Goal: Contribute content

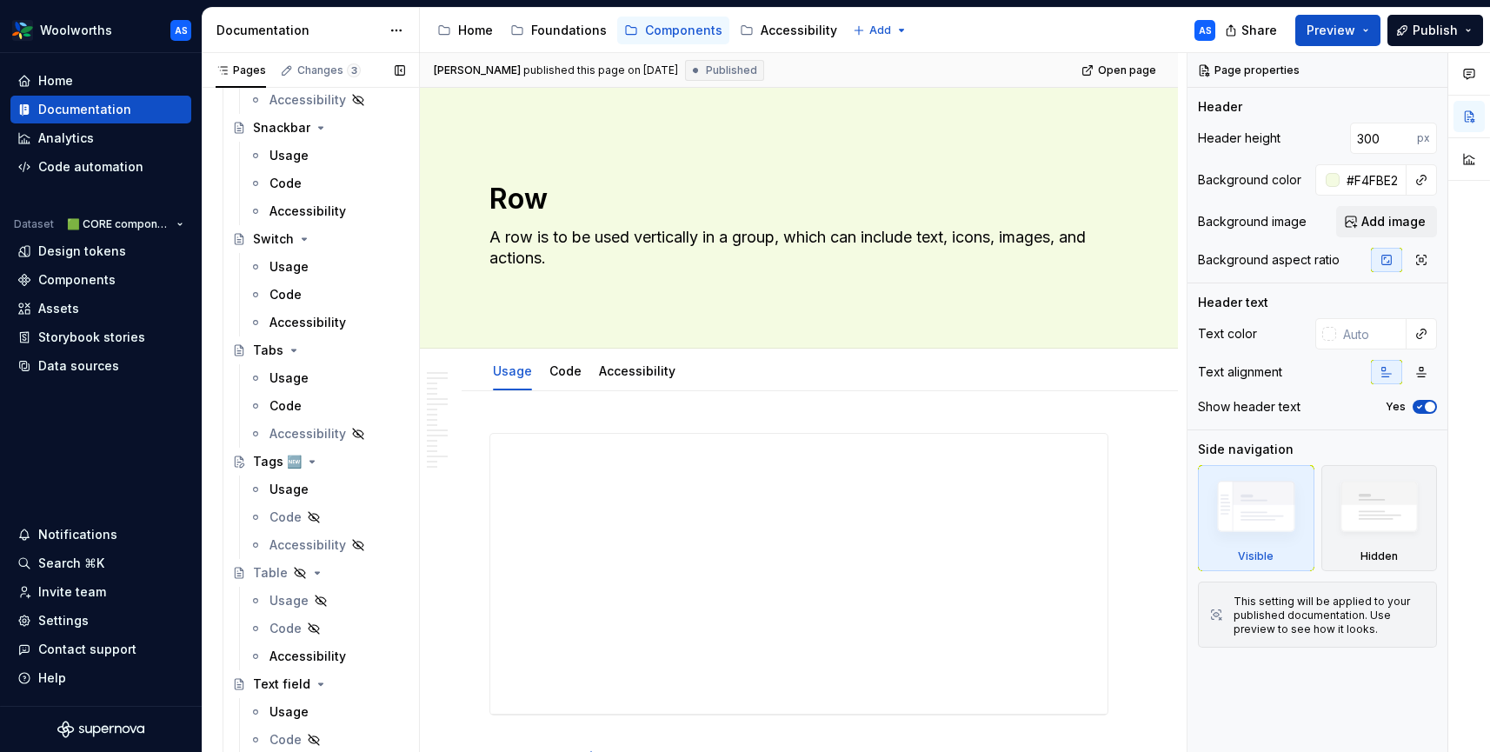
scroll to position [2299, 0]
click at [310, 488] on div "Usage" at bounding box center [338, 484] width 136 height 24
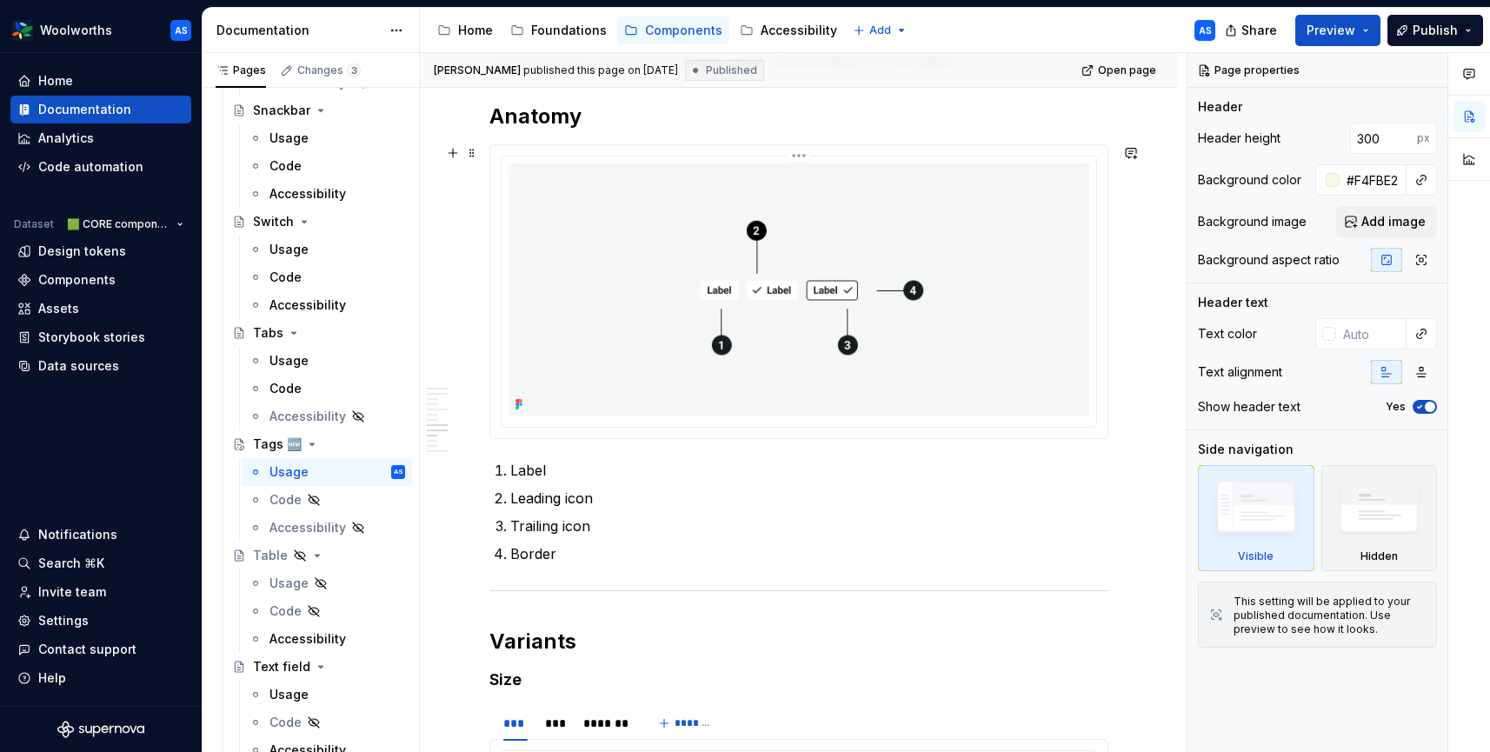
scroll to position [2473, 0]
type textarea "*"
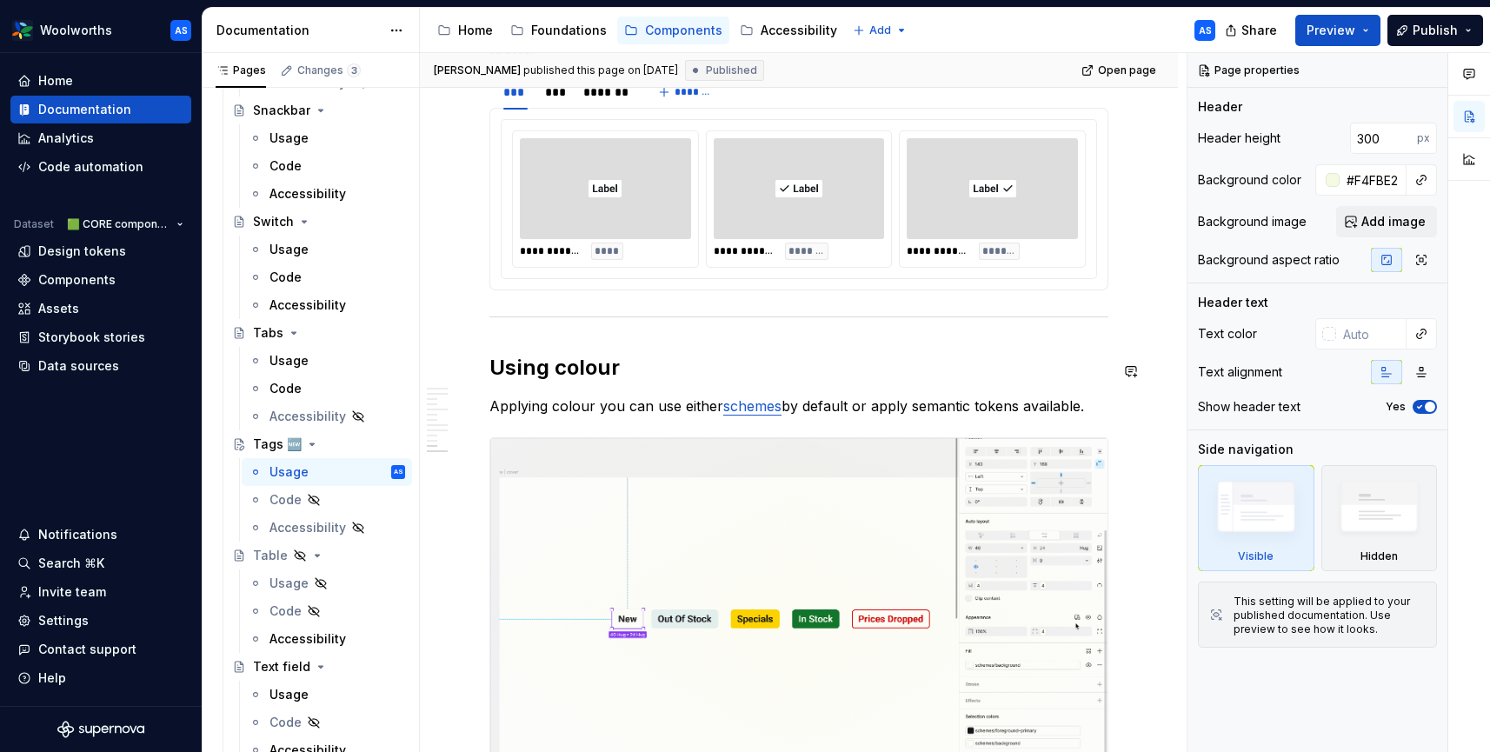
scroll to position [3652, 0]
click at [471, 368] on span at bounding box center [472, 370] width 14 height 24
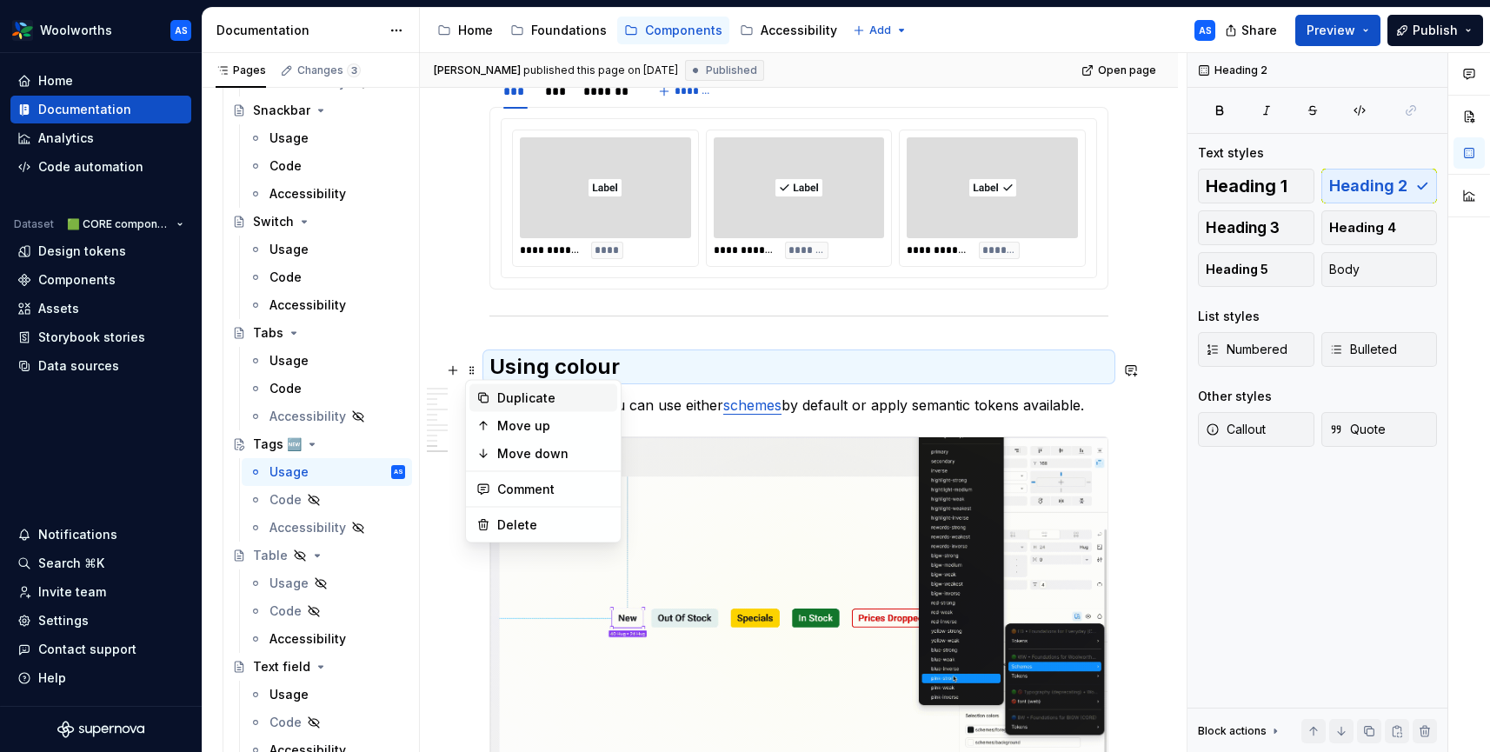
click at [534, 392] on div "Duplicate" at bounding box center [553, 397] width 113 height 17
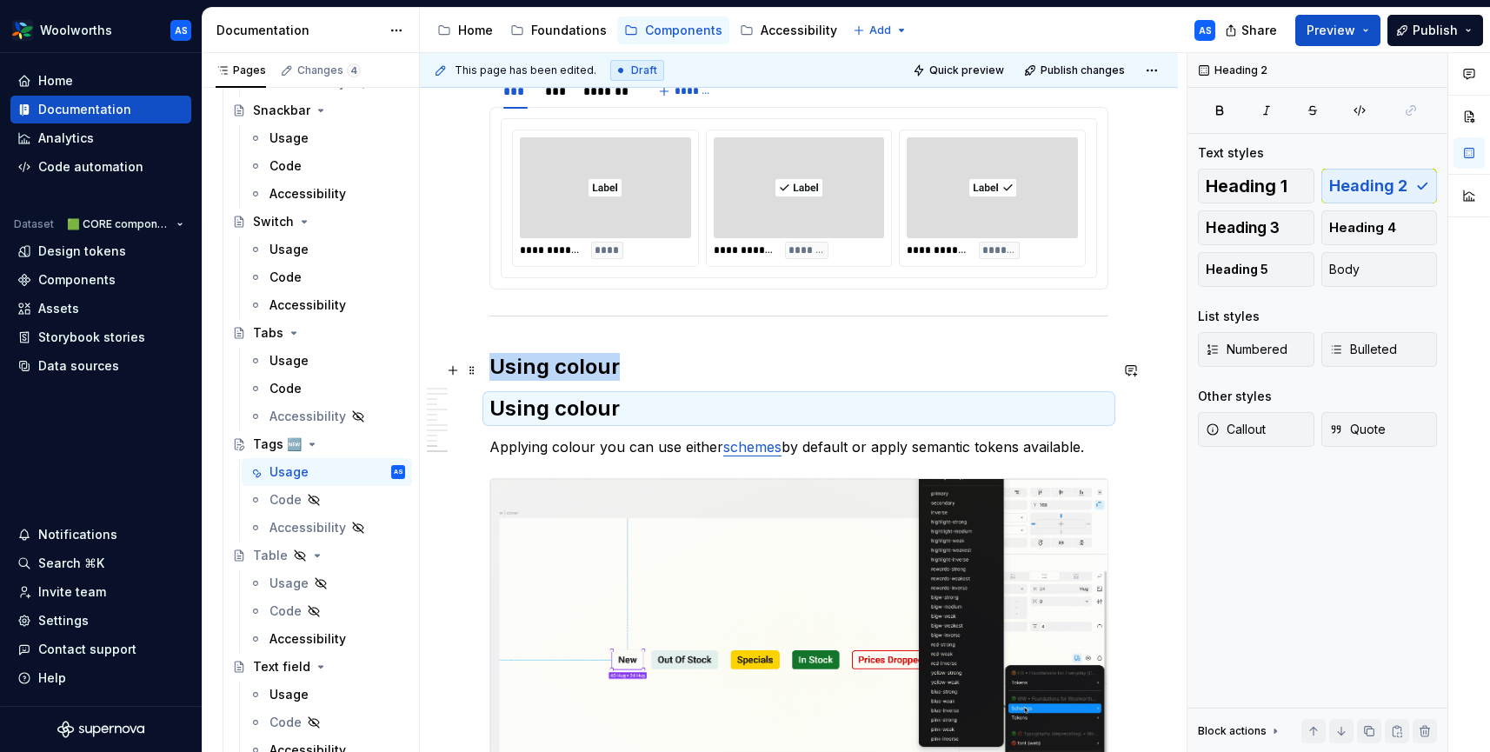
click at [518, 364] on h2 "Using colour" at bounding box center [798, 367] width 619 height 28
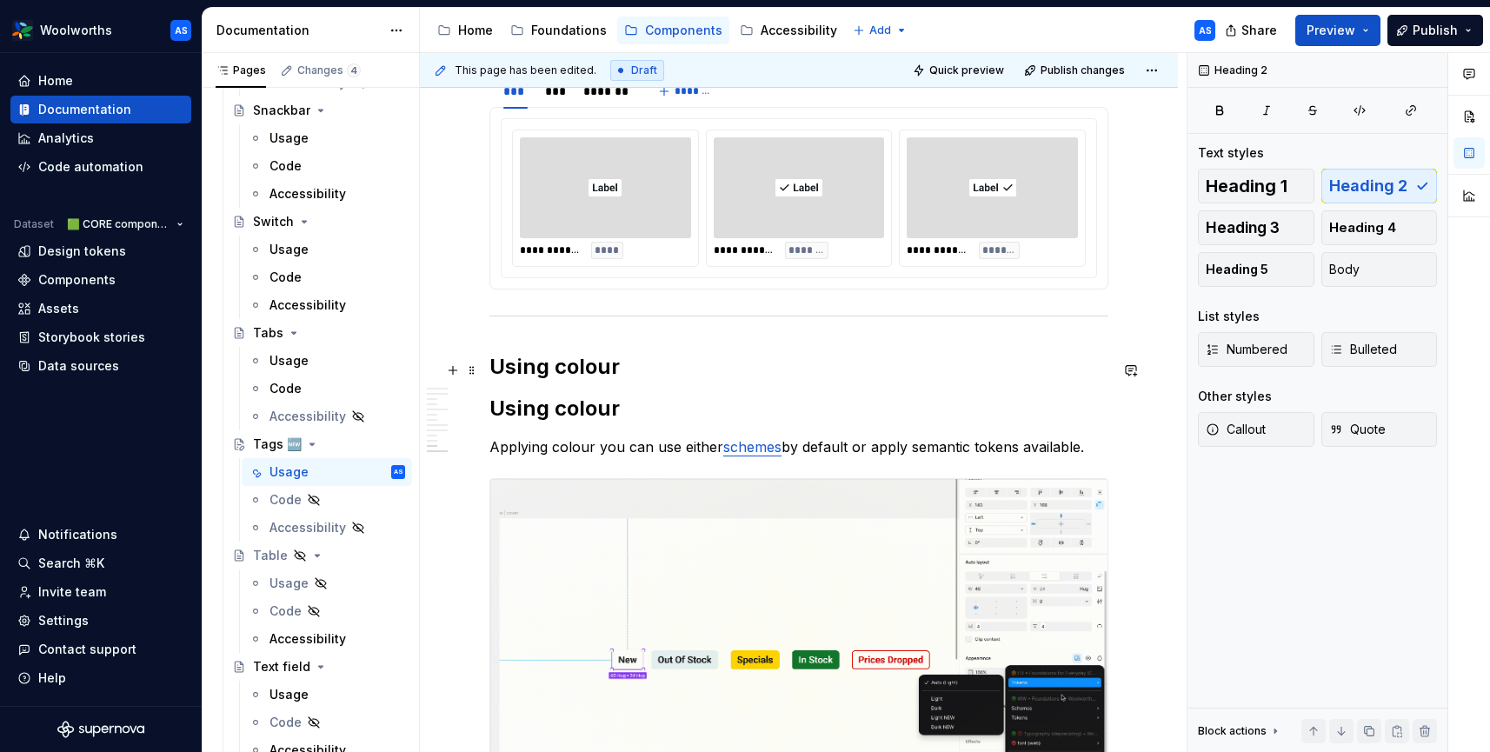
click at [518, 364] on h2 "Using colour" at bounding box center [798, 367] width 619 height 28
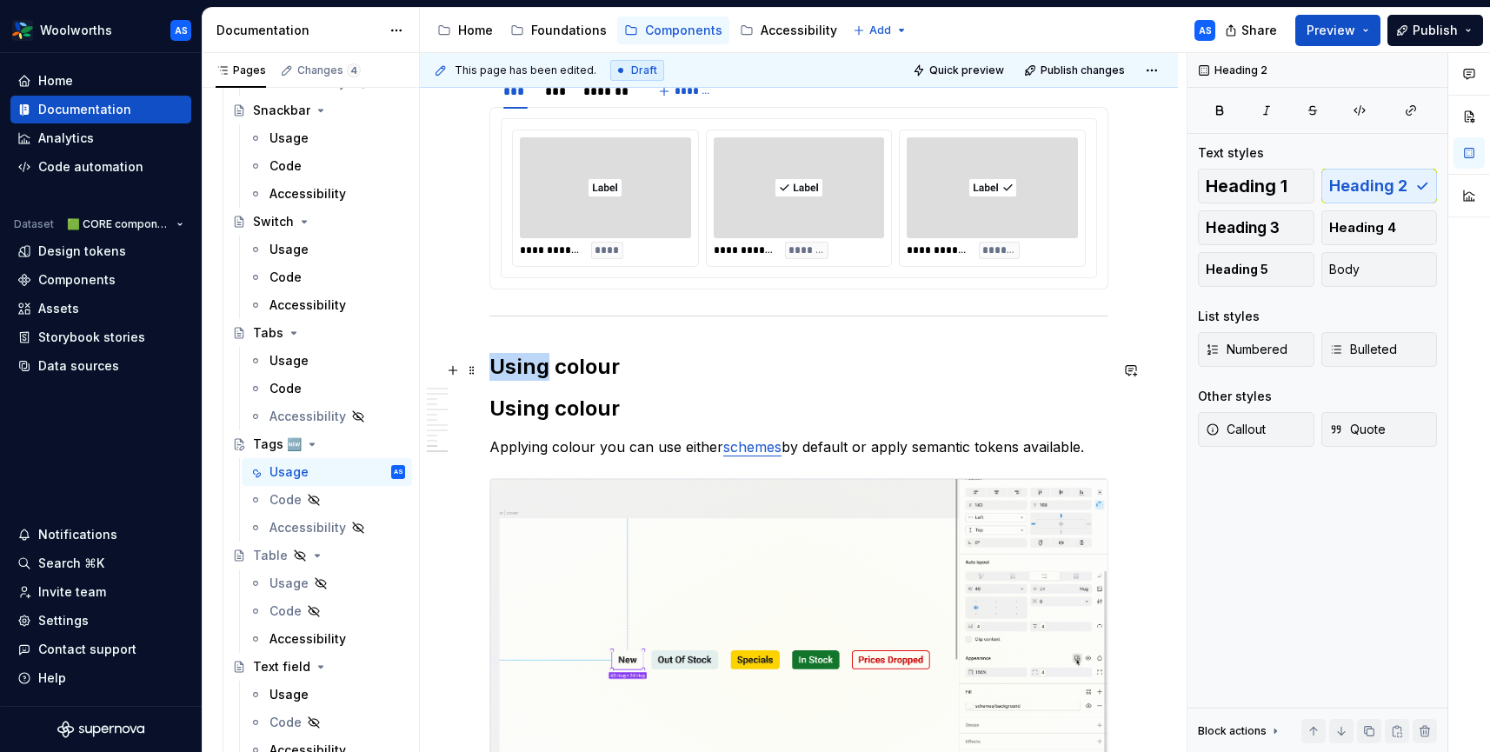
click at [518, 364] on h2 "Using colour" at bounding box center [798, 367] width 619 height 28
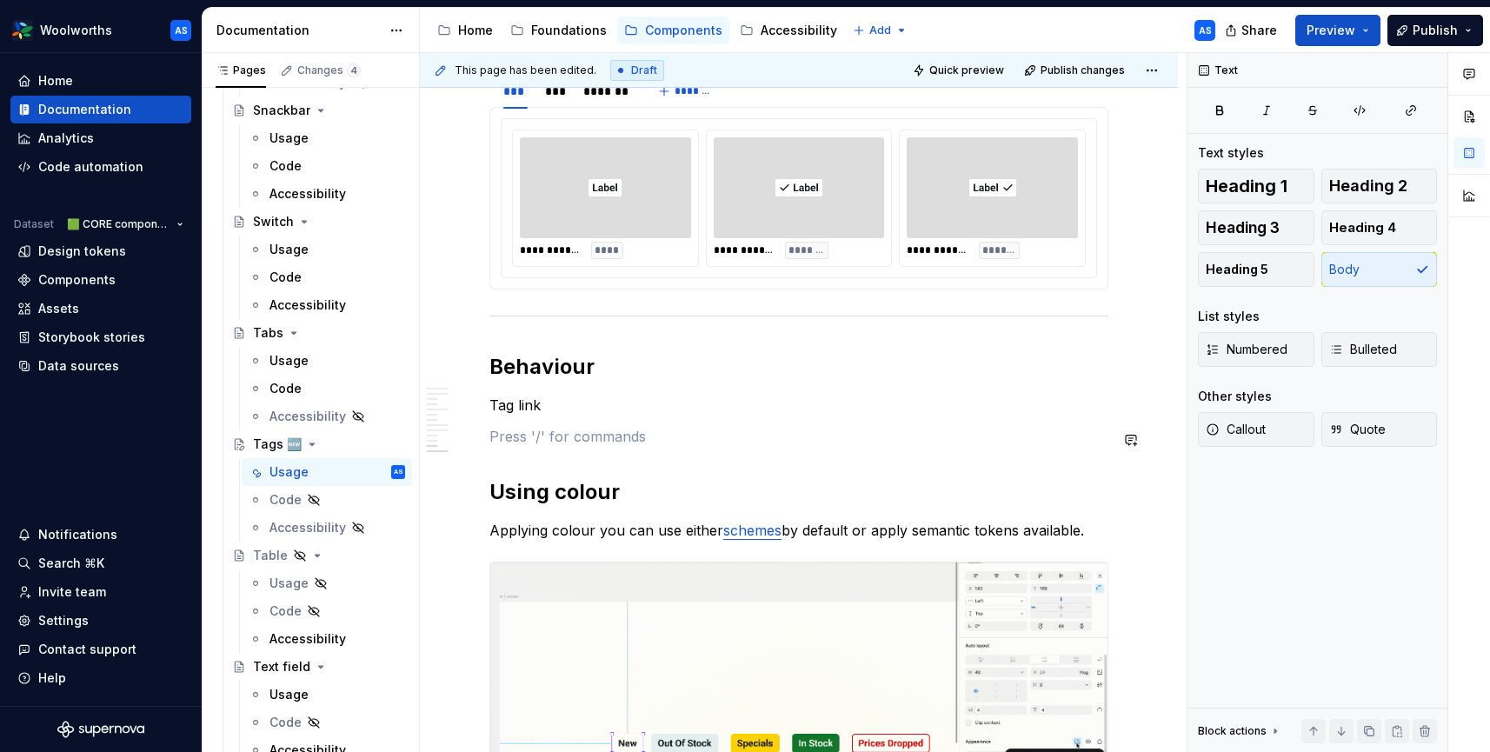
click at [517, 409] on p "Tag link" at bounding box center [798, 405] width 619 height 21
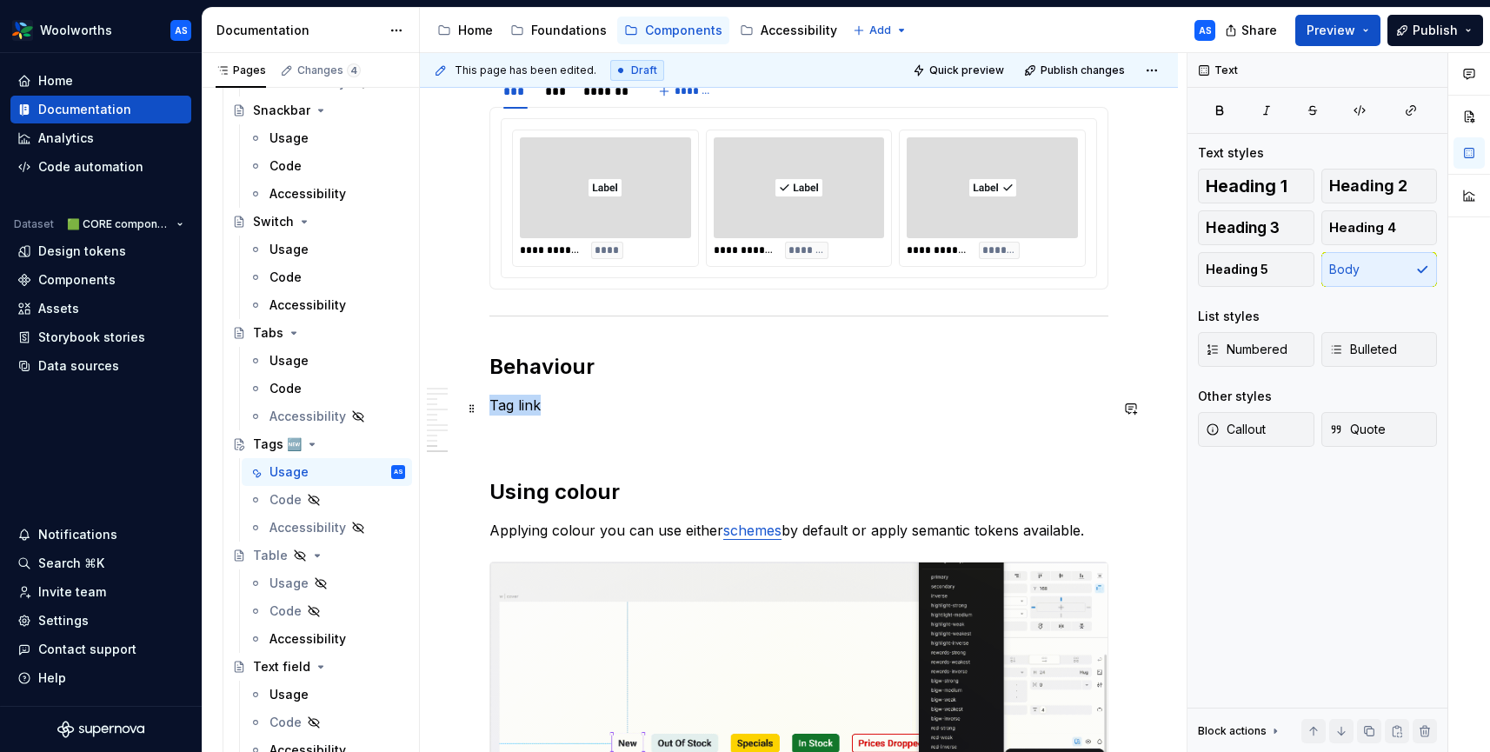
click at [517, 409] on p "Tag link" at bounding box center [798, 405] width 619 height 21
click at [648, 375] on button "button" at bounding box center [654, 377] width 24 height 24
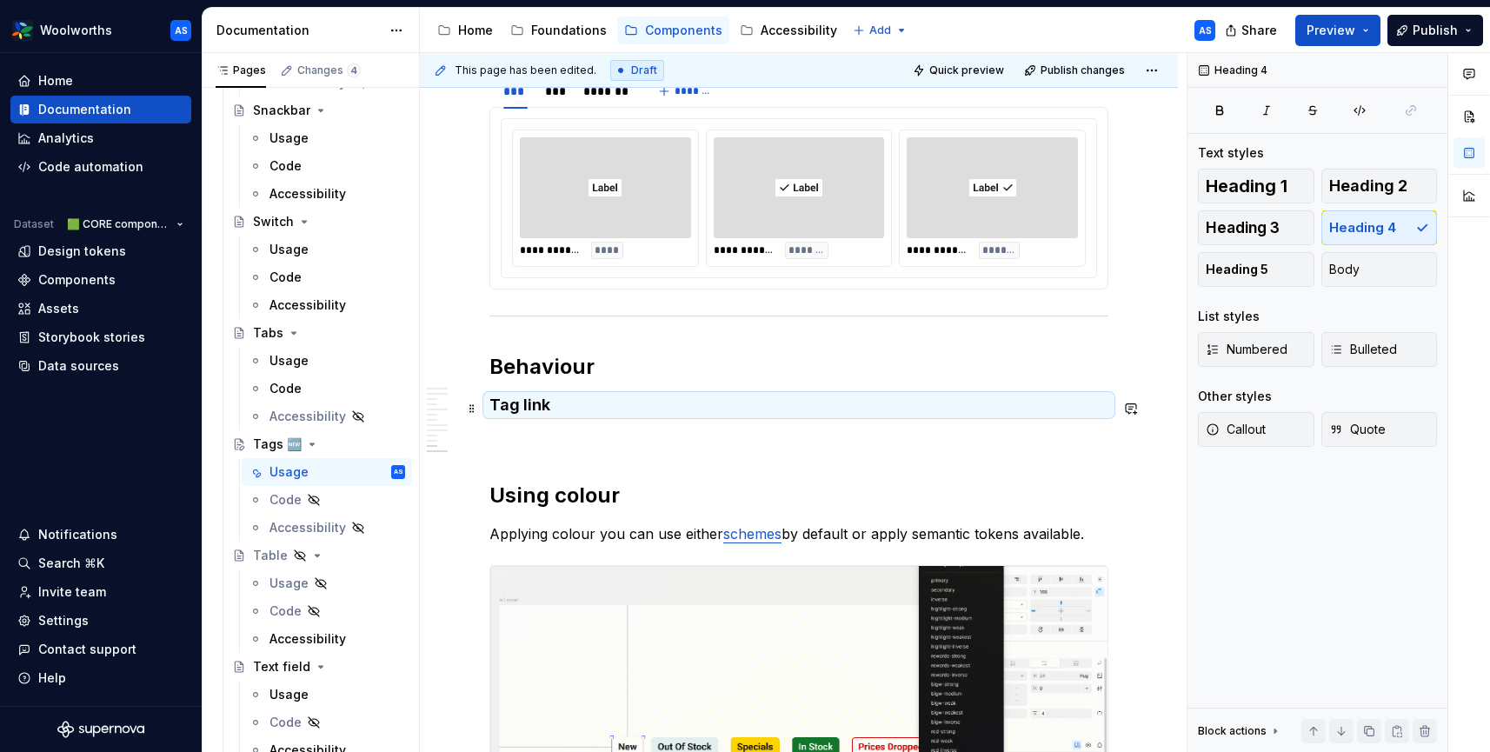
click at [558, 412] on h4 "Tag link" at bounding box center [798, 405] width 619 height 21
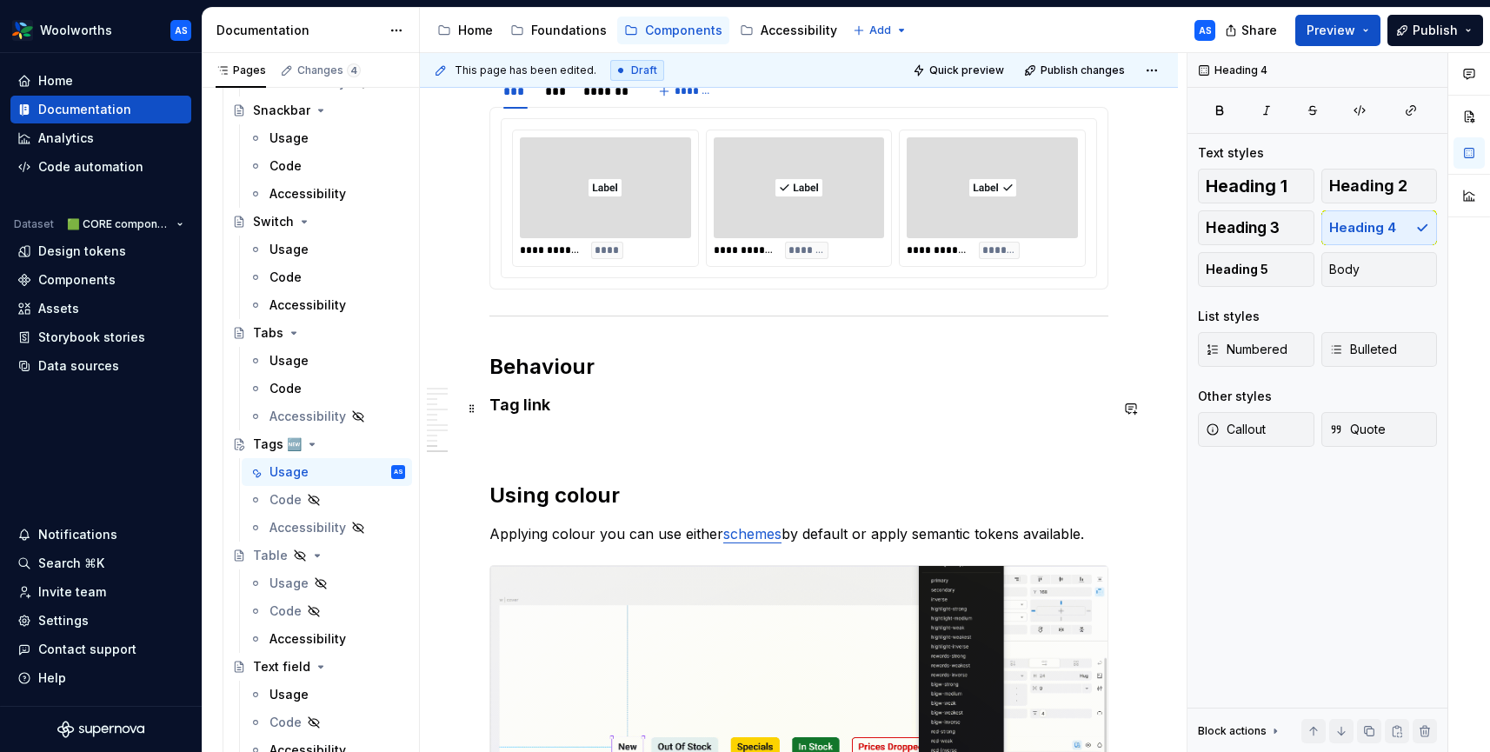
click at [543, 406] on h4 "Tag link" at bounding box center [798, 405] width 619 height 21
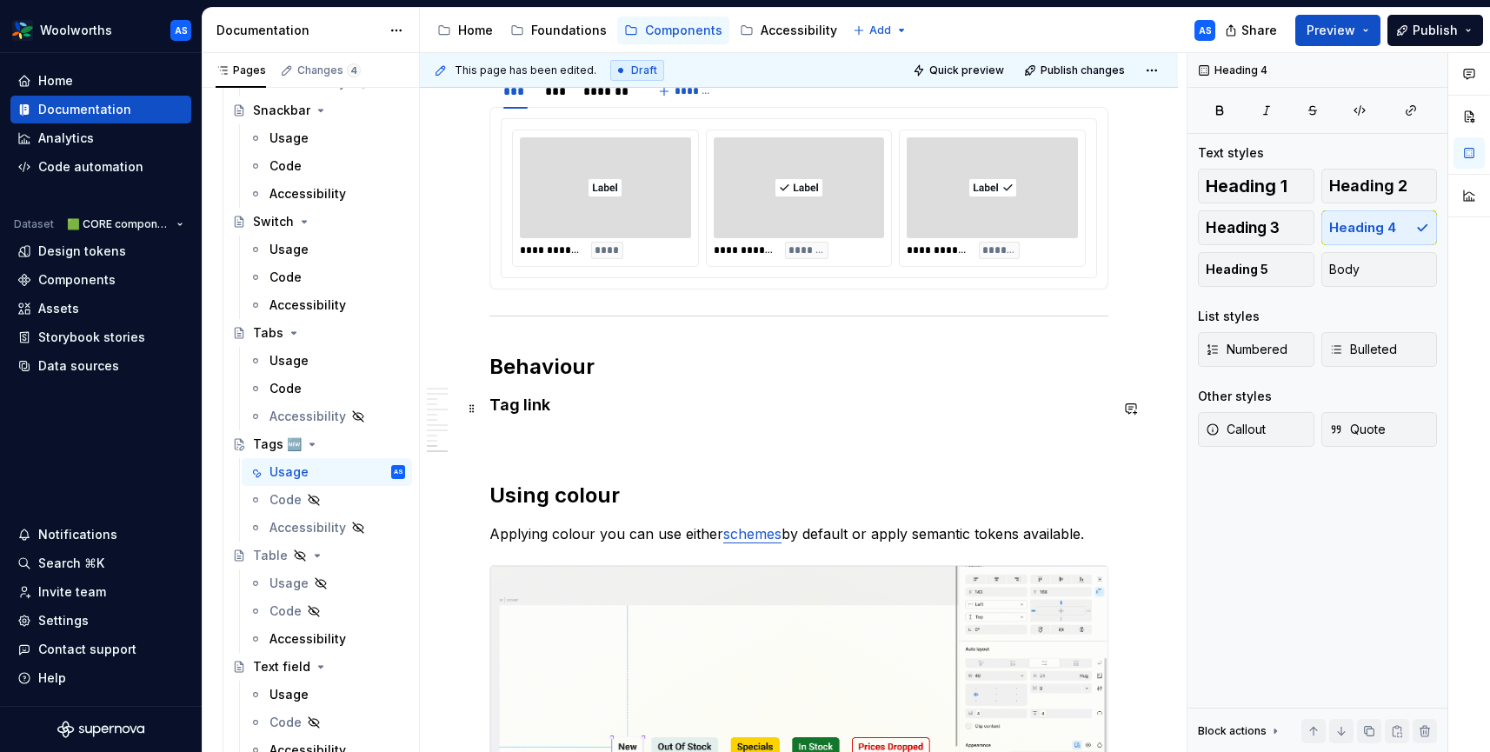
click at [550, 407] on h4 "Tag link" at bounding box center [798, 405] width 619 height 21
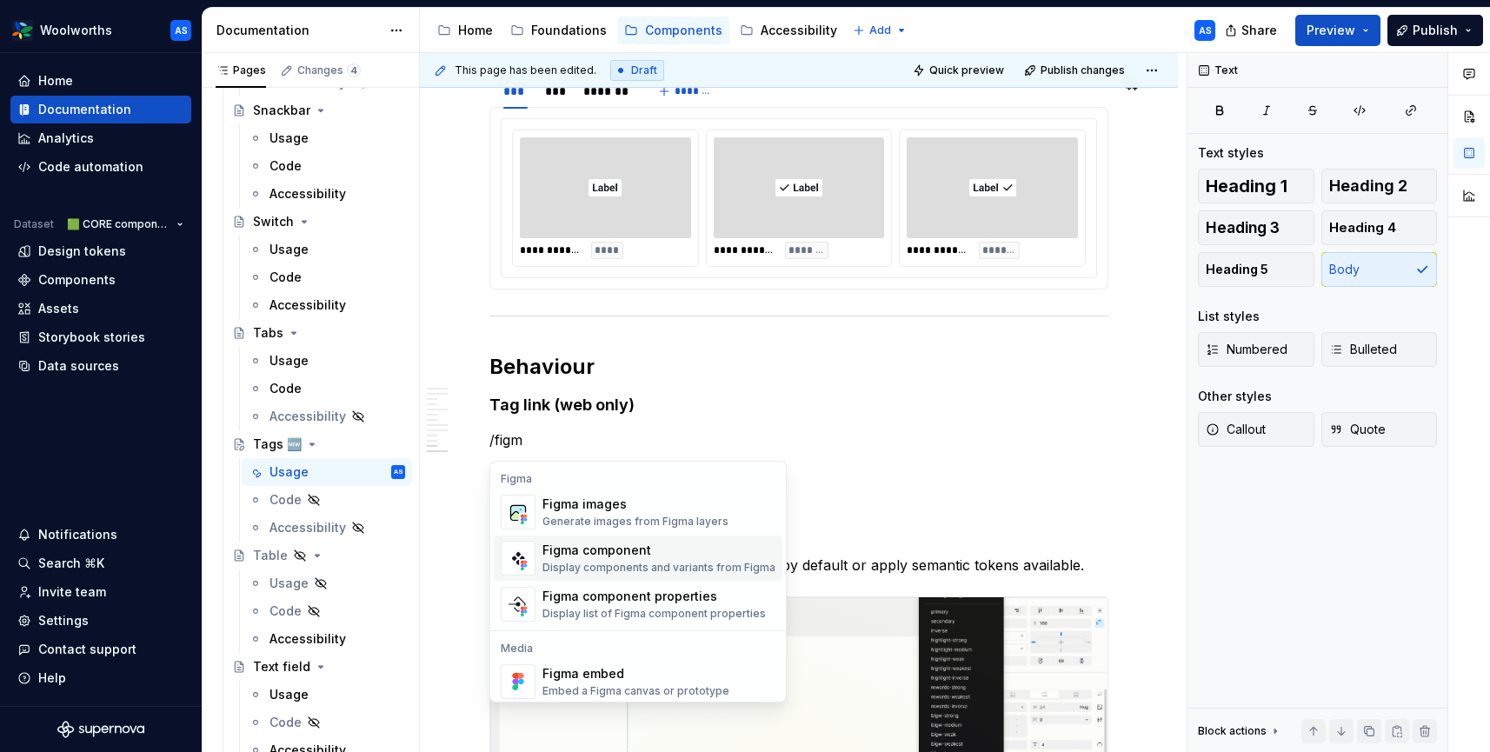
click at [656, 546] on div "Figma component" at bounding box center [659, 550] width 233 height 17
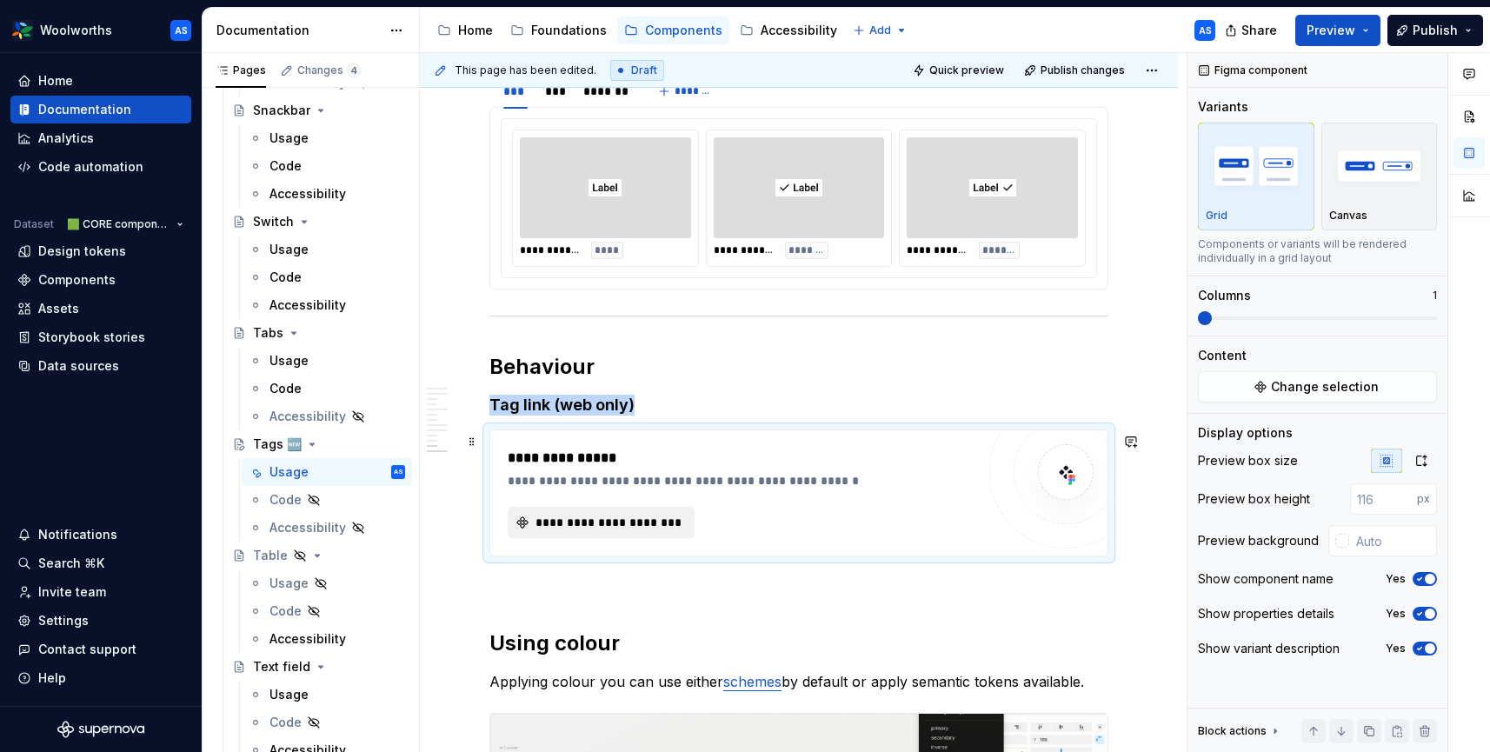
click at [609, 523] on span "**********" at bounding box center [608, 522] width 150 height 17
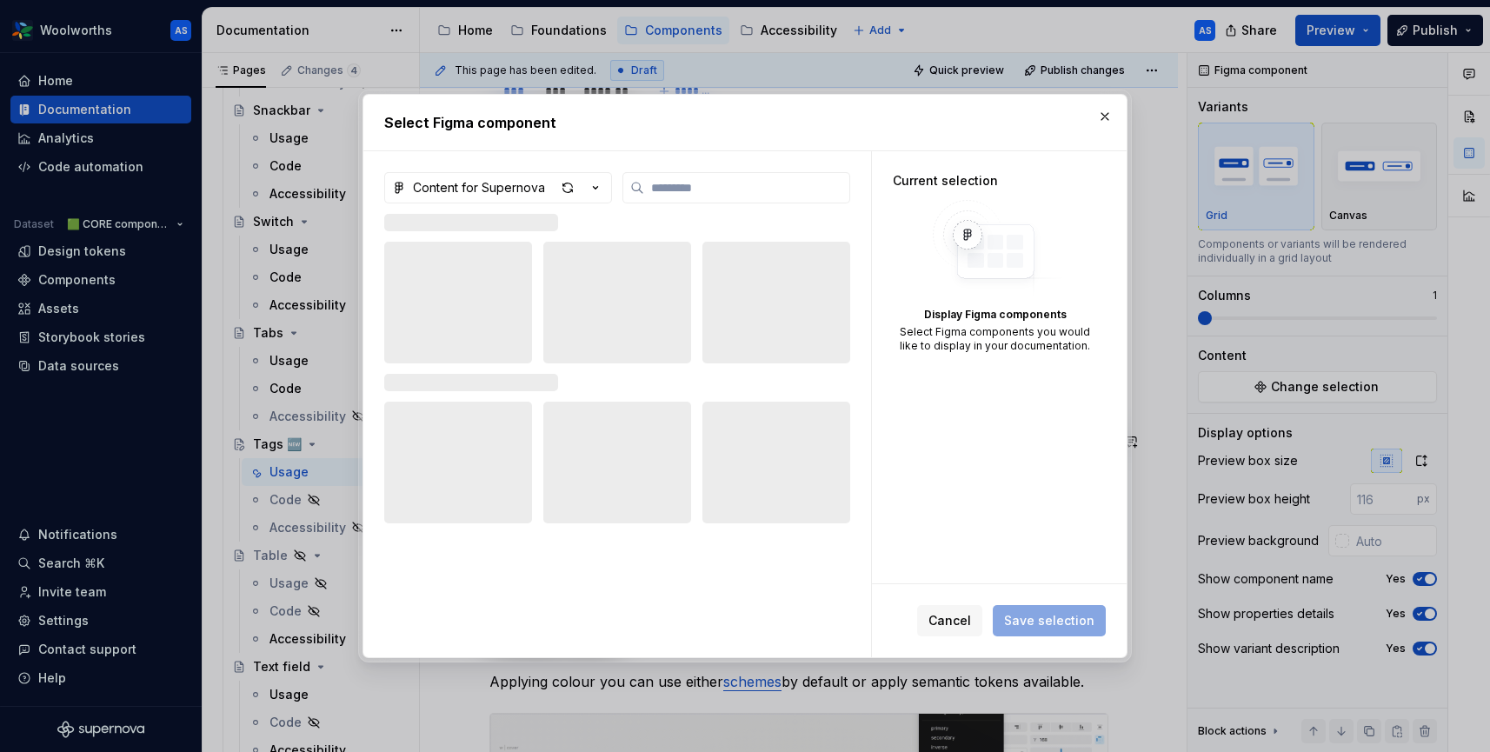
click at [599, 188] on icon "button" at bounding box center [595, 187] width 17 height 17
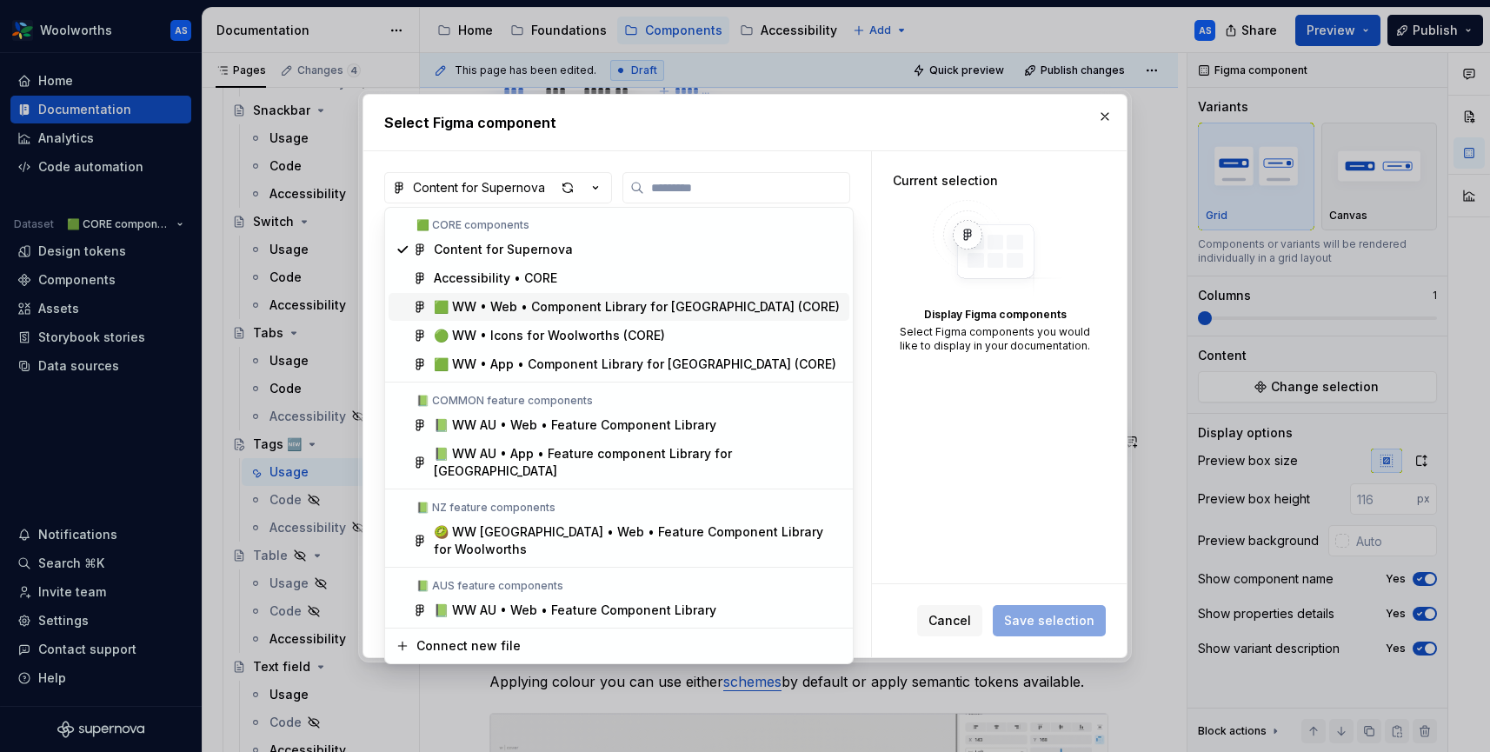
click at [602, 295] on span "🟩 WW • Web • Component Library for [GEOGRAPHIC_DATA] (CORE)" at bounding box center [619, 307] width 461 height 28
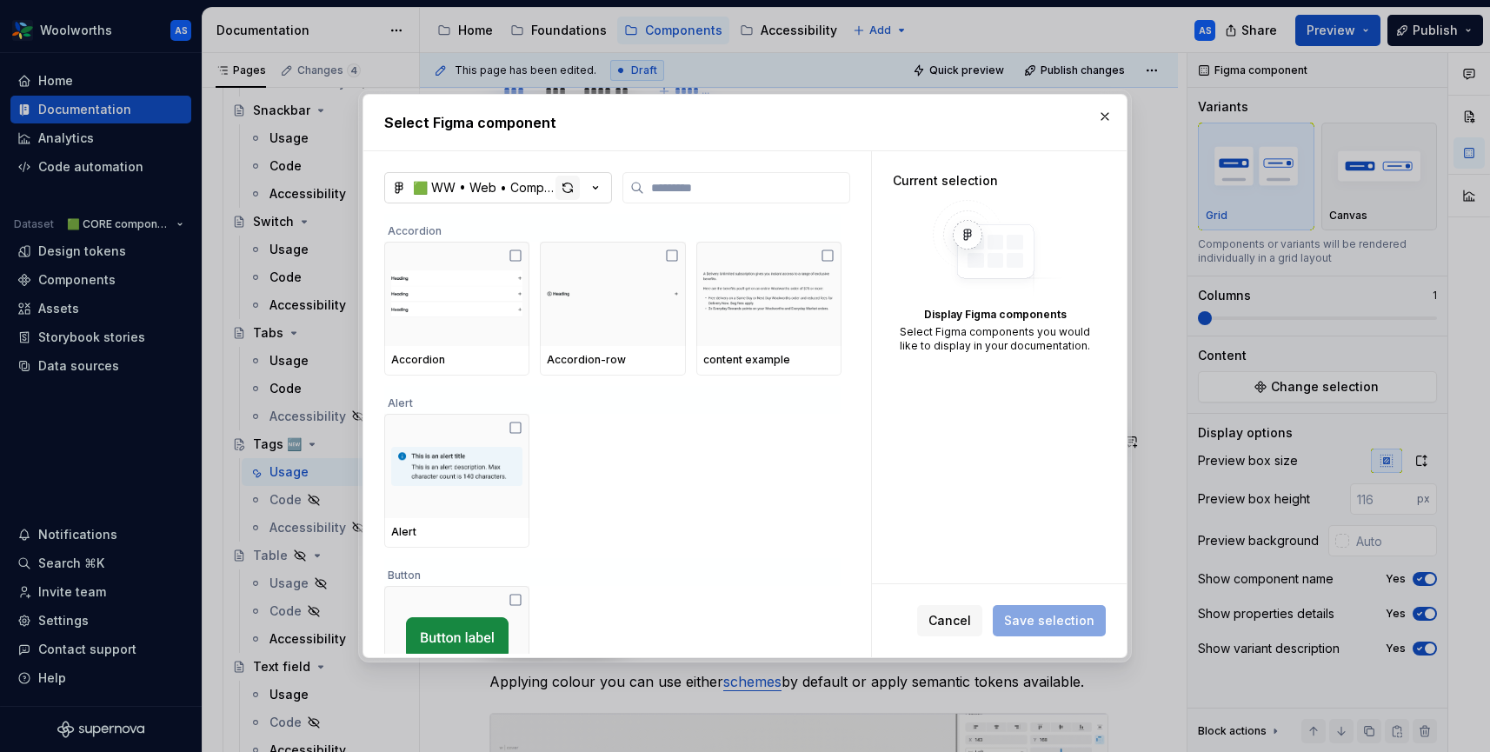
click at [569, 186] on div "button" at bounding box center [568, 188] width 24 height 24
type textarea "*"
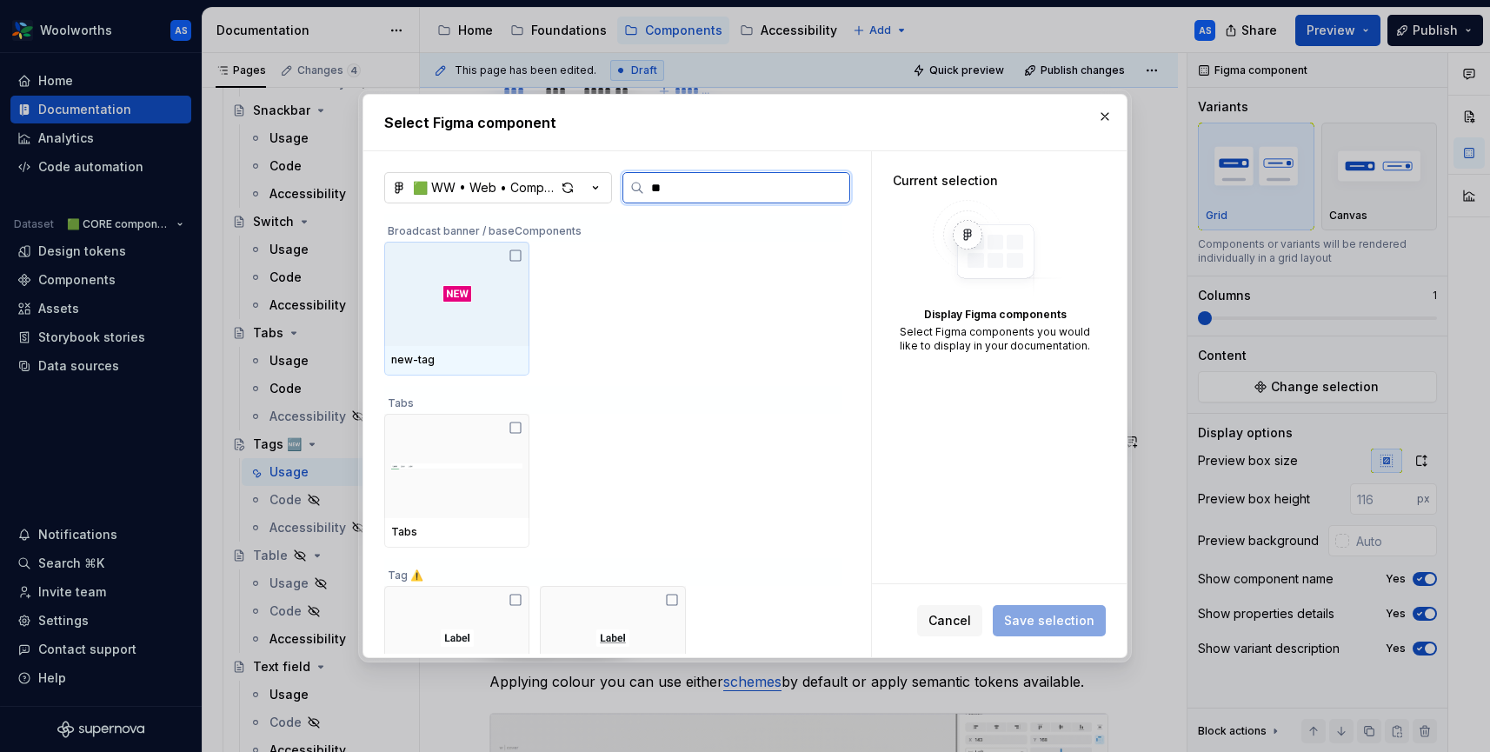
type input "***"
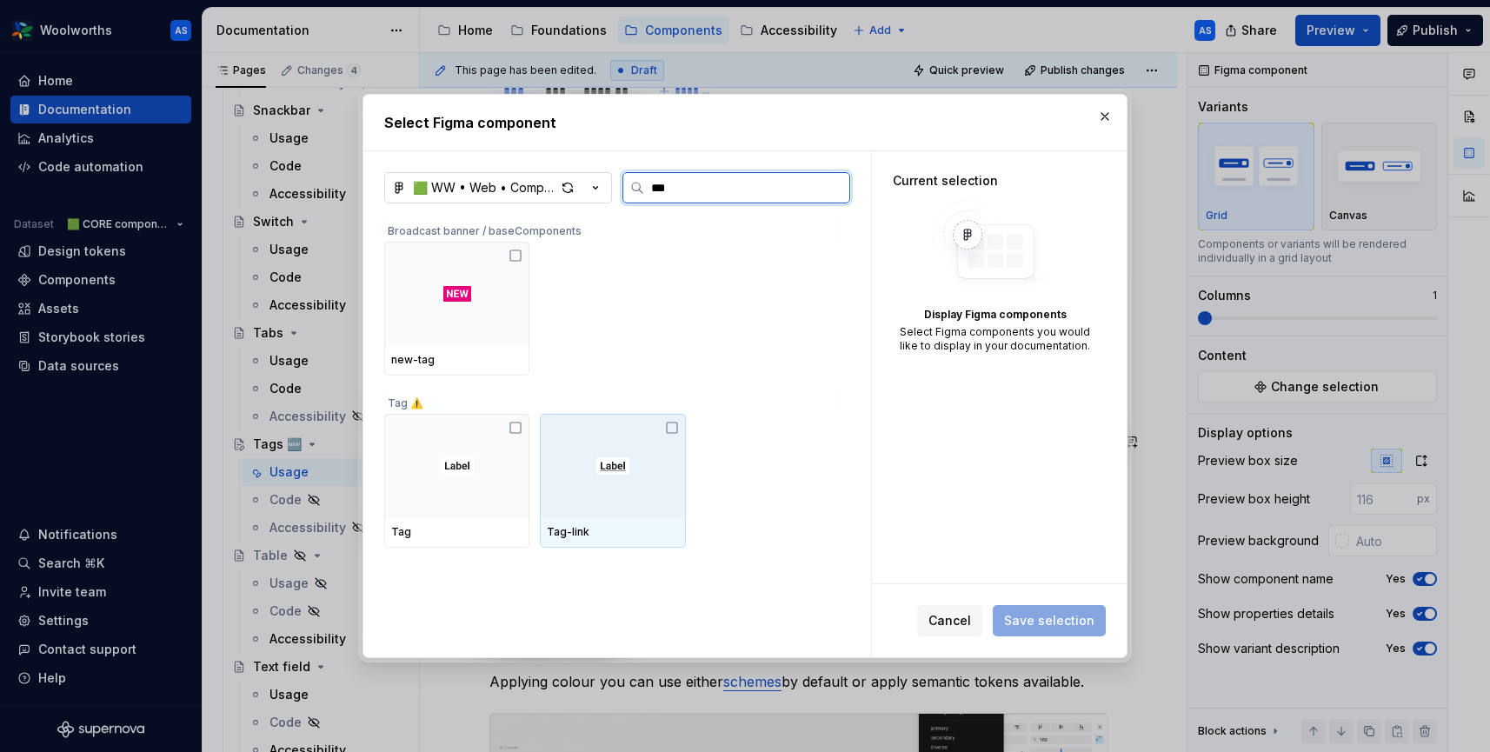
click at [676, 429] on icon at bounding box center [672, 428] width 14 height 14
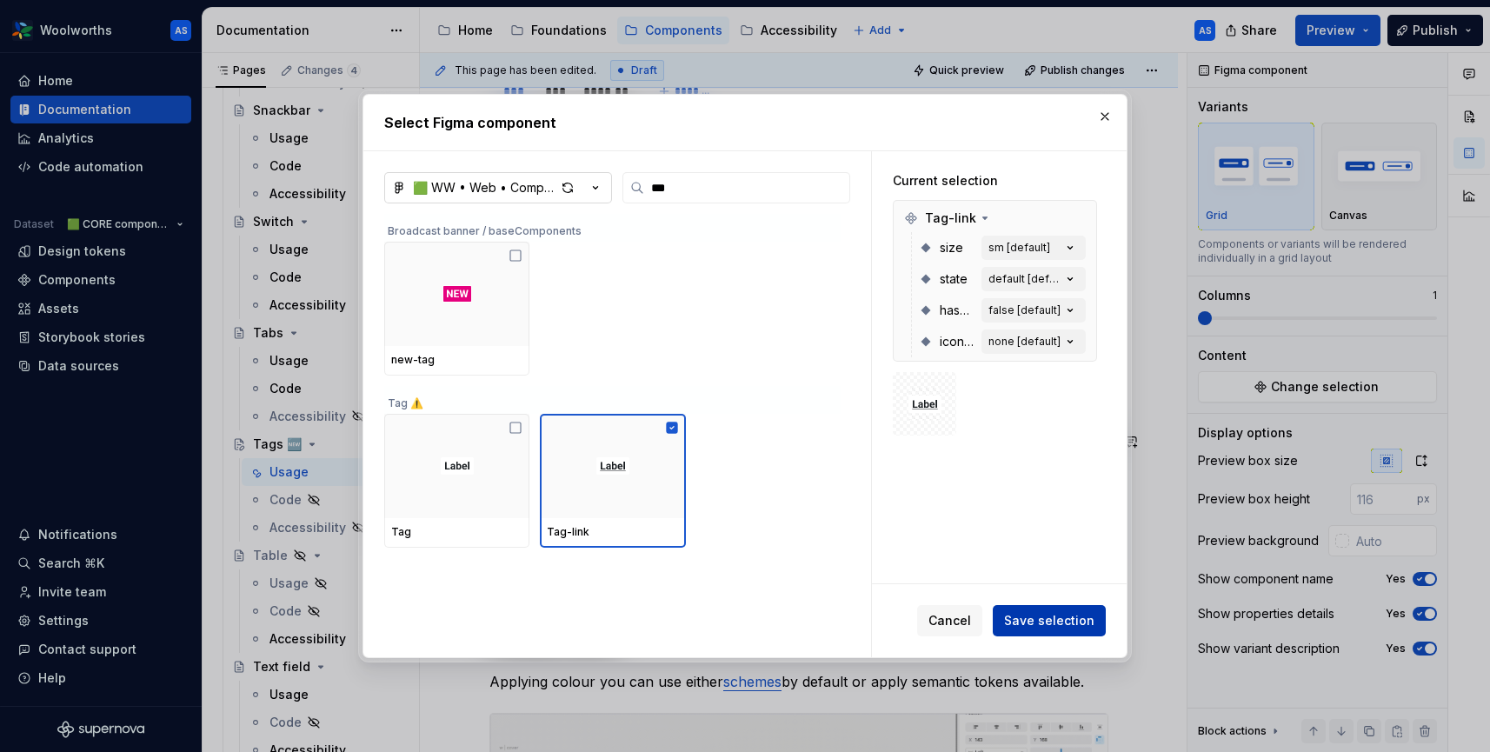
click at [1086, 622] on span "Save selection" at bounding box center [1049, 620] width 90 height 17
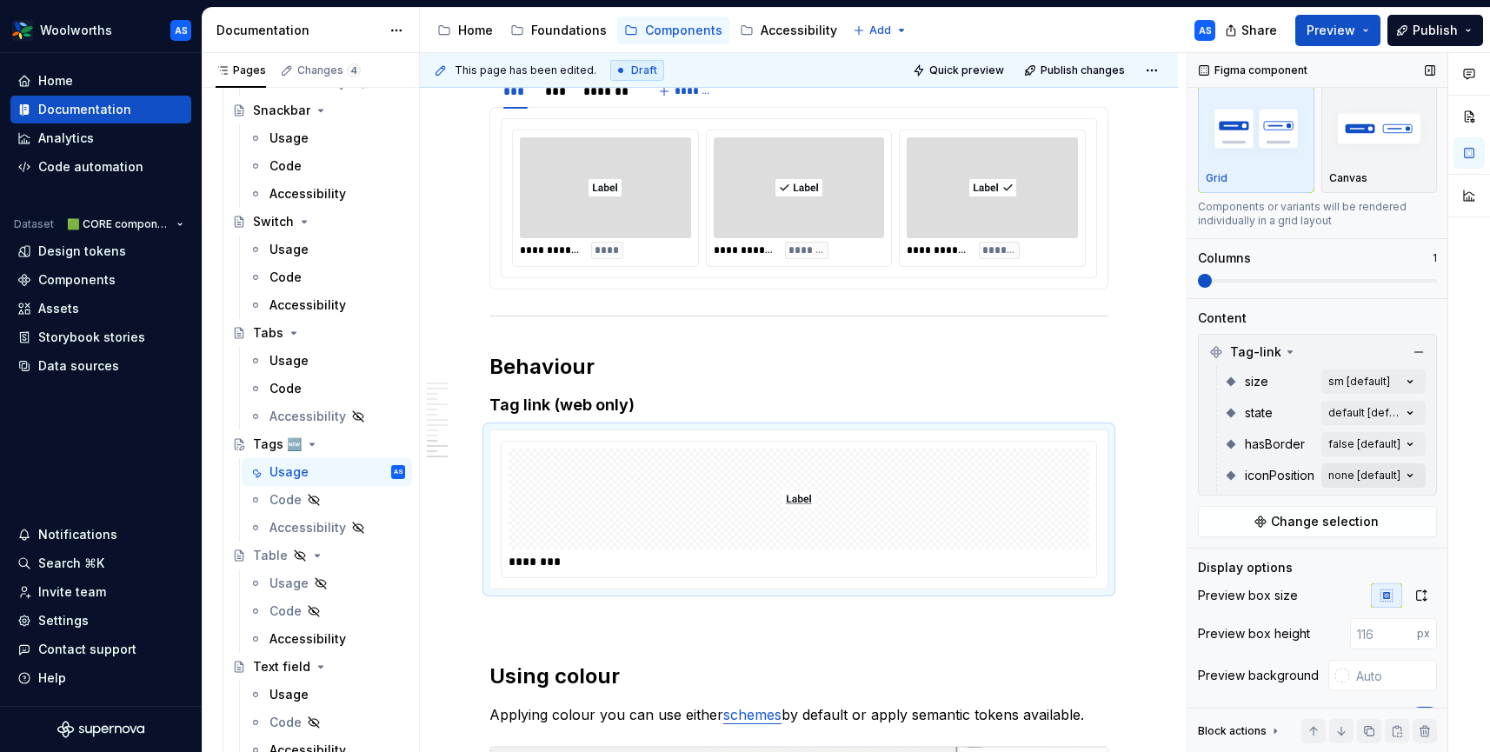
scroll to position [136, 0]
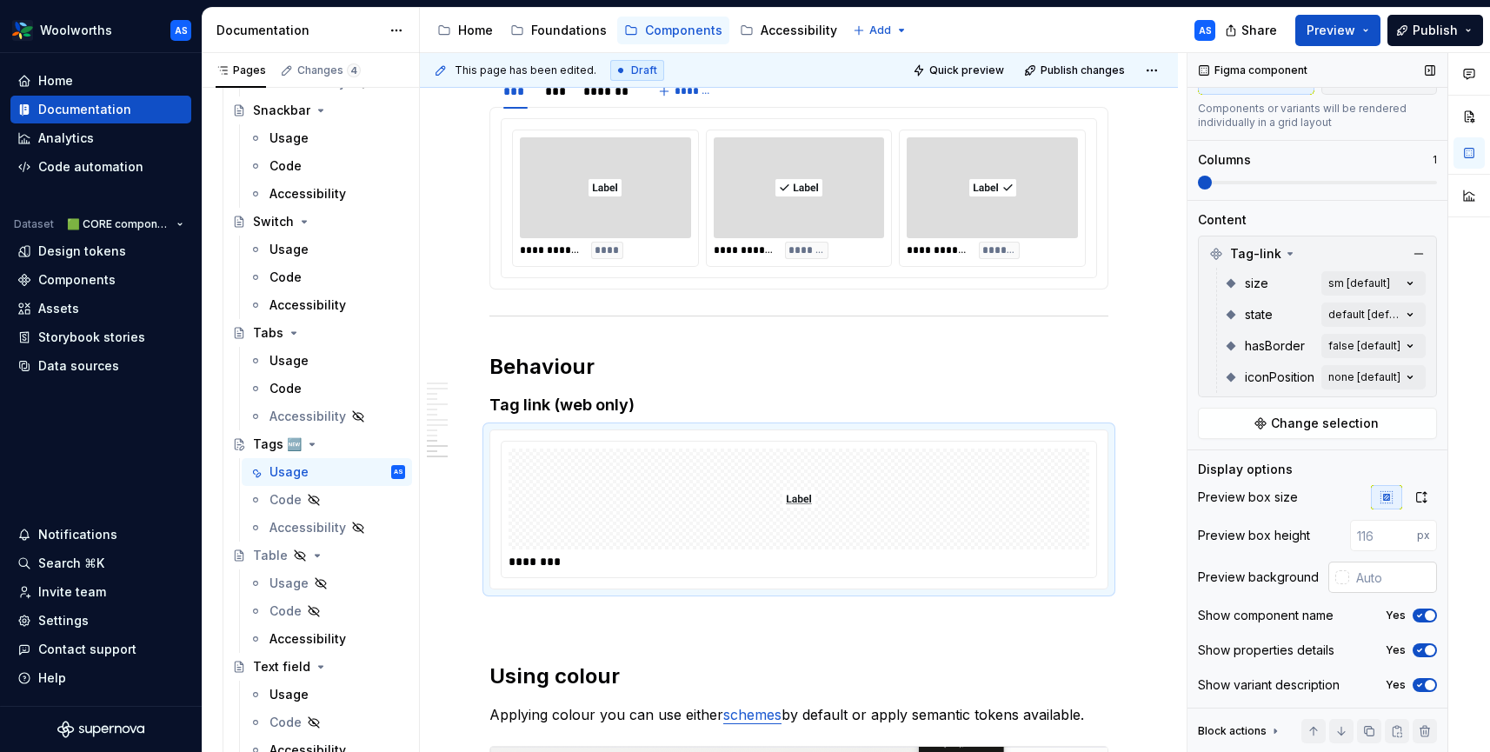
click at [1344, 576] on div at bounding box center [1342, 577] width 14 height 14
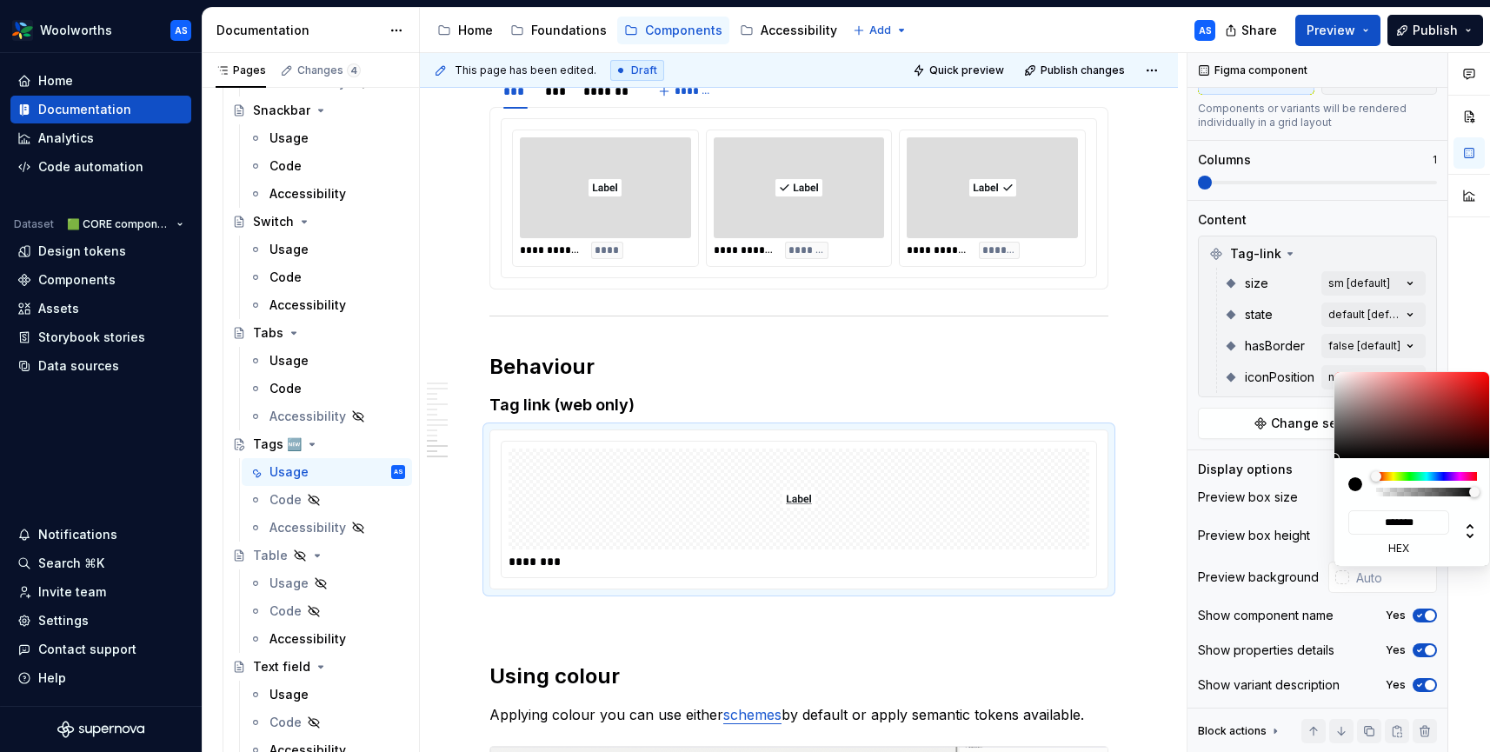
type input "#0A0A0A"
type input "*******"
type input "#4B4848"
type input "*******"
type input "#676565"
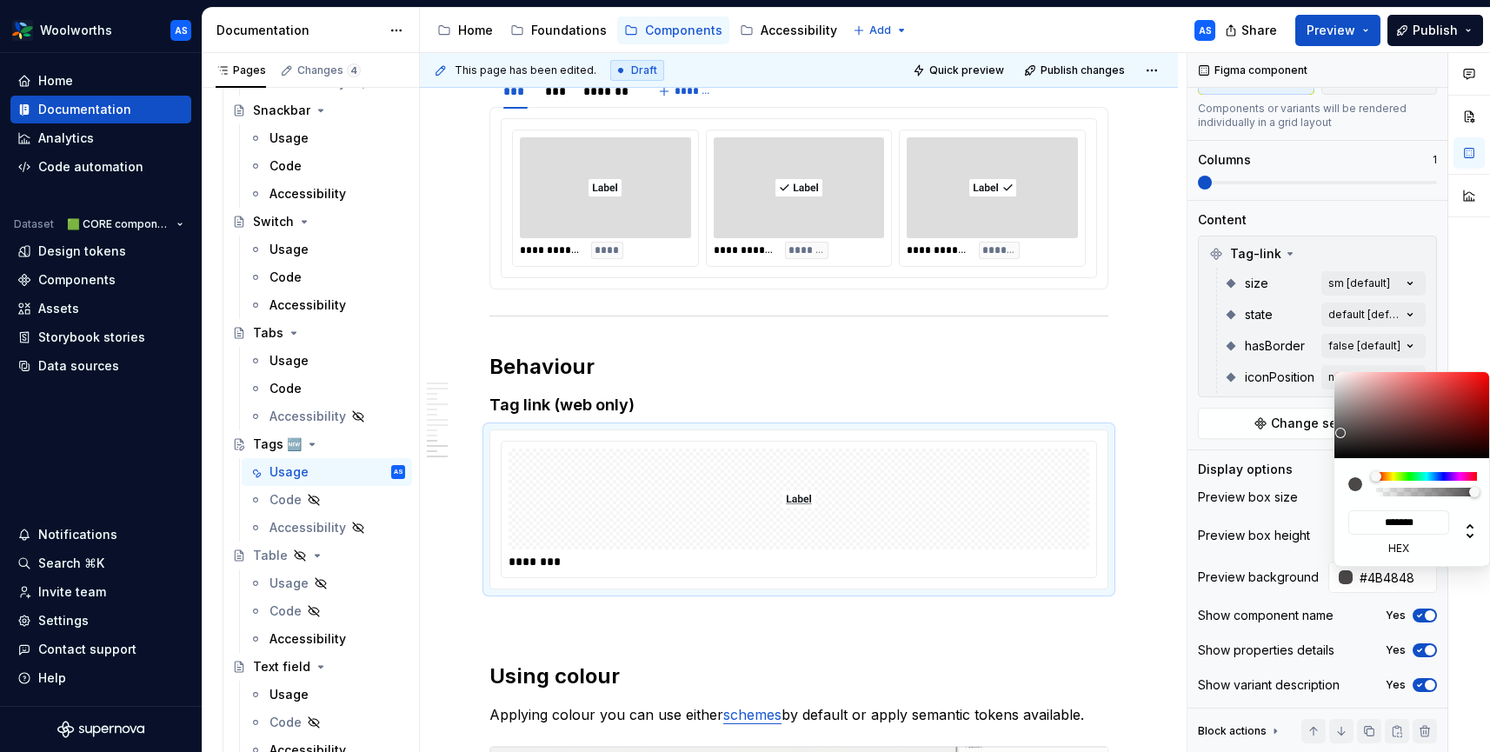
type input "*******"
type input "#817F7F"
type input "*******"
type input "#818080"
type input "*******"
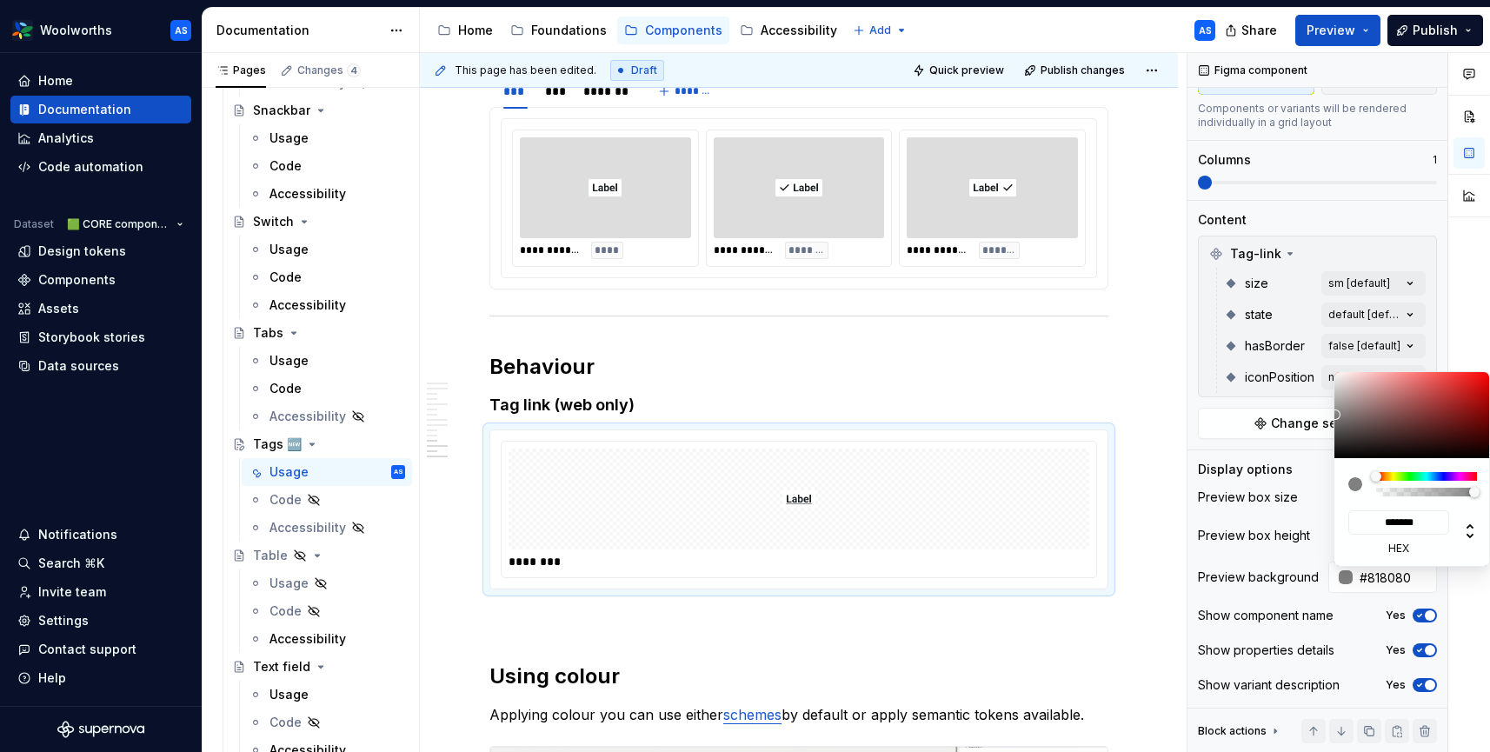
type input "#818181"
type input "*******"
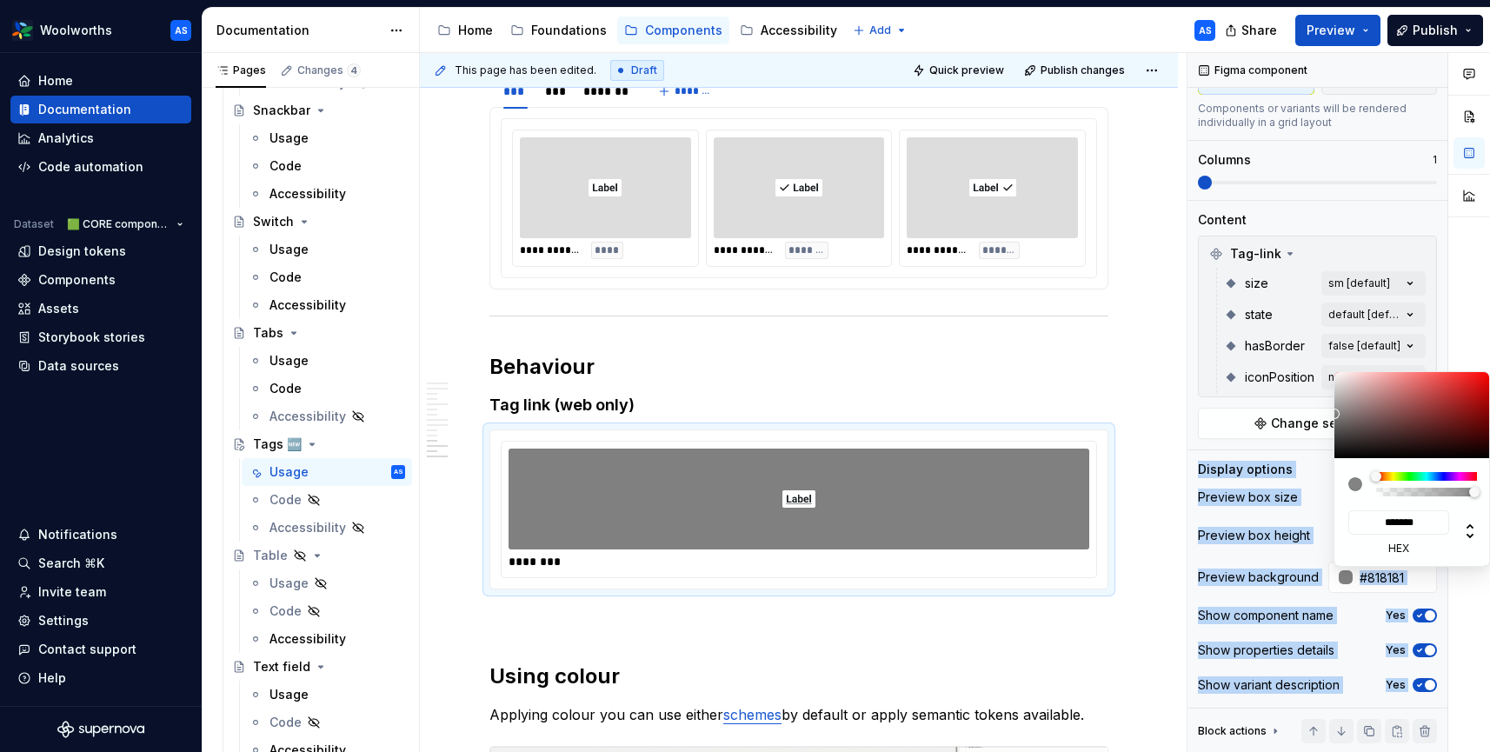
type input "#838383"
type input "*******"
drag, startPoint x: 1346, startPoint y: 454, endPoint x: 1328, endPoint y: 411, distance: 46.0
click at [1331, 414] on body "Woolworths AS Home Documentation Analytics Code automation Dataset 🟩 CORE compo…" at bounding box center [745, 376] width 1490 height 752
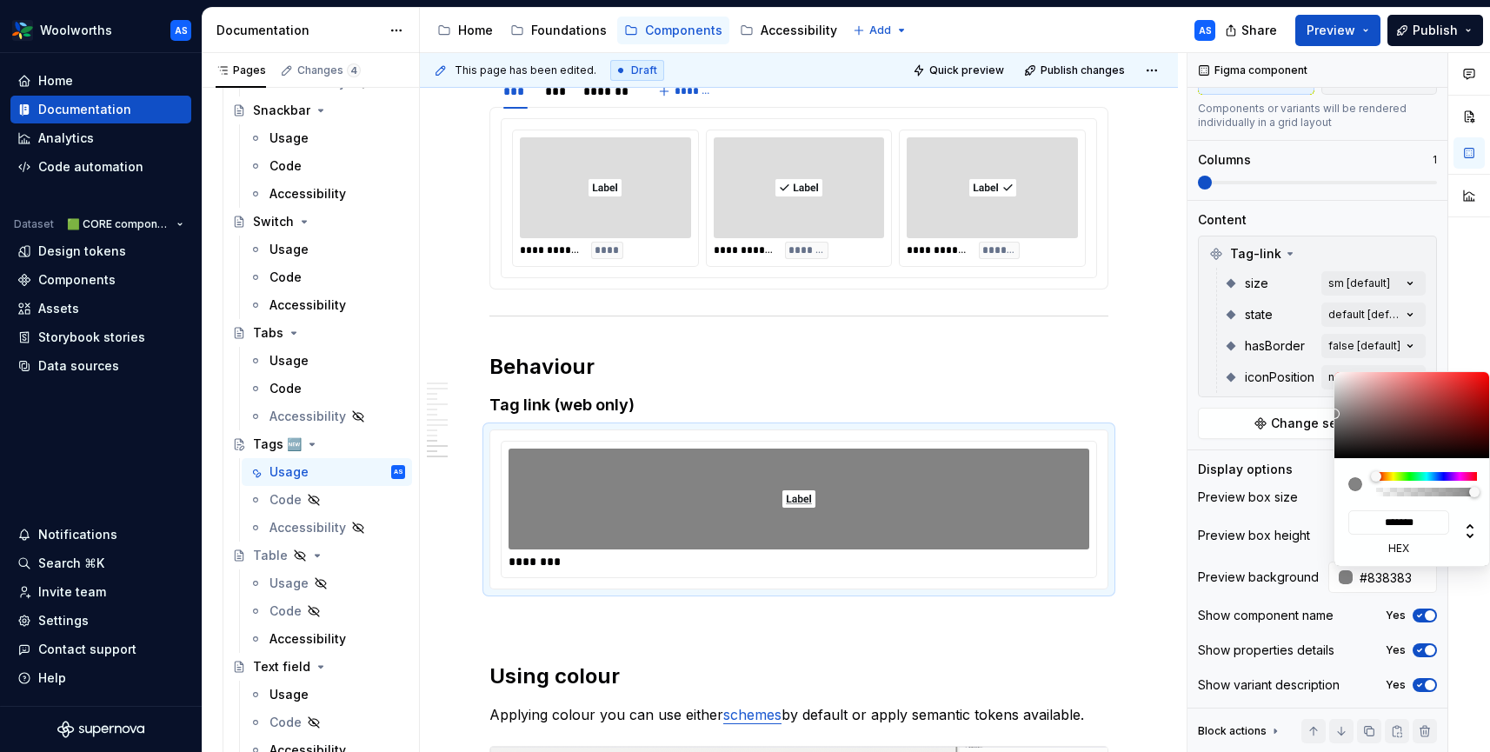
click at [1091, 199] on html "Woolworths AS Home Documentation Analytics Code automation Dataset 🟩 CORE compo…" at bounding box center [745, 376] width 1490 height 752
click at [1079, 208] on html "Woolworths AS Home Documentation Analytics Code automation Dataset 🟩 CORE compo…" at bounding box center [745, 376] width 1490 height 752
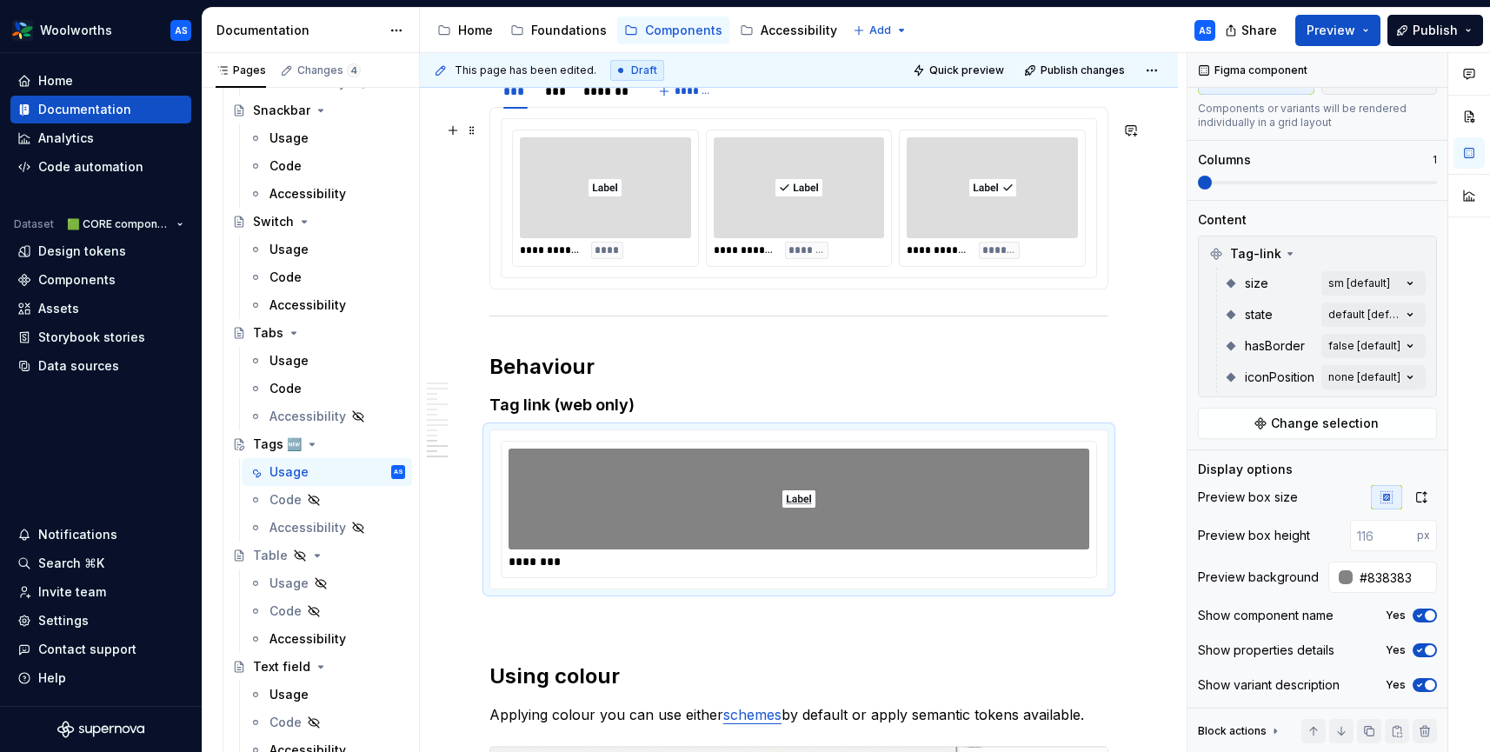
click at [1076, 227] on div at bounding box center [992, 187] width 171 height 101
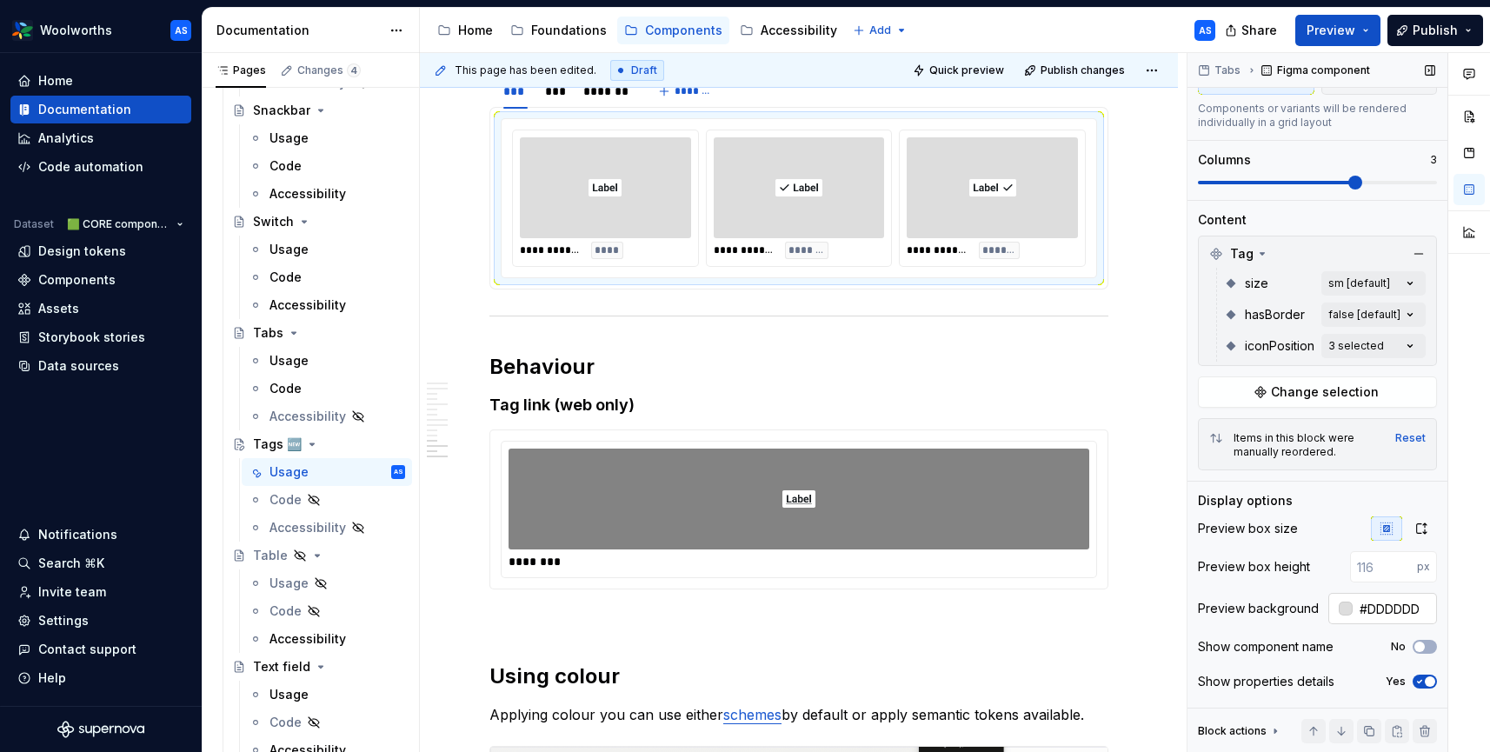
click at [1416, 610] on input "#DDDDDD" at bounding box center [1395, 608] width 84 height 31
click at [1042, 500] on div at bounding box center [799, 499] width 581 height 101
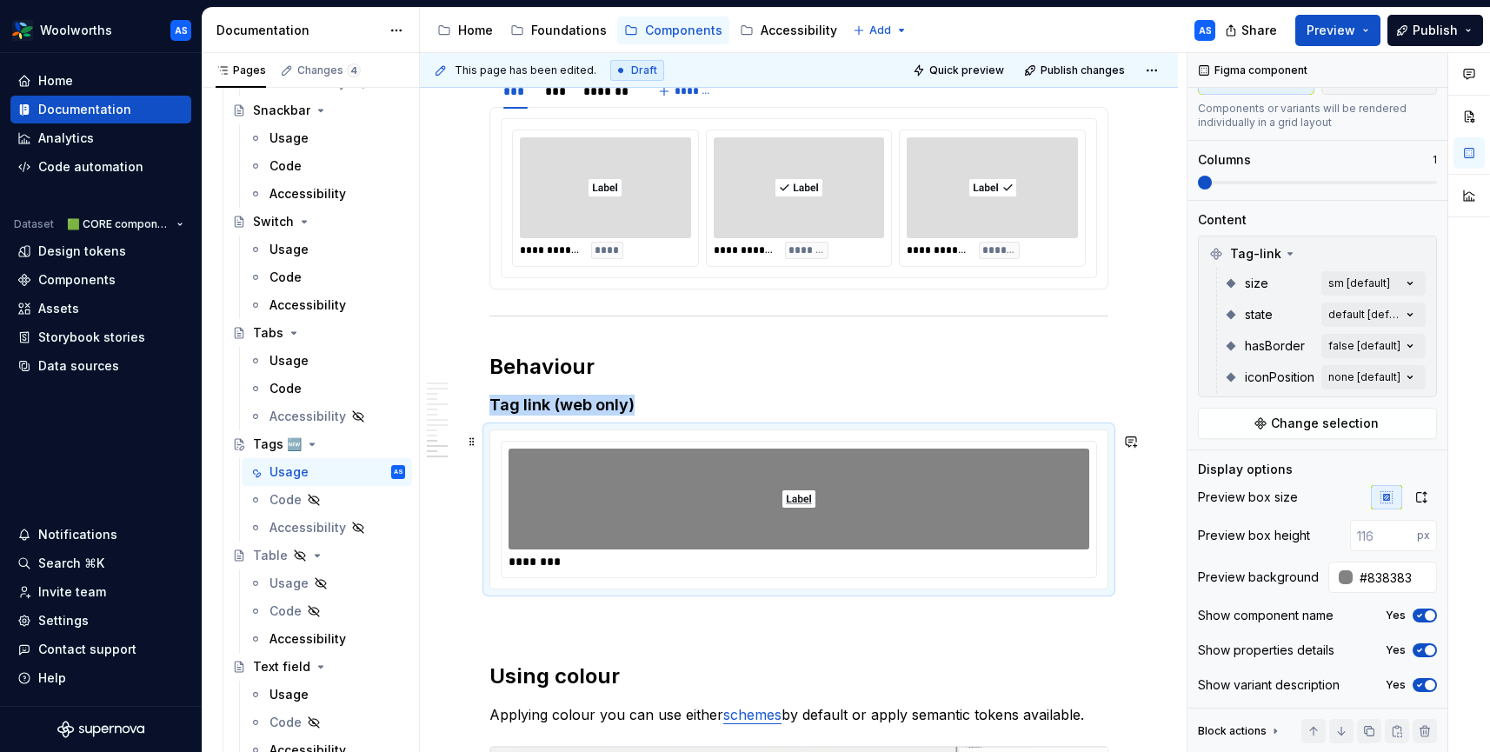
scroll to position [3652, 0]
click at [1402, 580] on input "#838383" at bounding box center [1395, 577] width 84 height 31
paste input "DDDDDD"
type input "#DDDDDD"
click at [1450, 560] on div at bounding box center [1469, 403] width 42 height 700
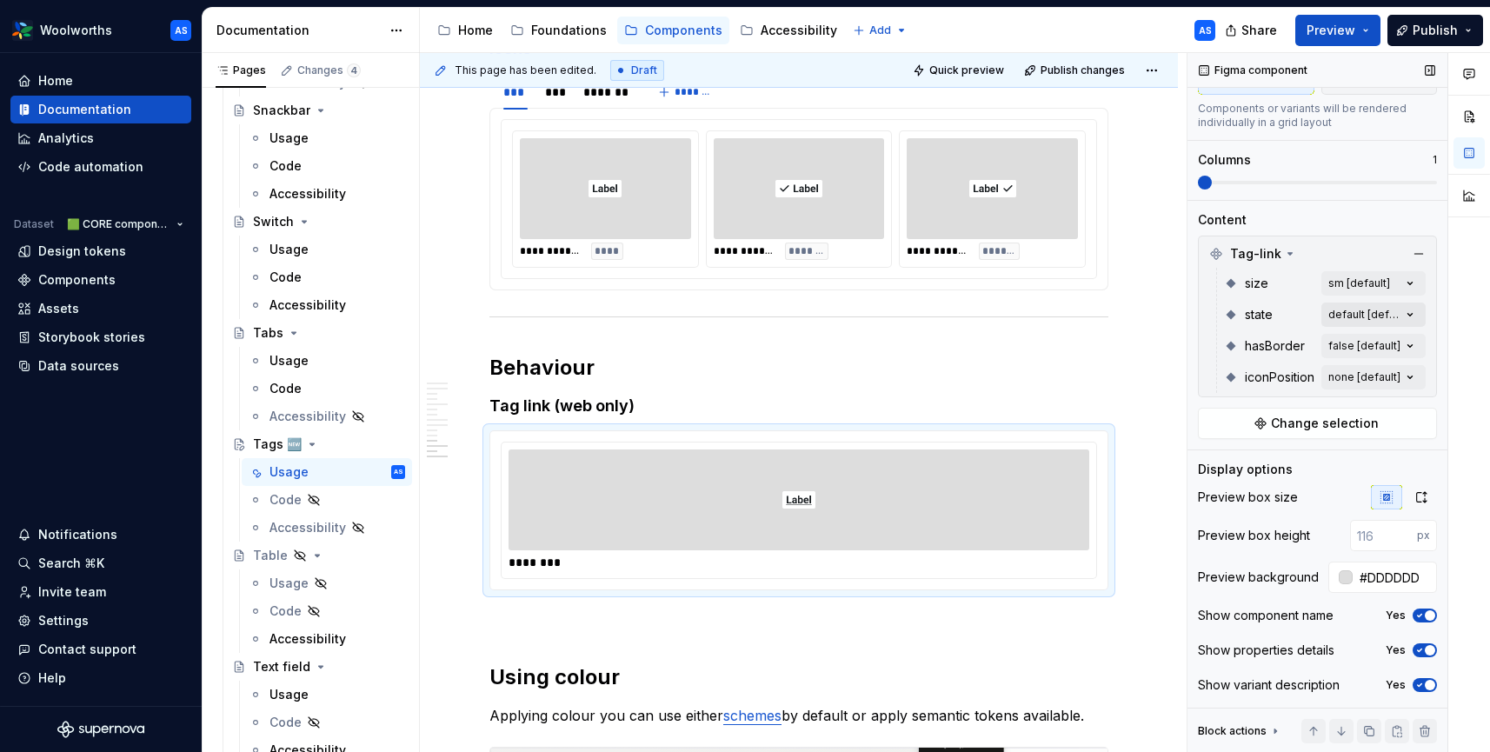
click at [1410, 314] on div "Comments Open comments No comments yet Select ‘Comment’ from the block context …" at bounding box center [1339, 403] width 303 height 700
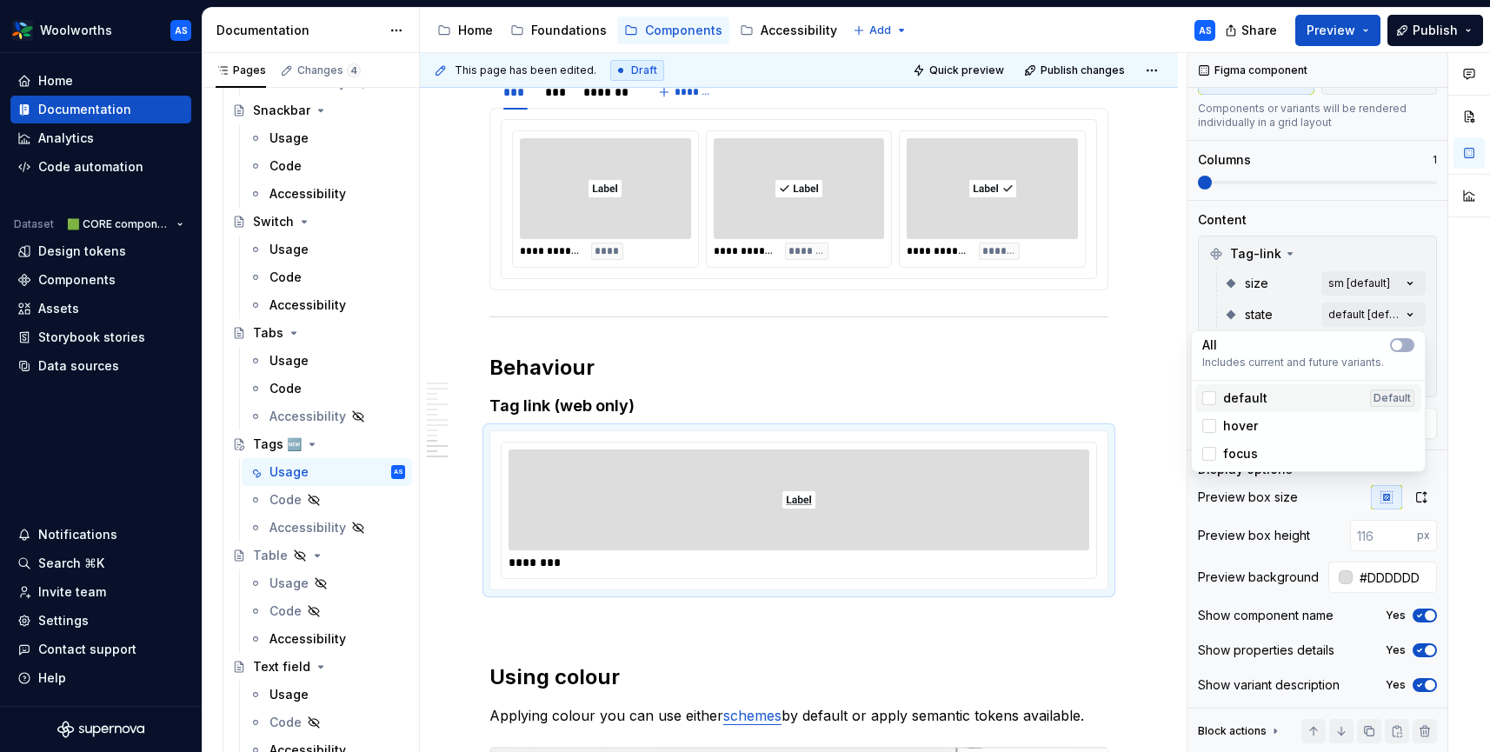
drag, startPoint x: 1260, startPoint y: 397, endPoint x: 1255, endPoint y: 419, distance: 22.2
click at [1260, 397] on span "default" at bounding box center [1245, 397] width 44 height 17
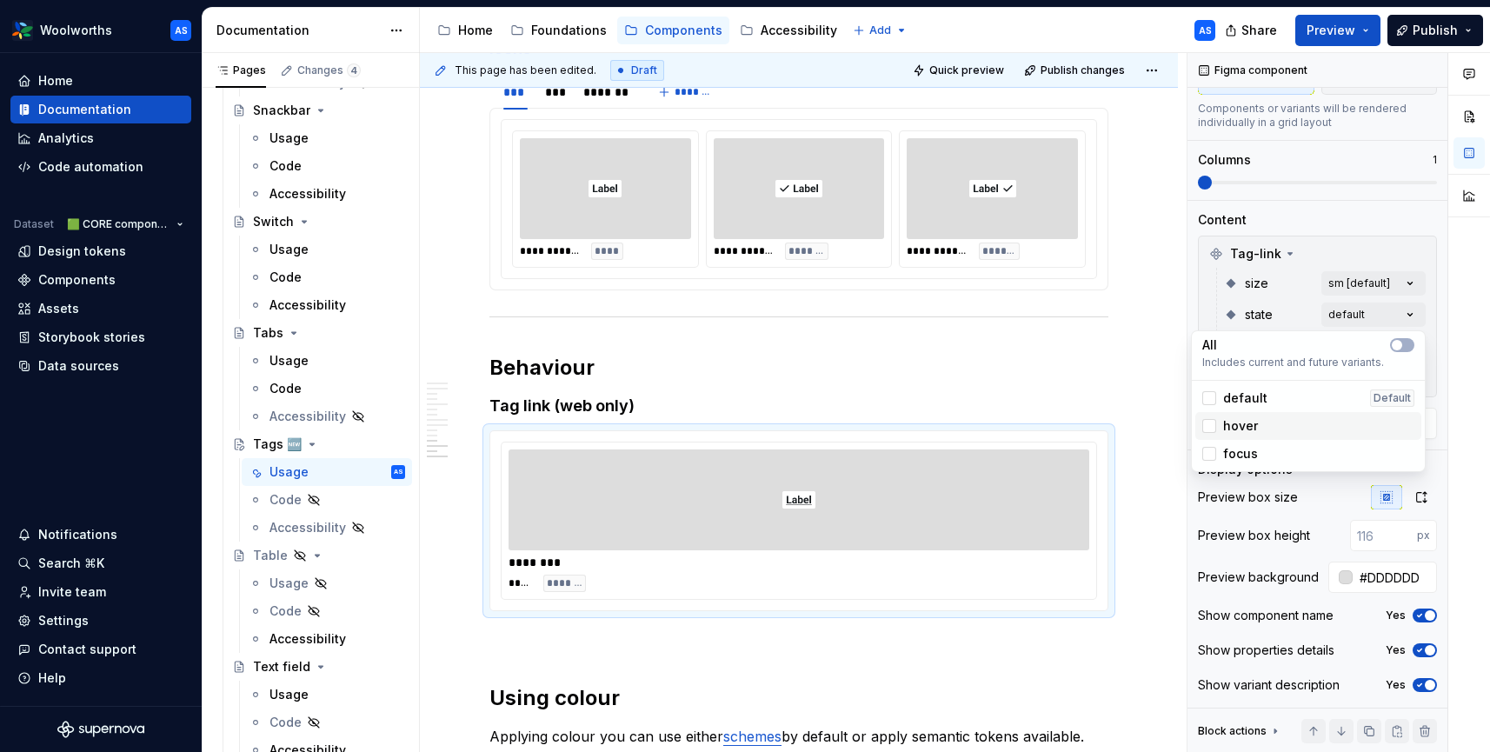
drag, startPoint x: 1254, startPoint y: 428, endPoint x: 1247, endPoint y: 455, distance: 27.8
click at [1254, 429] on span "hover" at bounding box center [1240, 425] width 35 height 17
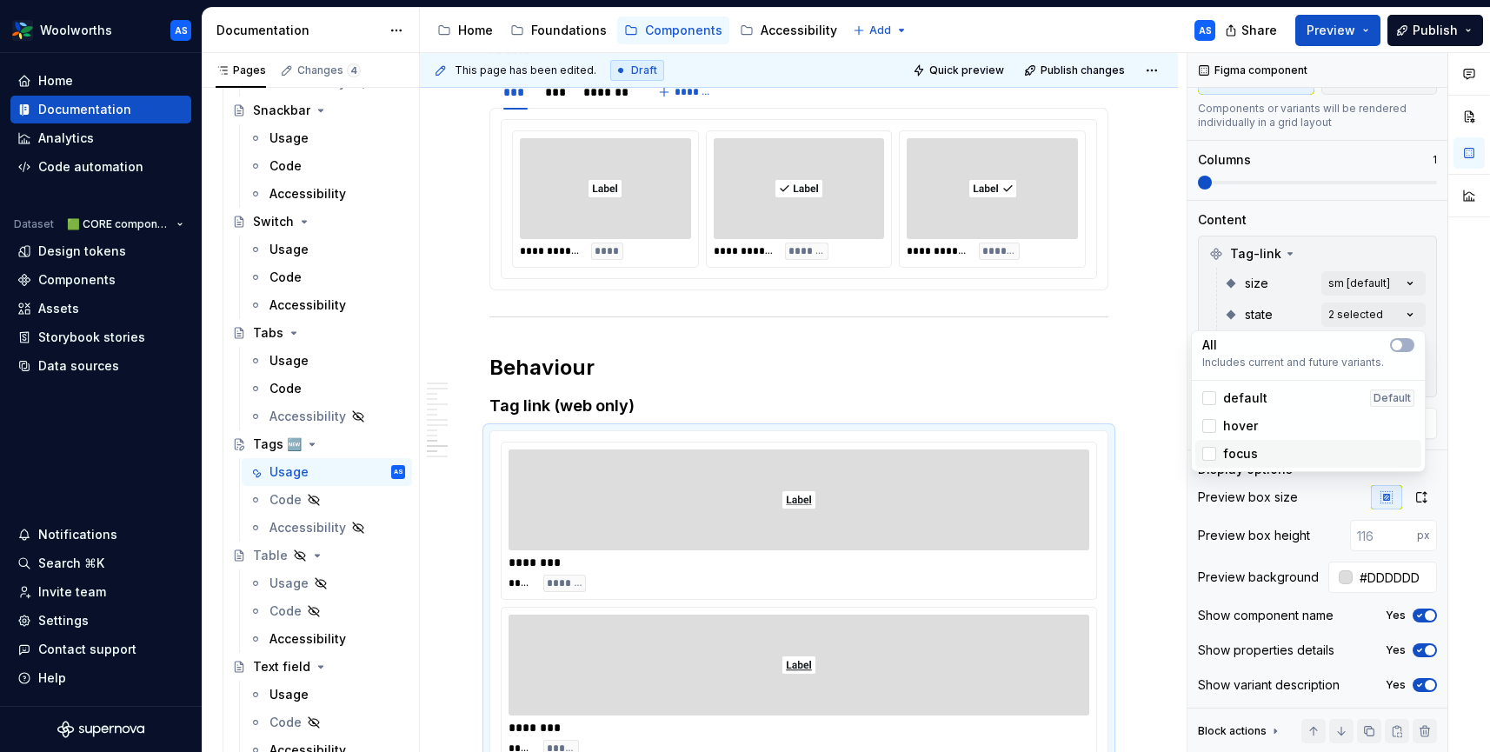
click at [1247, 452] on span "focus" at bounding box center [1240, 453] width 35 height 17
click at [1444, 296] on div "Comments Open comments No comments yet Select ‘Comment’ from the block context …" at bounding box center [1339, 403] width 303 height 700
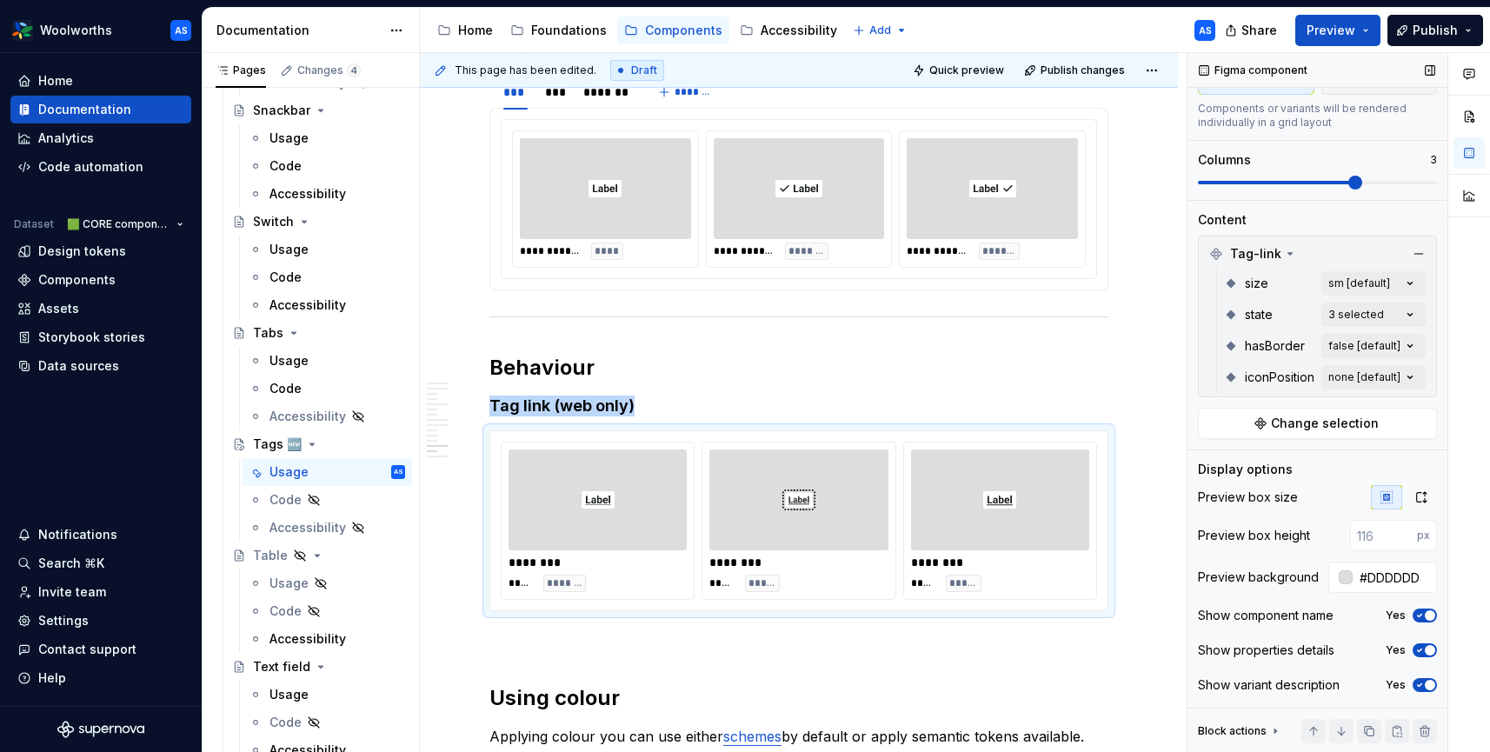
scroll to position [3678, 0]
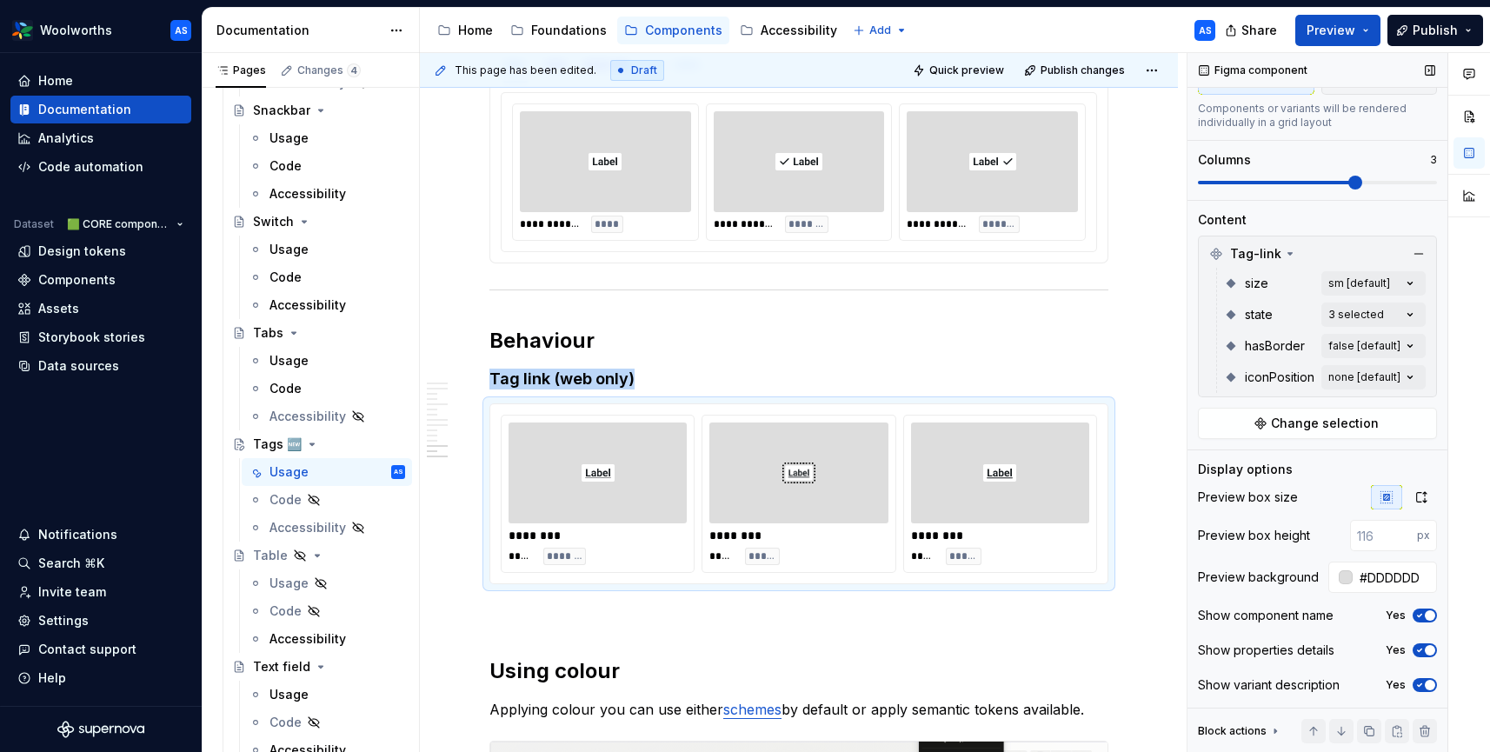
click at [1348, 180] on span at bounding box center [1355, 183] width 14 height 14
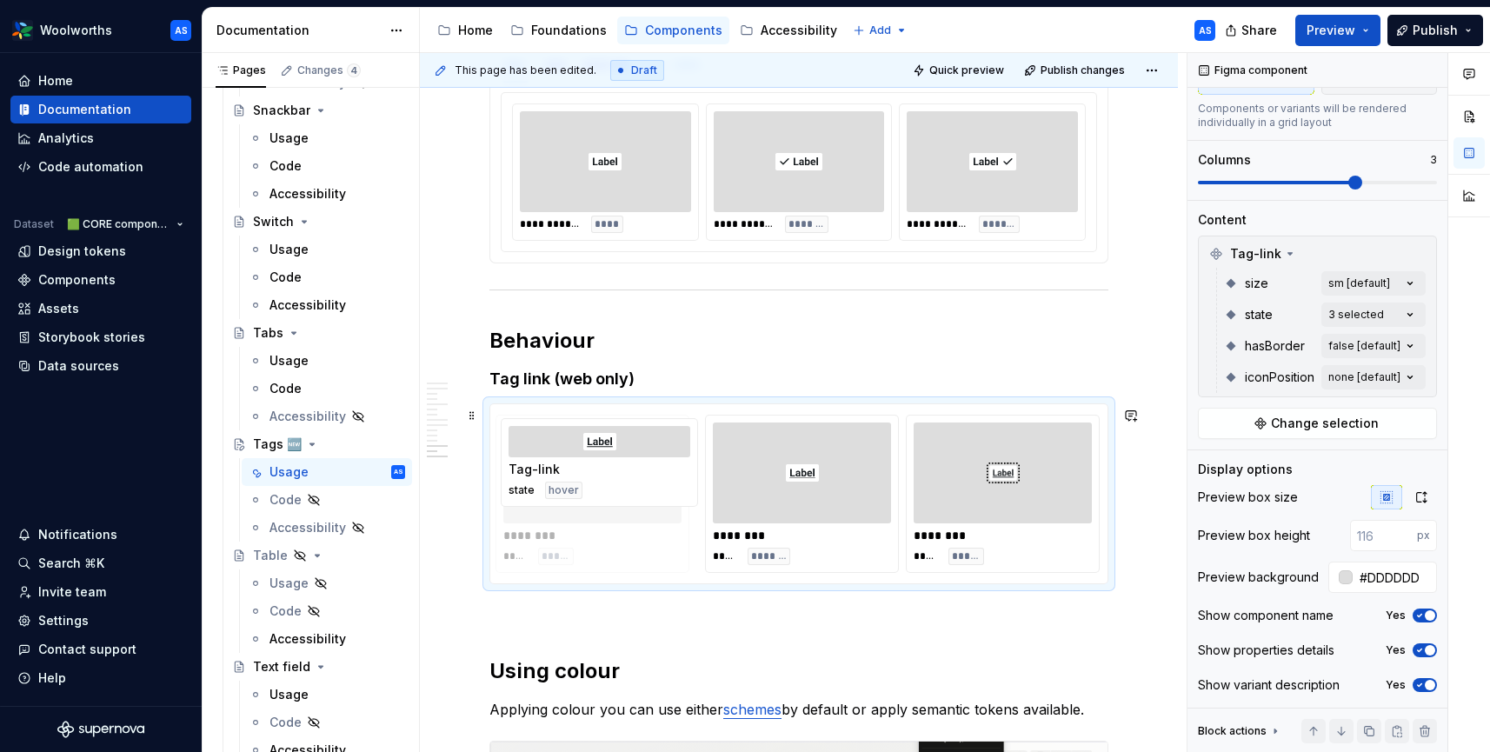
drag, startPoint x: 1020, startPoint y: 469, endPoint x: 636, endPoint y: 476, distance: 384.3
click at [636, 476] on body "Woolworths AS Home Documentation Analytics Code automation Dataset 🟩 CORE compo…" at bounding box center [745, 376] width 1490 height 752
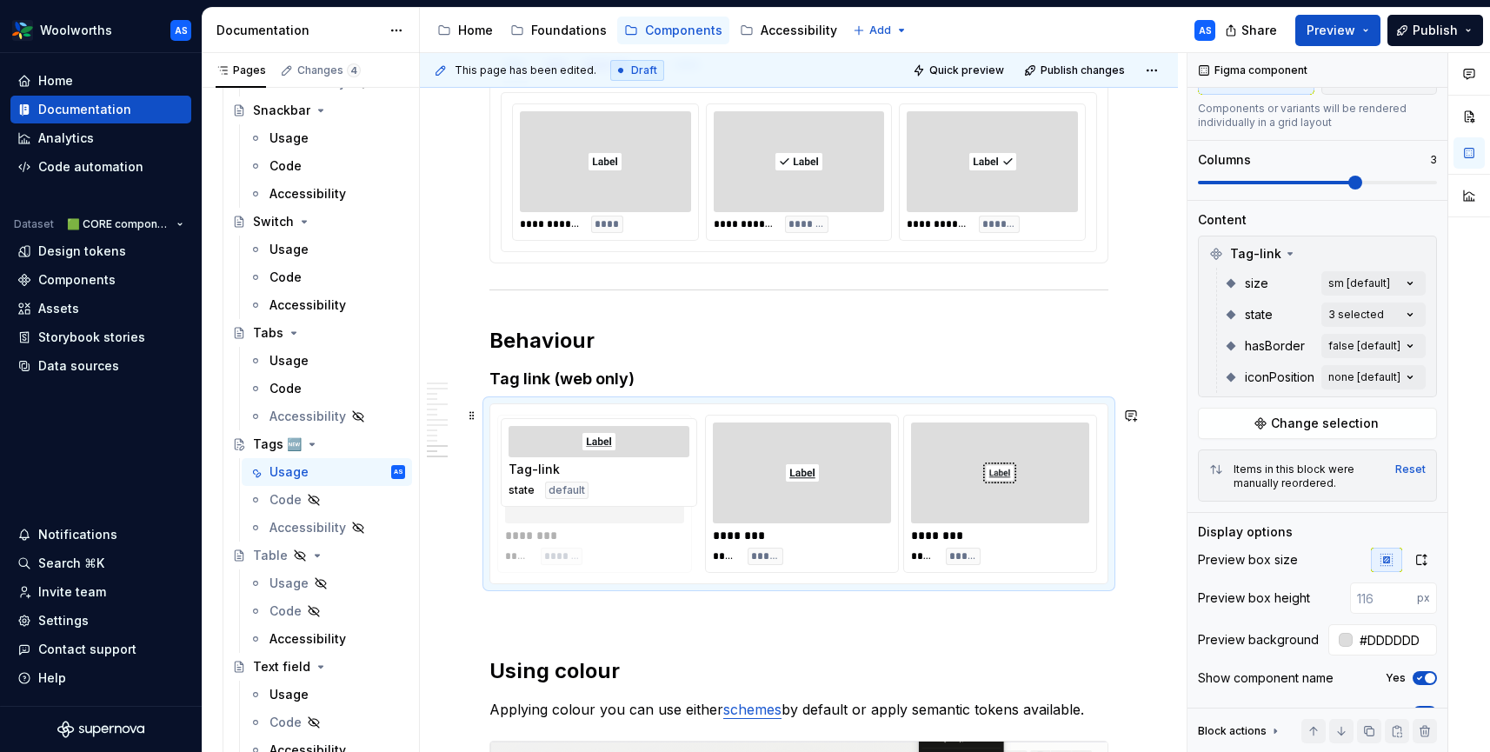
drag, startPoint x: 792, startPoint y: 482, endPoint x: 780, endPoint y: 483, distance: 12.3
click at [609, 490] on body "Woolworths AS Home Documentation Analytics Code automation Dataset 🟩 CORE compo…" at bounding box center [745, 376] width 1490 height 752
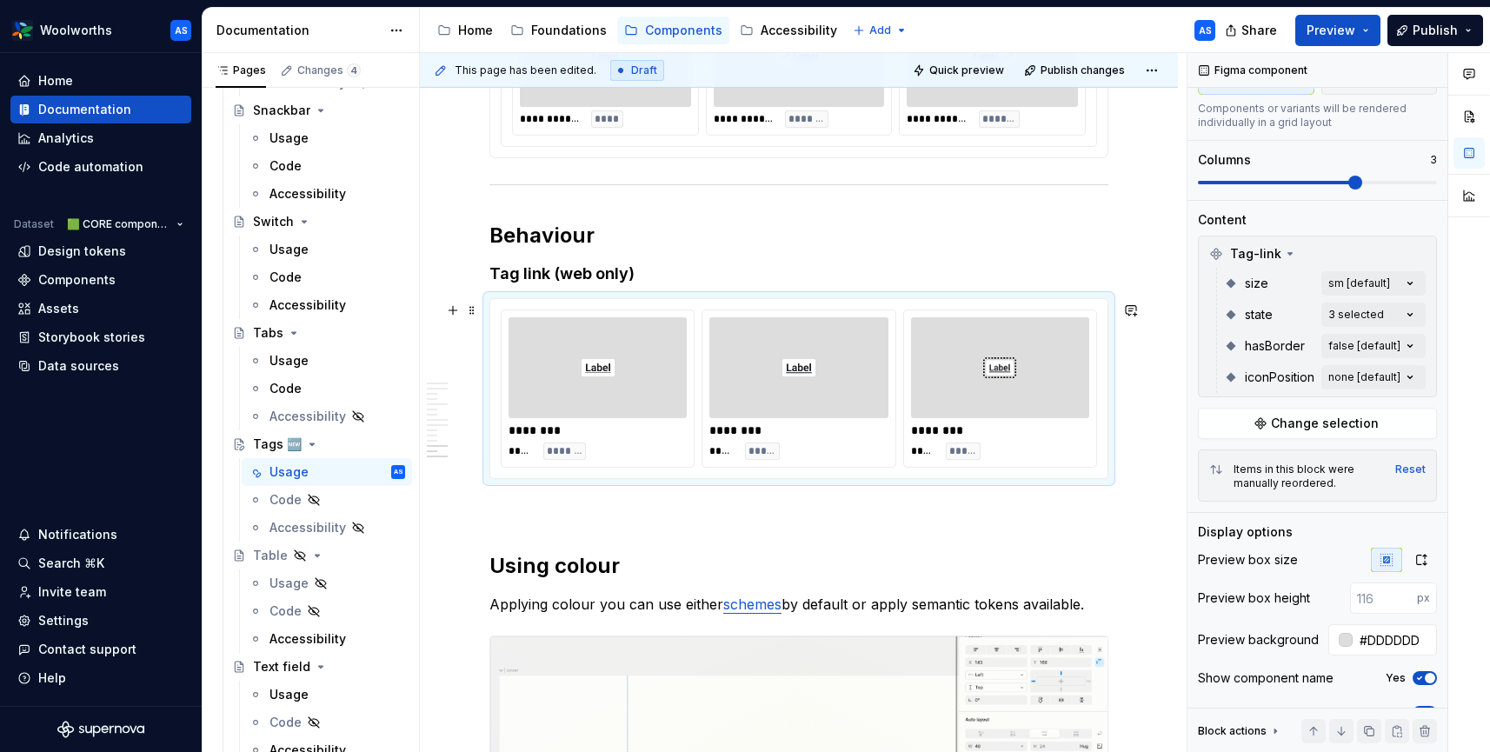
scroll to position [3806, 0]
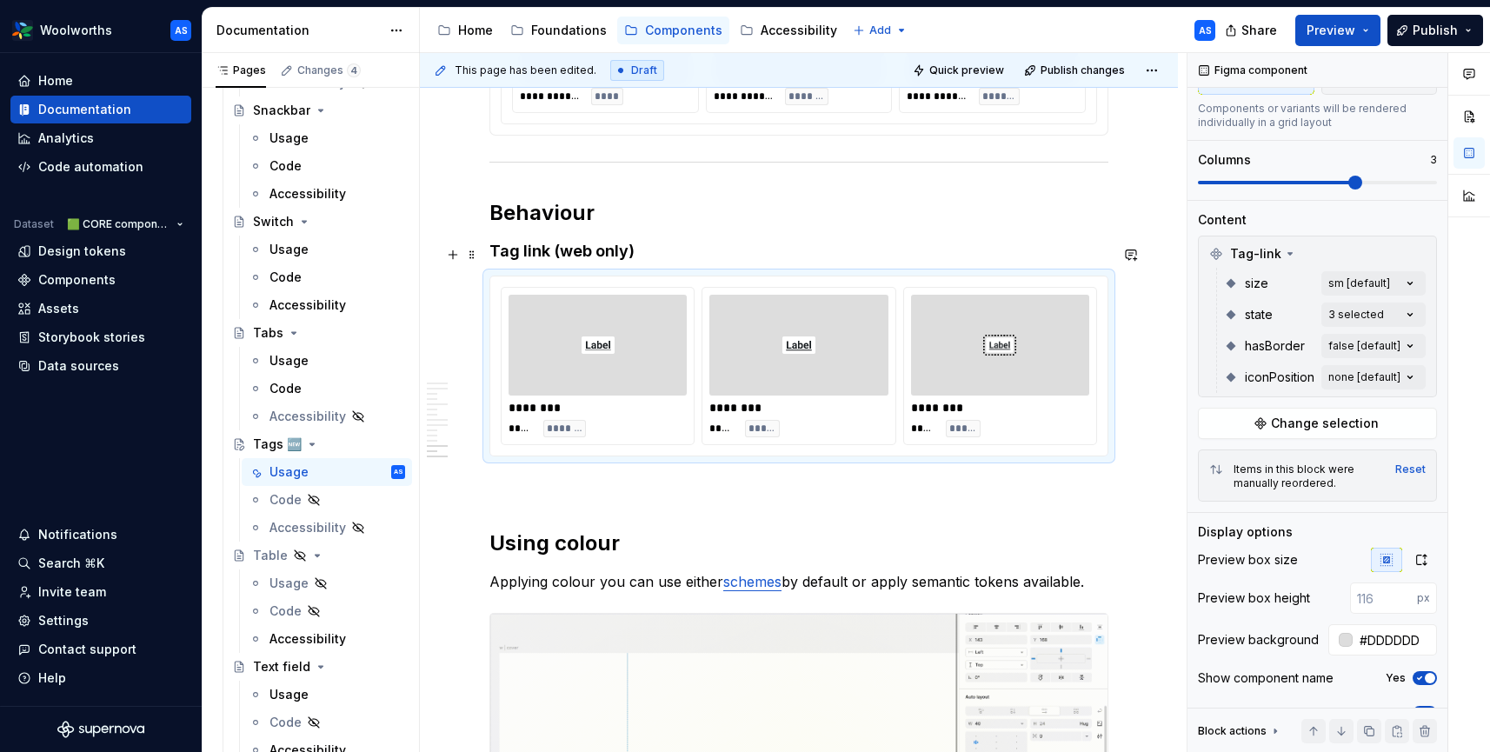
click at [715, 250] on h4 "Tag link (web only)" at bounding box center [798, 251] width 619 height 21
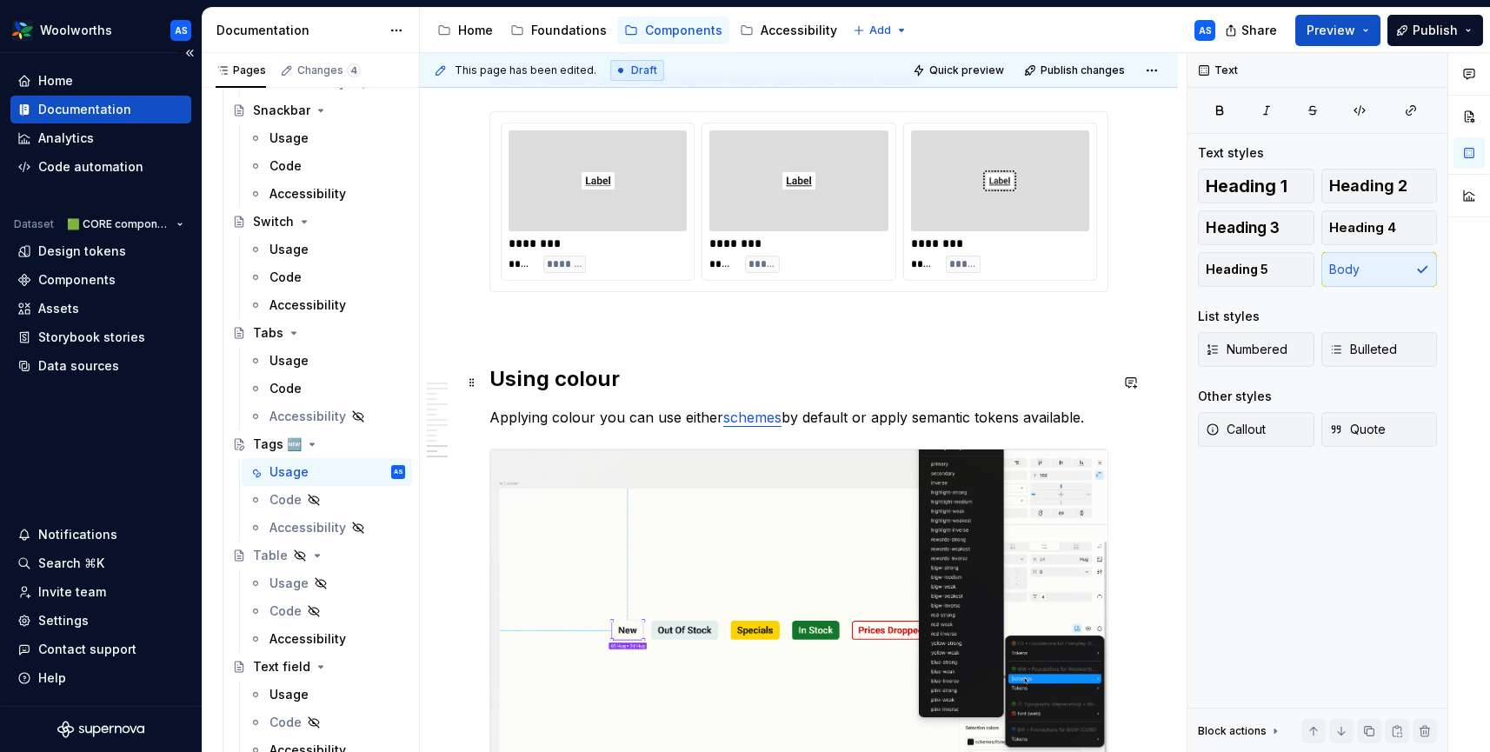
scroll to position [3863, 0]
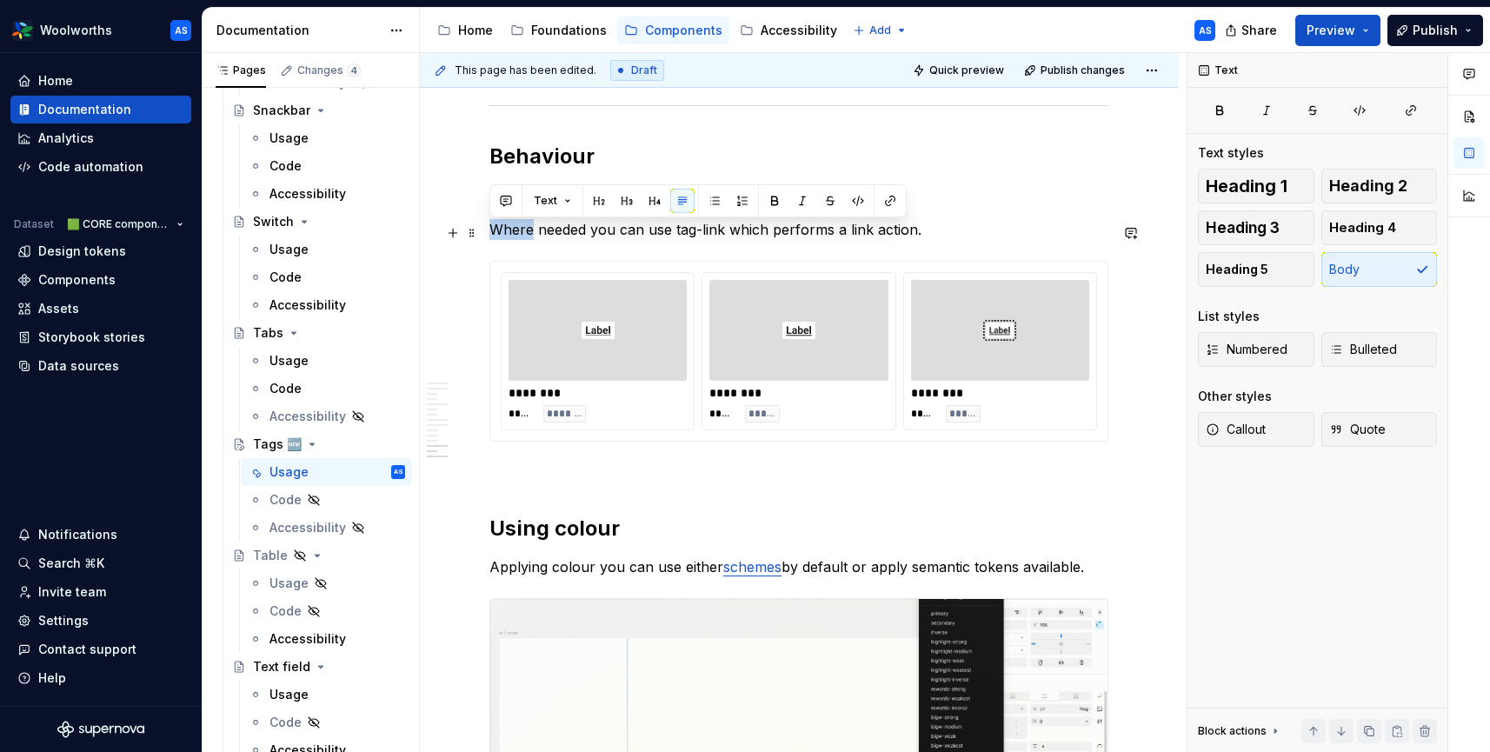
click at [808, 231] on p "Where needed you can use tag-link which performs a link action." at bounding box center [798, 229] width 619 height 21
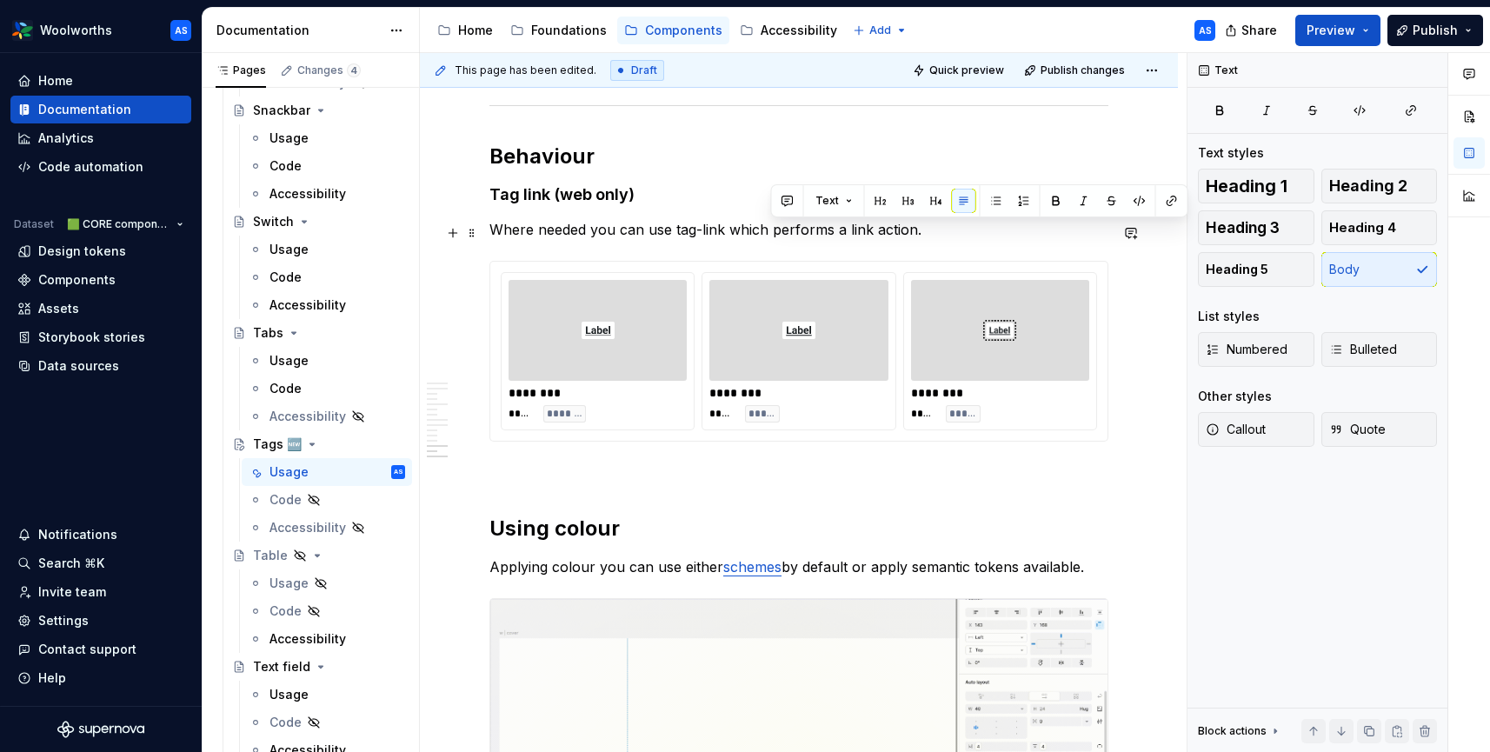
click at [808, 231] on p "Where needed you can use tag-link which performs a link action." at bounding box center [798, 229] width 619 height 21
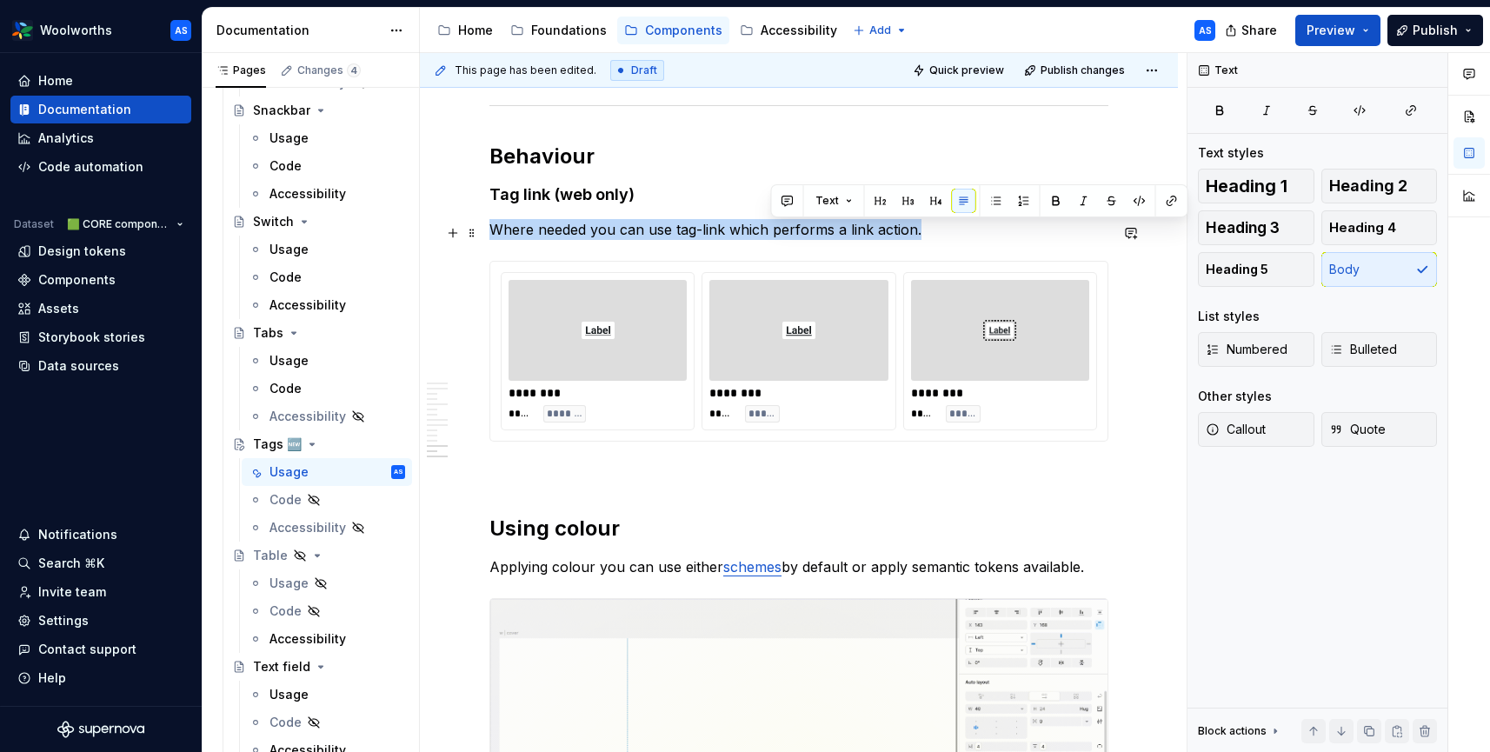
click at [808, 231] on p "Where needed you can use tag-link which performs a link action." at bounding box center [798, 229] width 619 height 21
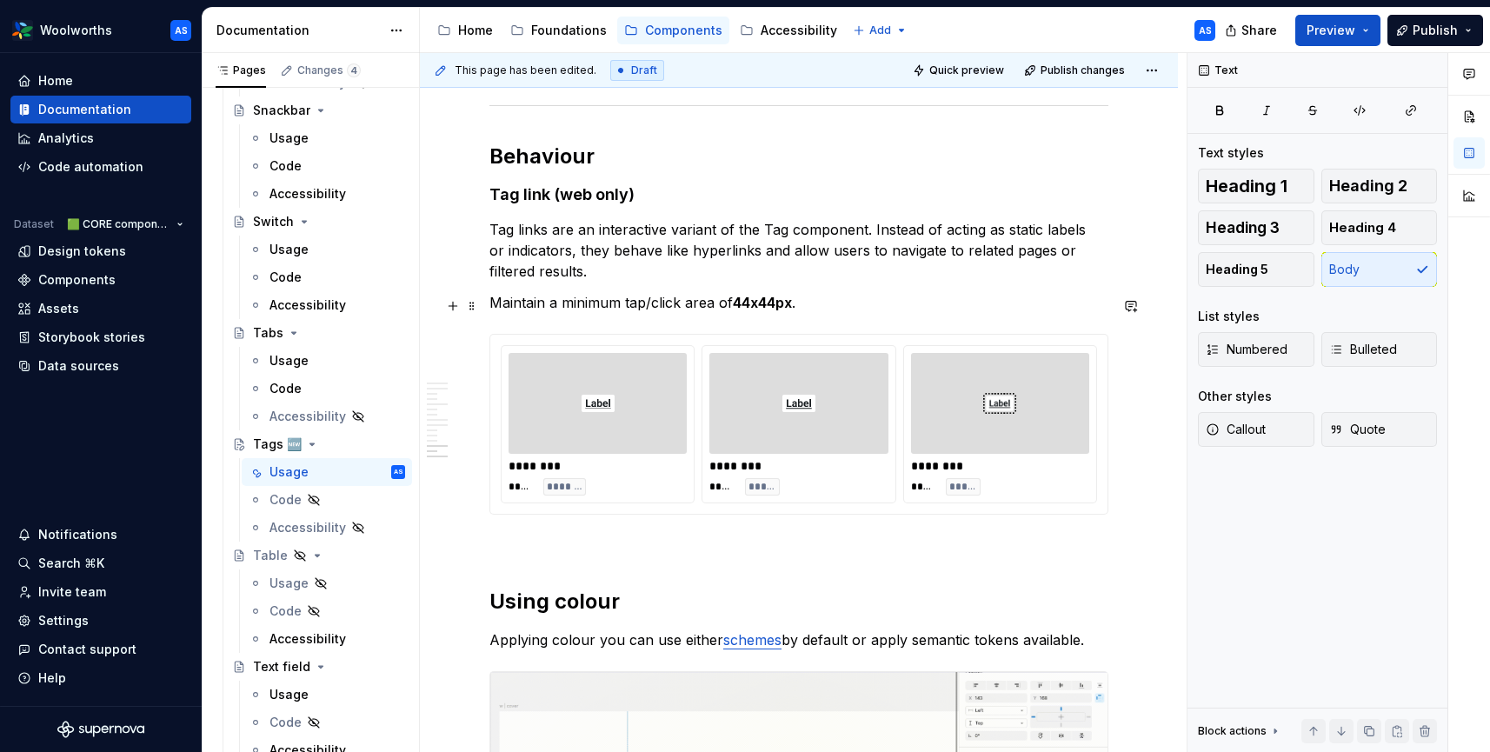
click at [491, 303] on p "Maintain a minimum tap/click area of 44x44px ." at bounding box center [798, 302] width 619 height 21
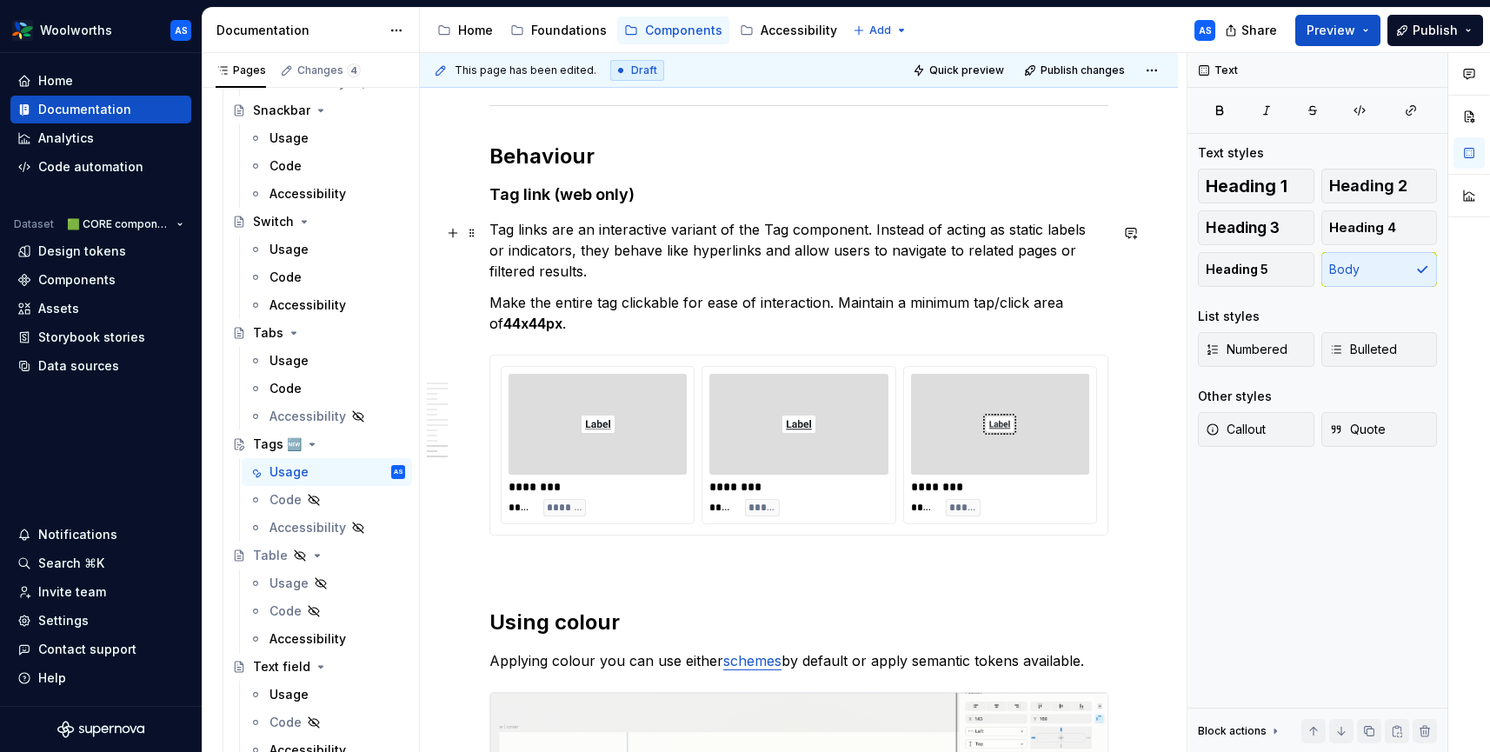
click at [669, 251] on p "Tag links are an interactive variant of the Tag component. Instead of acting as…" at bounding box center [798, 250] width 619 height 63
click at [664, 270] on p "Tag links are an interactive variant of the Tag component. Instead of acting as…" at bounding box center [798, 250] width 619 height 63
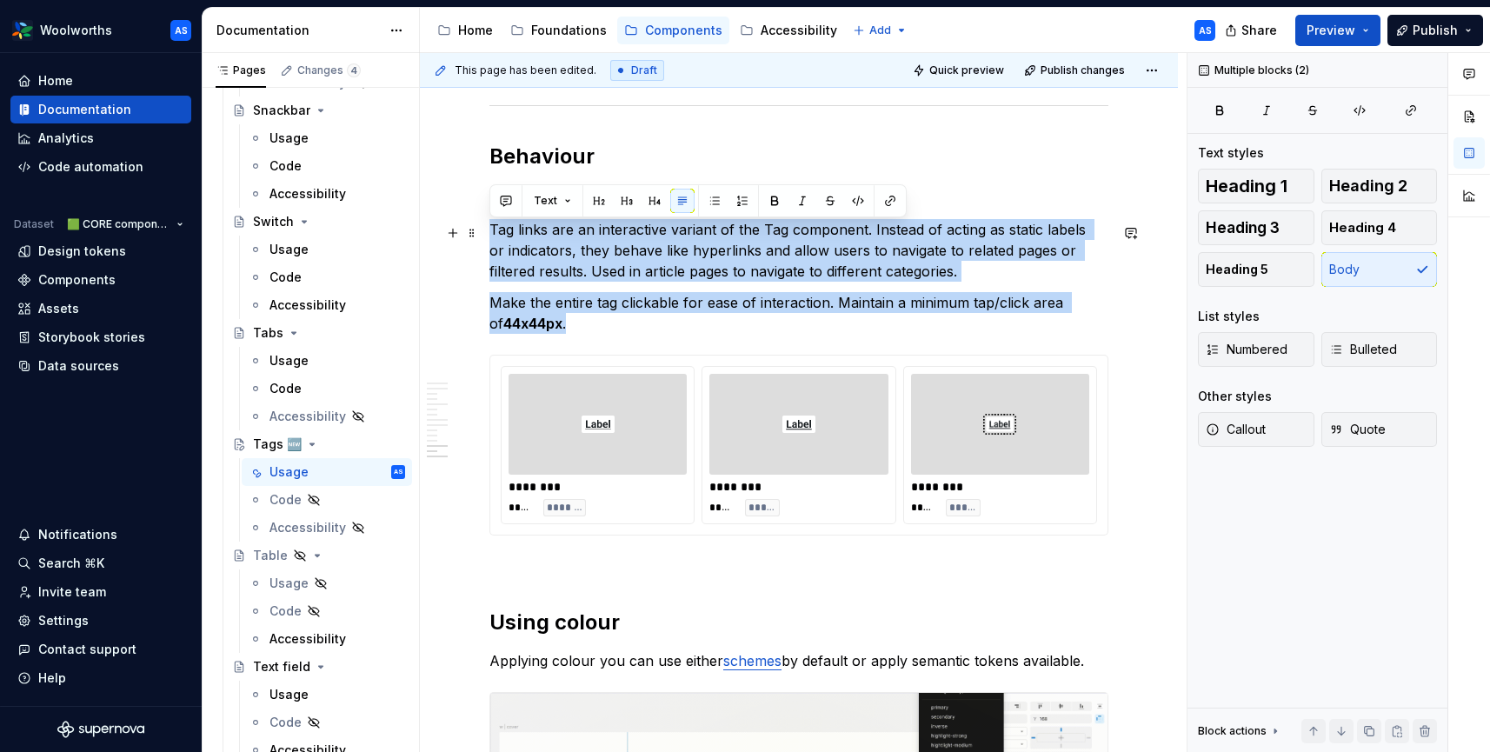
drag, startPoint x: 610, startPoint y: 333, endPoint x: 486, endPoint y: 238, distance: 156.3
copy div "Tag links are an interactive variant of the Tag component. Instead of acting as…"
click at [864, 271] on p "Tag links are an interactive variant of the Tag component. Instead of acting as…" at bounding box center [798, 250] width 619 height 63
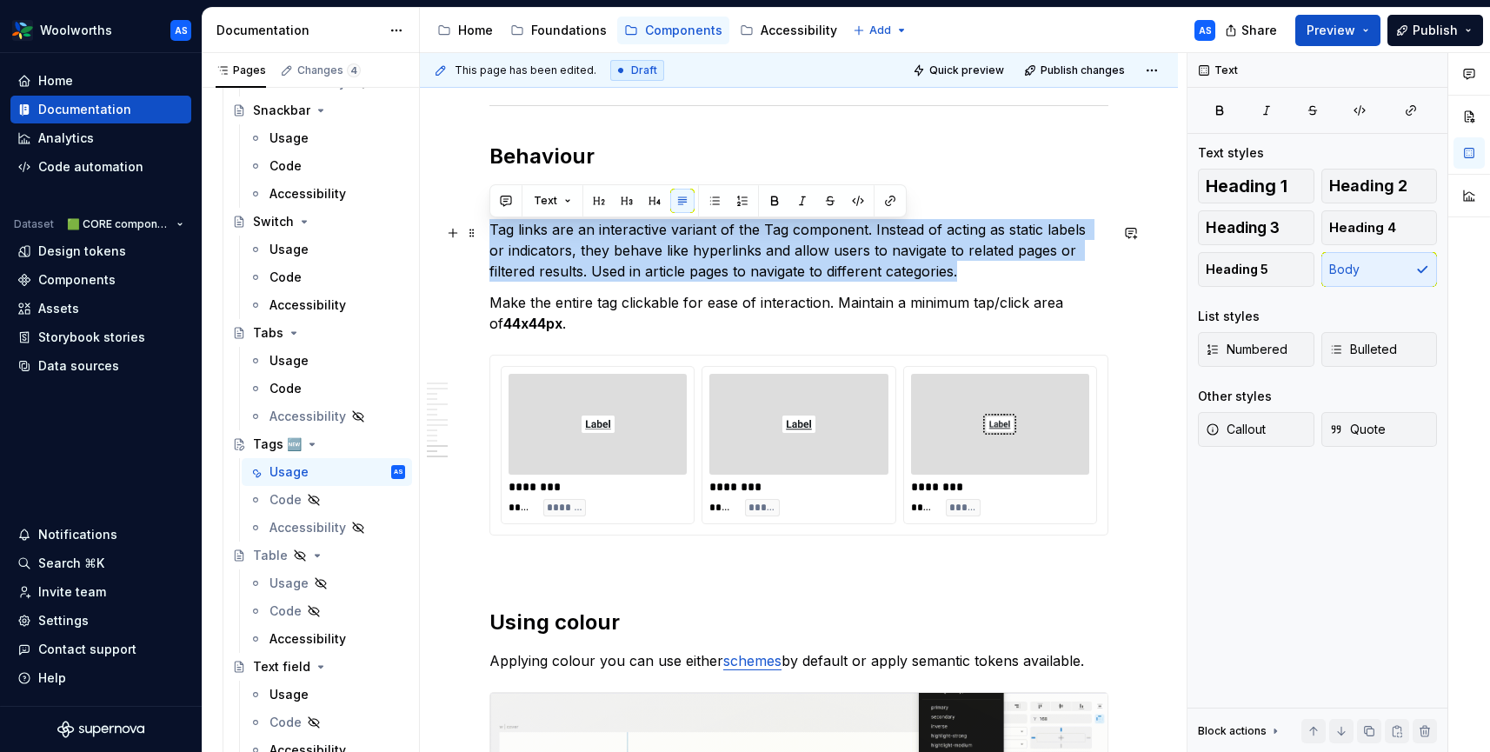
drag, startPoint x: 969, startPoint y: 276, endPoint x: 438, endPoint y: 236, distance: 531.8
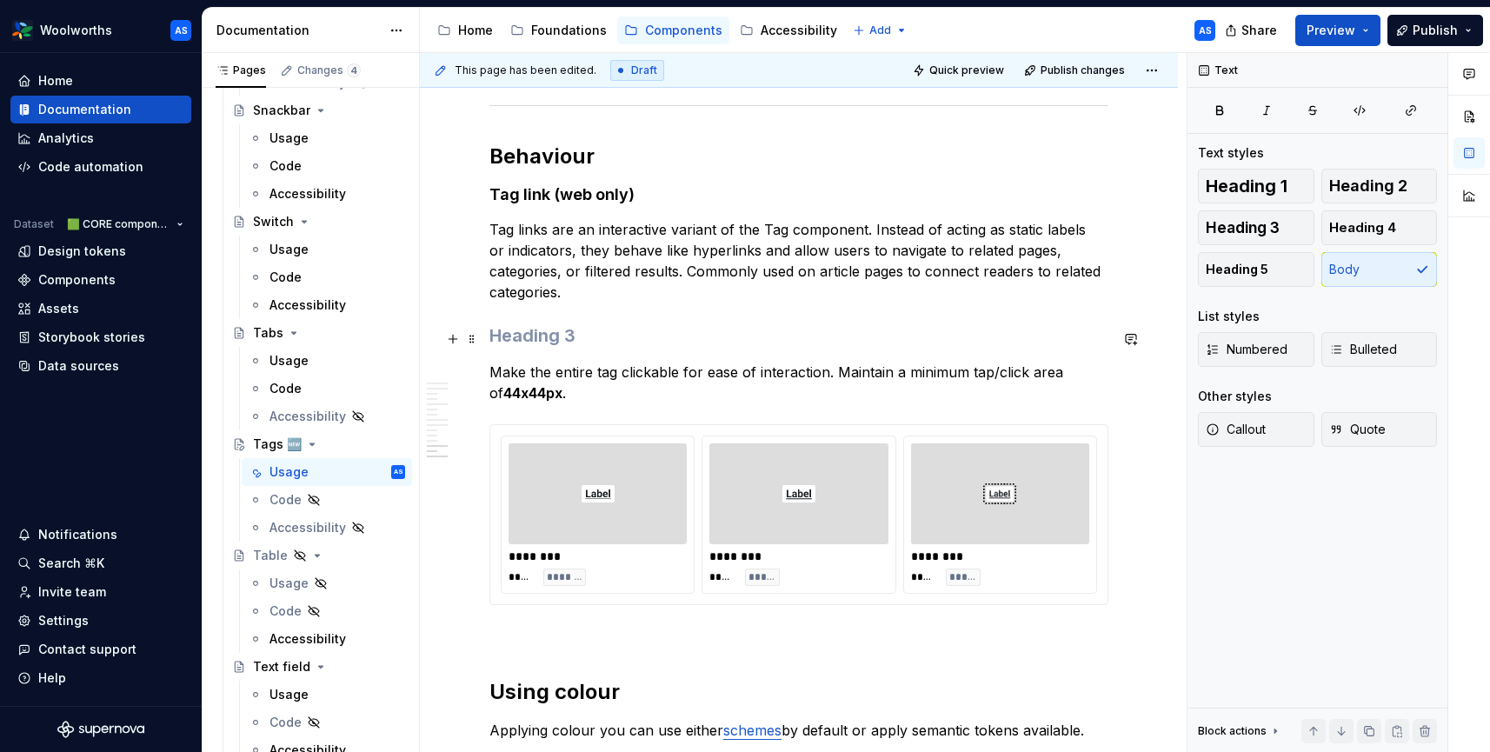
click at [545, 335] on h3 at bounding box center [798, 335] width 619 height 24
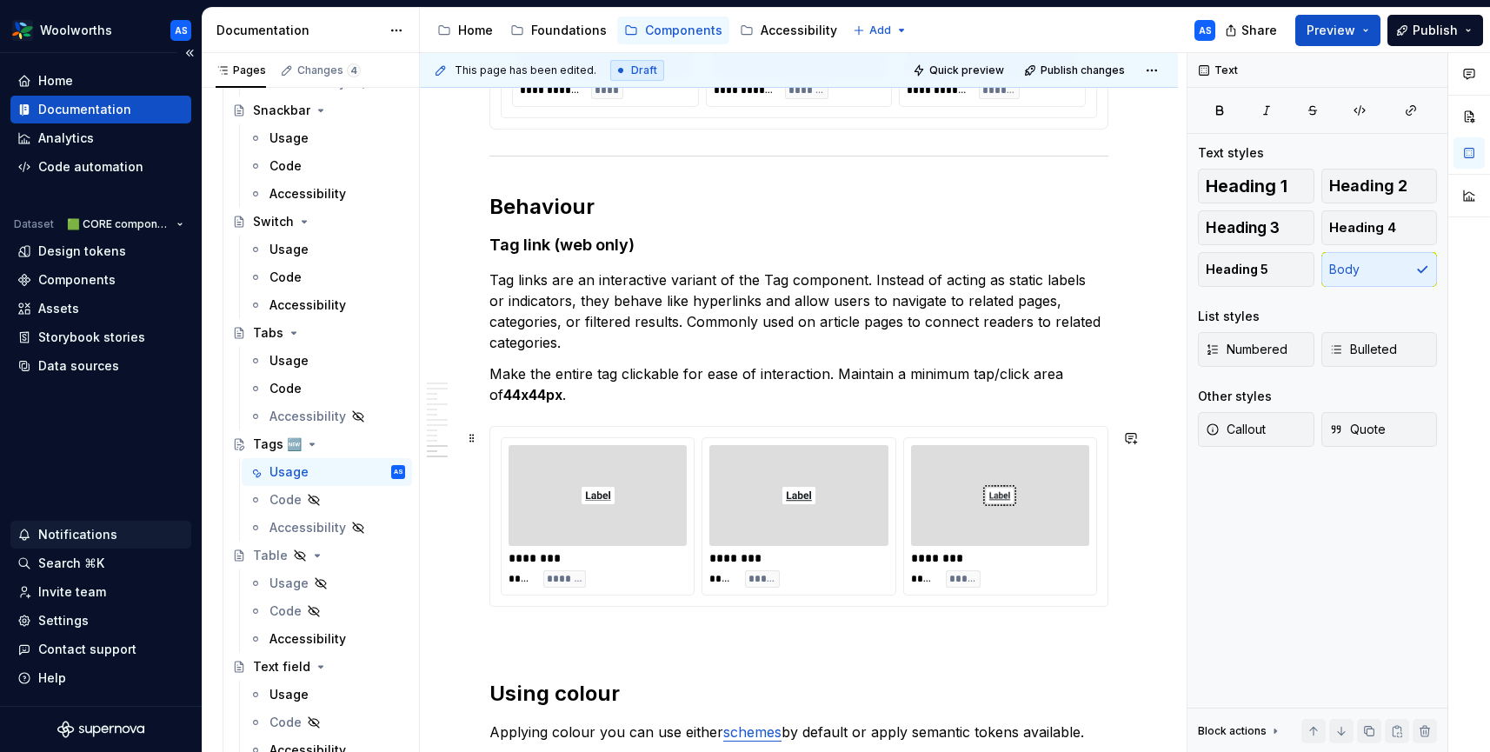
scroll to position [3811, 0]
click at [589, 397] on p "Make the entire tag clickable for ease of interaction. Maintain a minimum tap/c…" at bounding box center [798, 386] width 619 height 42
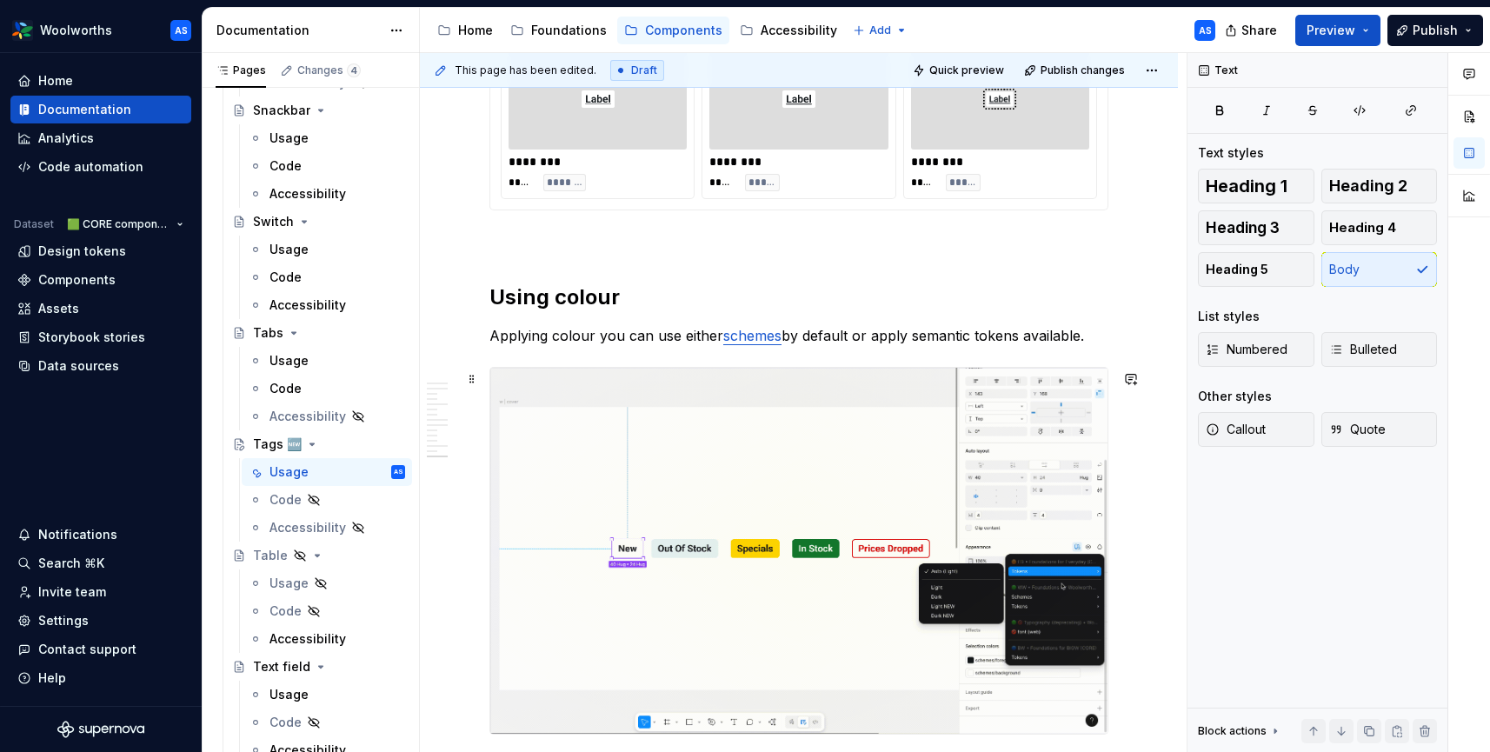
scroll to position [4225, 0]
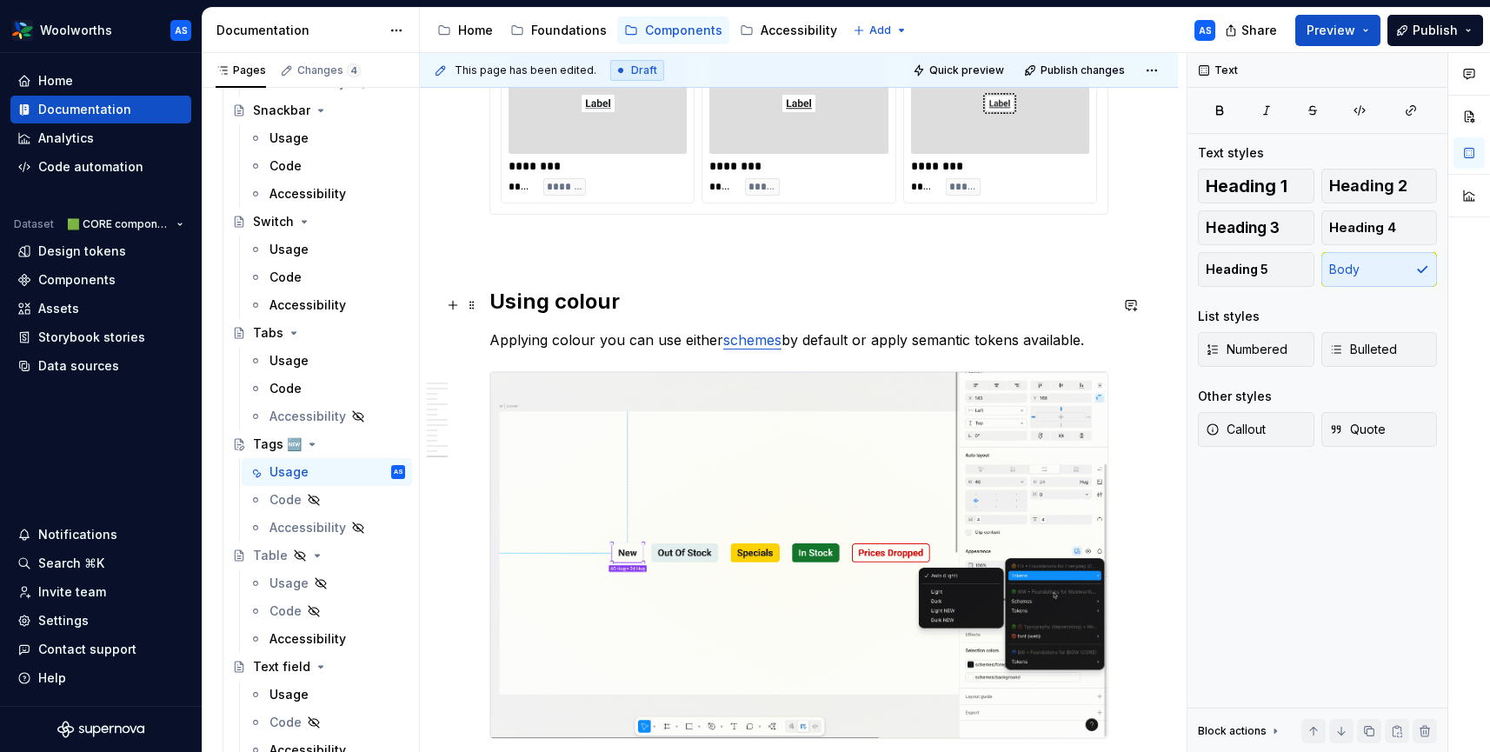
click at [526, 310] on h2 "Using colour" at bounding box center [798, 302] width 619 height 28
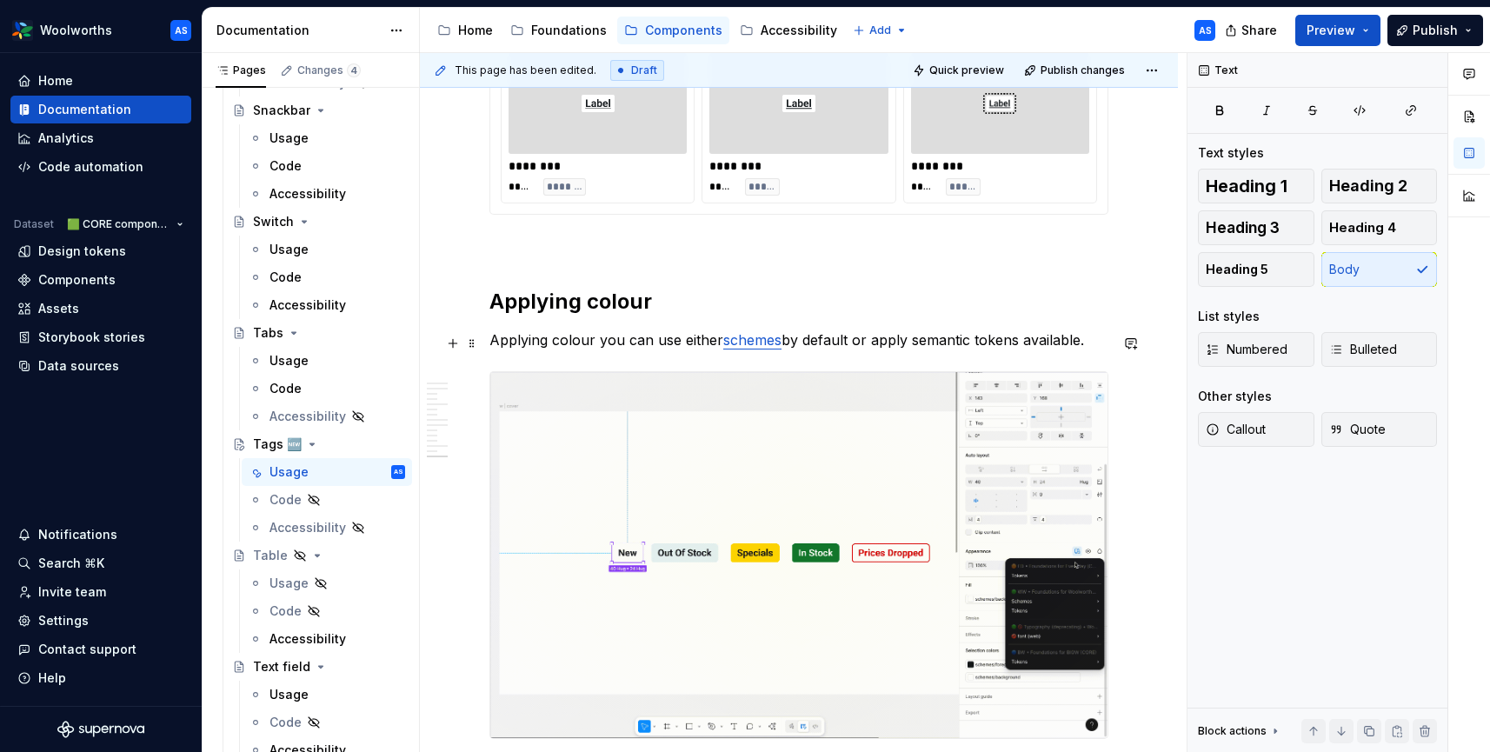
click at [531, 343] on p "Applying colour you can use either schemes by default or apply semantic tokens …" at bounding box center [798, 340] width 619 height 21
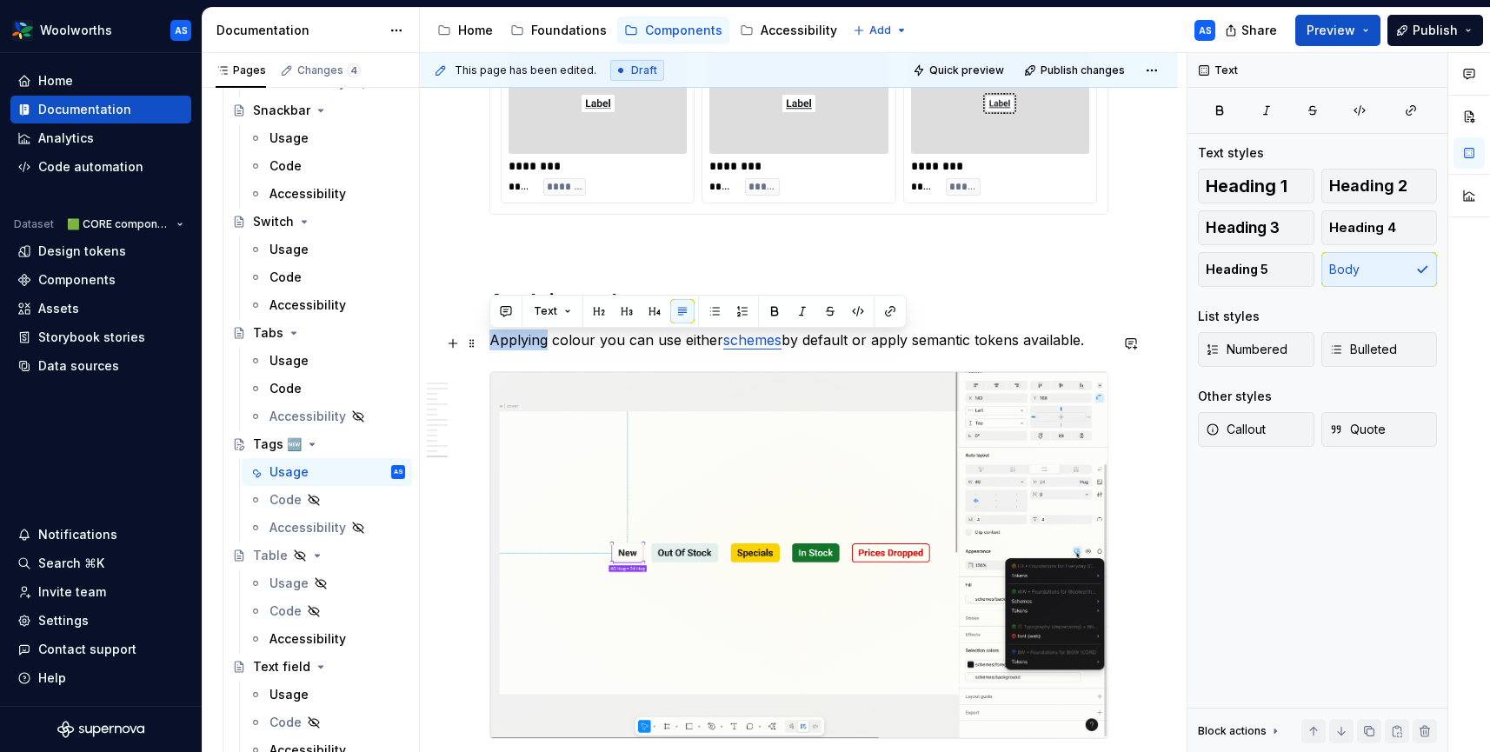
click at [531, 343] on p "Applying colour you can use either schemes by default or apply semantic tokens …" at bounding box center [798, 340] width 619 height 21
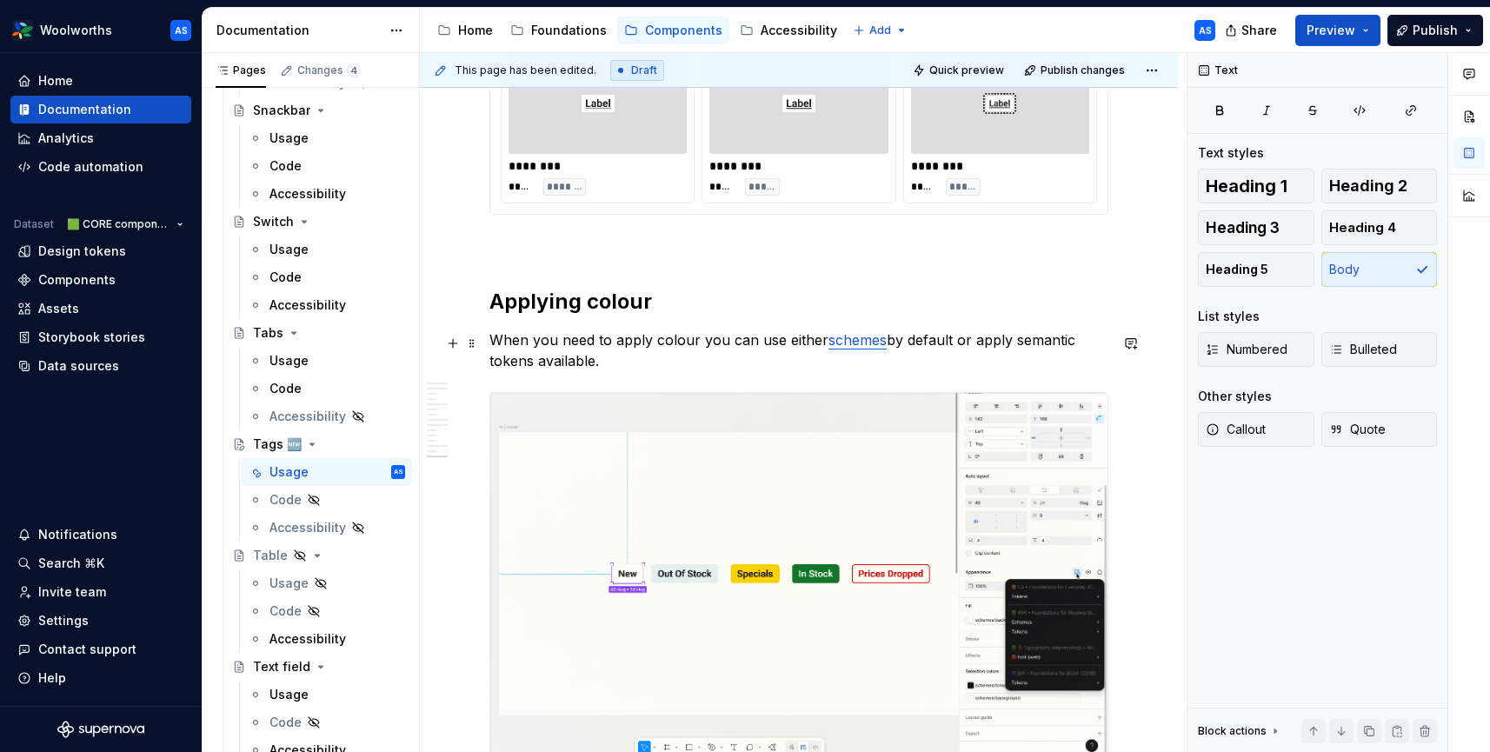
click at [699, 345] on p "When you need to apply colour you can use either schemes by default or apply se…" at bounding box center [798, 351] width 619 height 42
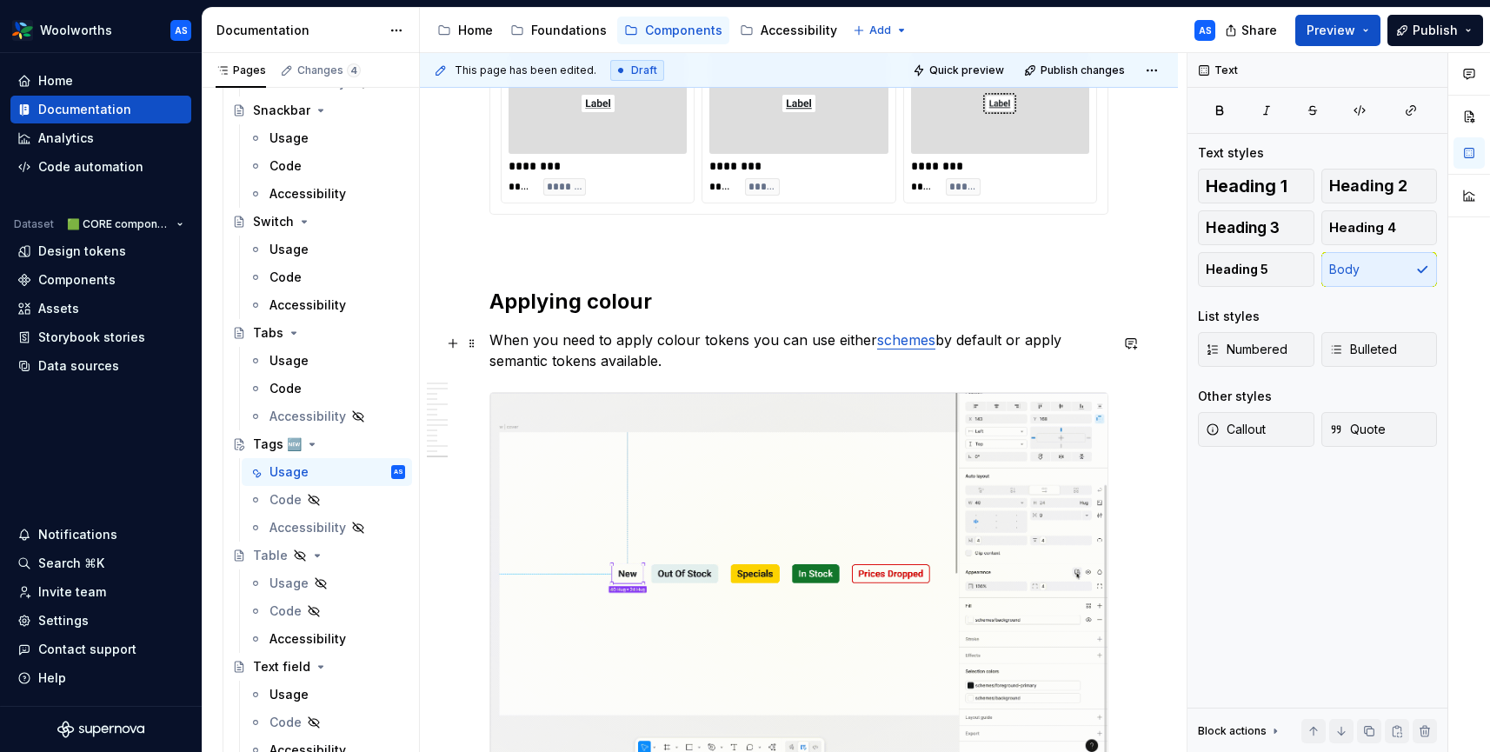
click at [601, 363] on p "When you need to apply colour tokens you can use either schemes by default or a…" at bounding box center [798, 351] width 619 height 42
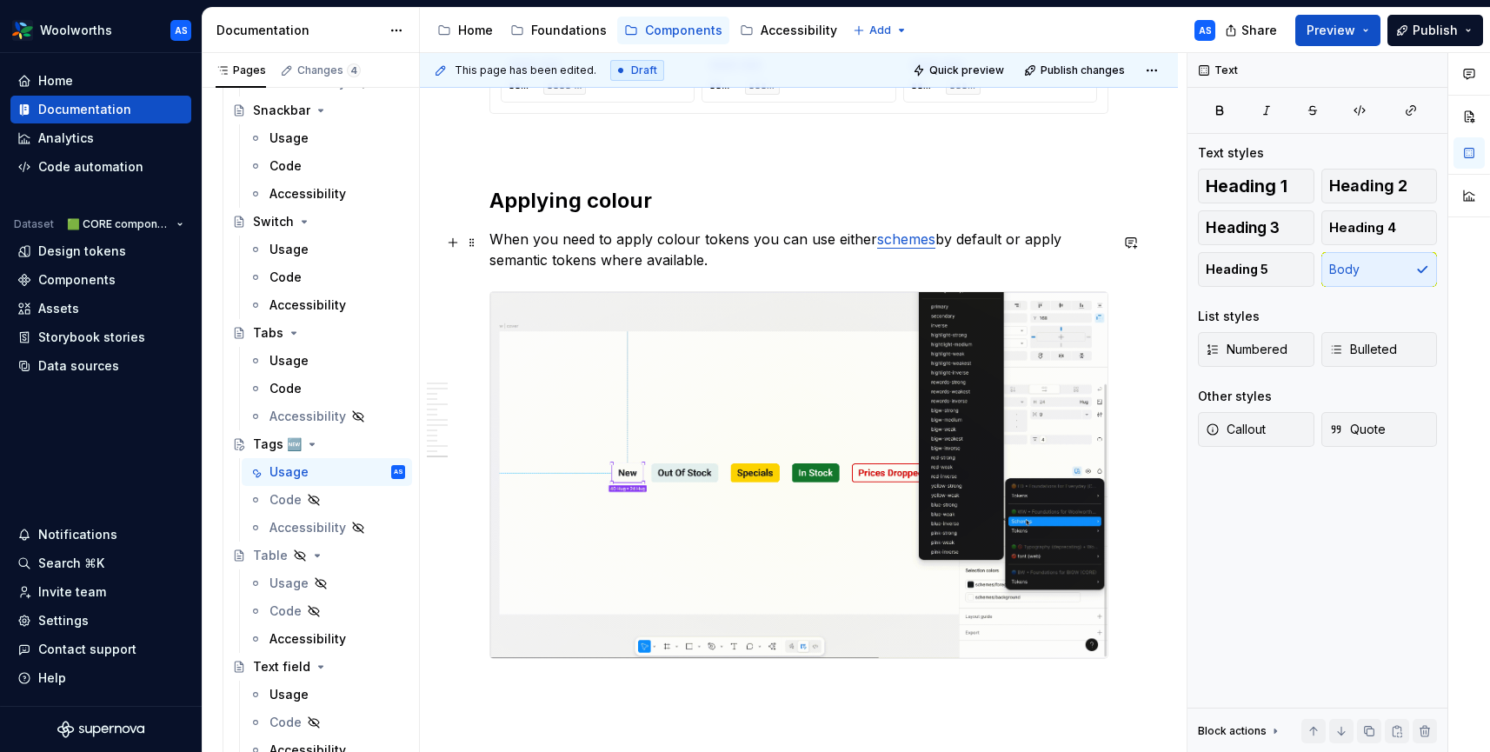
scroll to position [4335, 0]
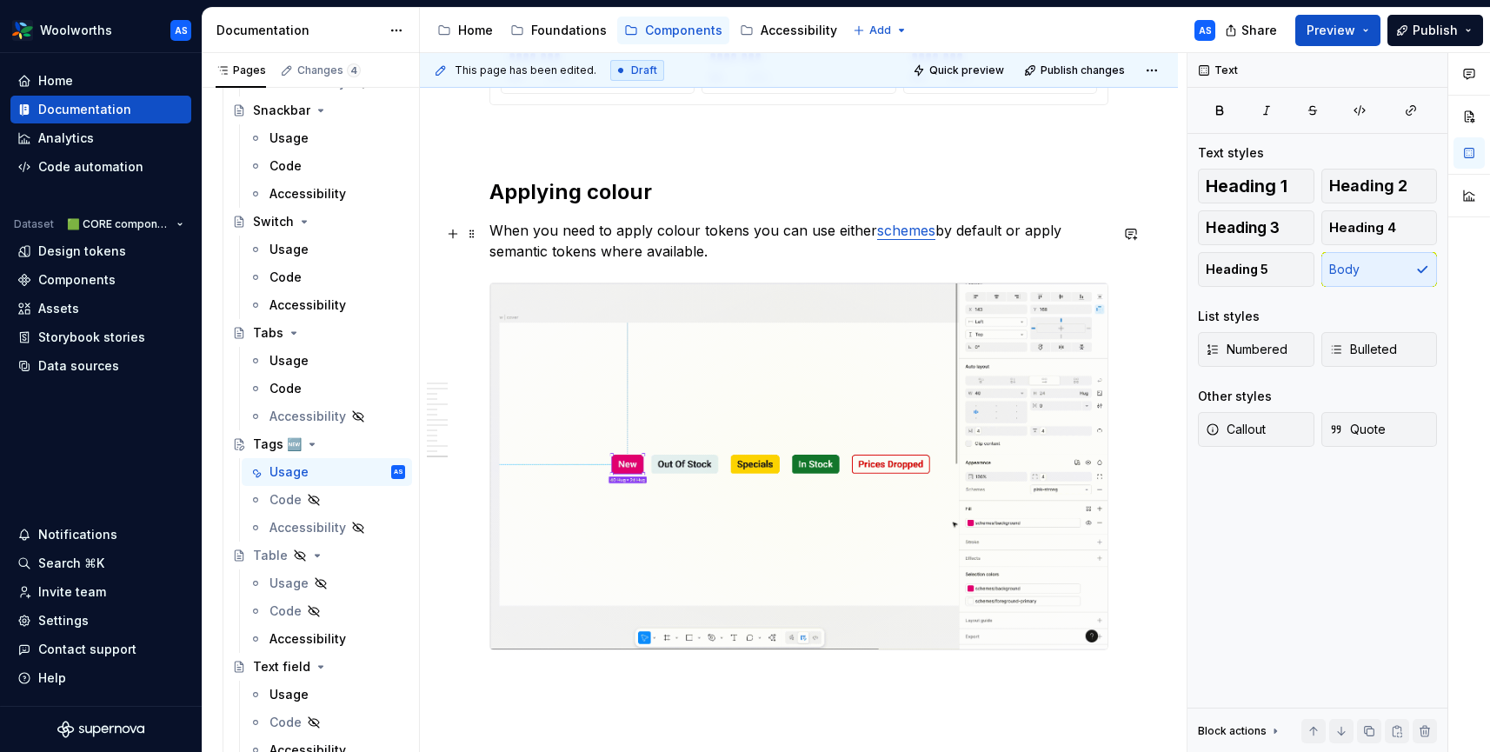
click at [748, 253] on p "When you need to apply colour tokens you can use either schemes by default or a…" at bounding box center [798, 241] width 619 height 42
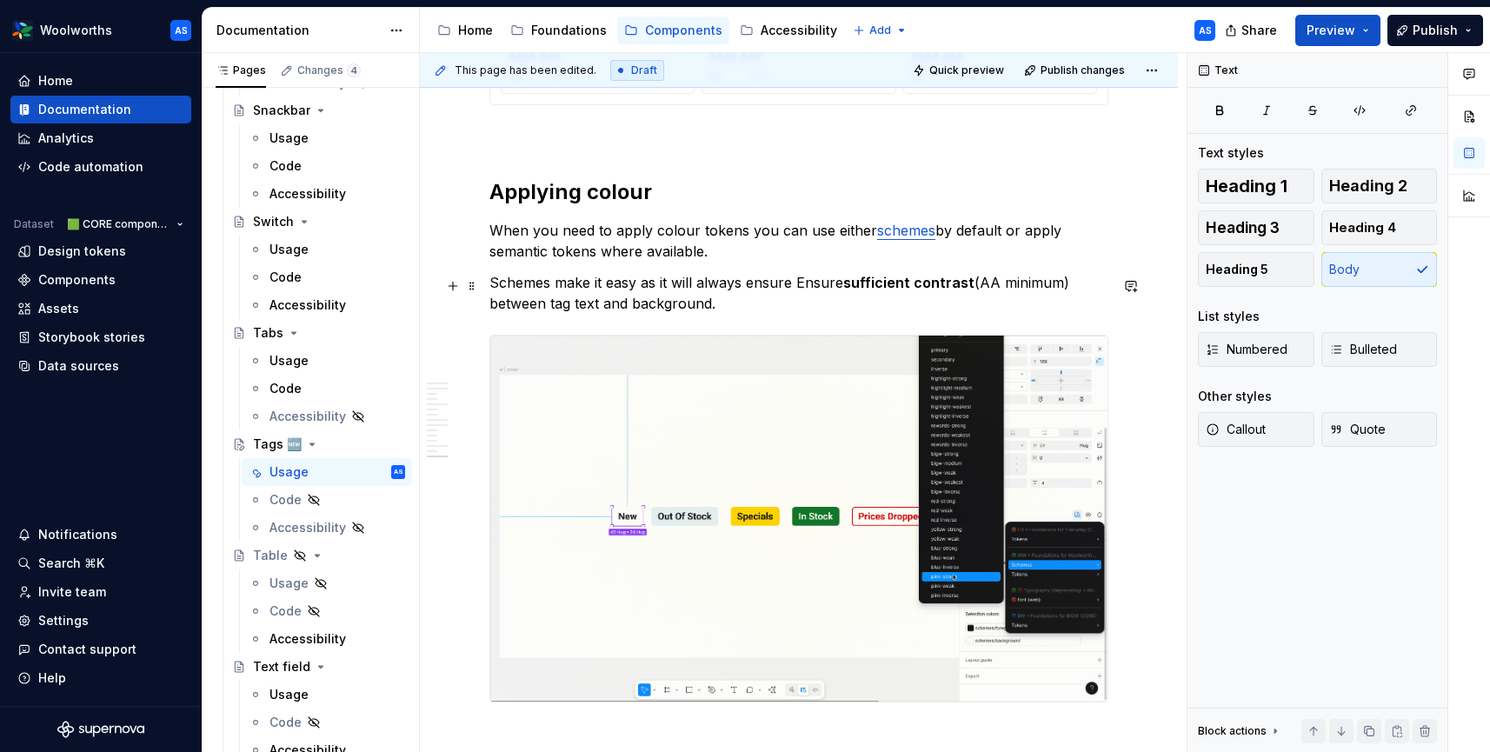
click at [815, 281] on p "Schemes make it easy as it will always ensure Ensure sufficient contrast (AA mi…" at bounding box center [798, 293] width 619 height 42
click at [682, 303] on p "Schemes make it easy as it will always ensure sufficient contrast (AA minimum) …" at bounding box center [798, 293] width 619 height 42
click at [1019, 282] on p "Schemes make it easy as it will always ensure sufficient contrast (AA minimum) …" at bounding box center [798, 293] width 619 height 42
click at [785, 295] on p "Schemes make it easy as it will always ensure sufficient contrast (AA minimum) …" at bounding box center [798, 293] width 619 height 42
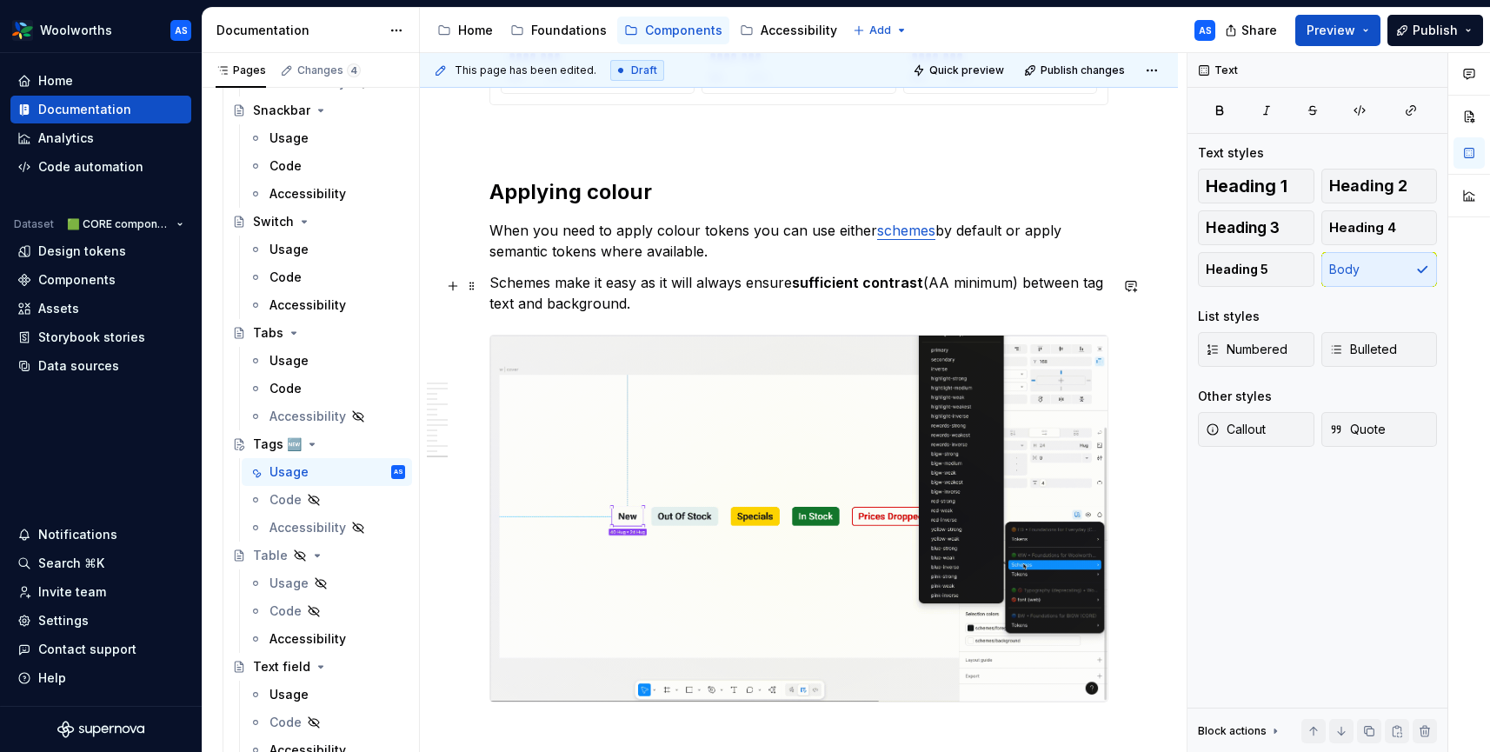
click at [700, 300] on p "Schemes make it easy as it will always ensure sufficient contrast (AA minimum) …" at bounding box center [798, 293] width 619 height 42
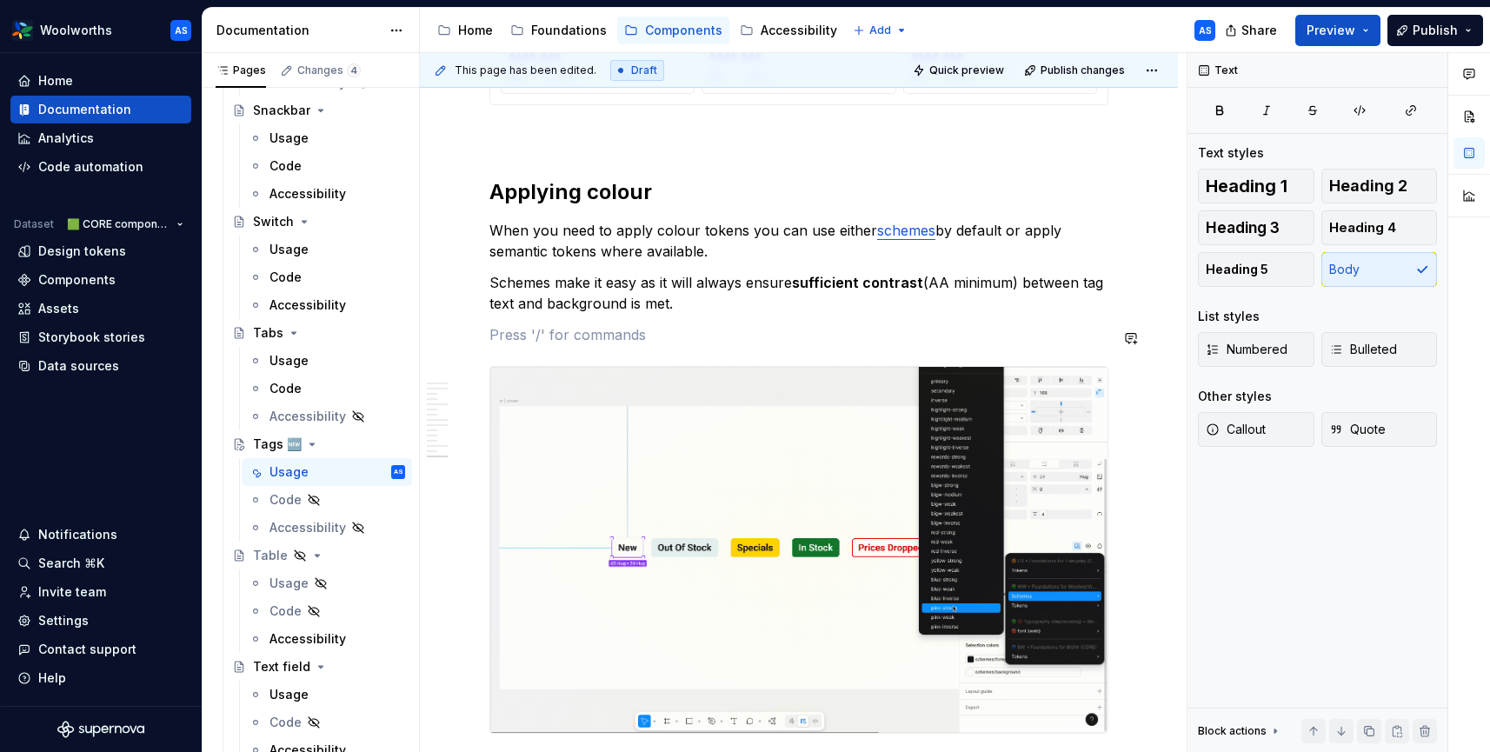
click at [515, 336] on p at bounding box center [798, 334] width 619 height 21
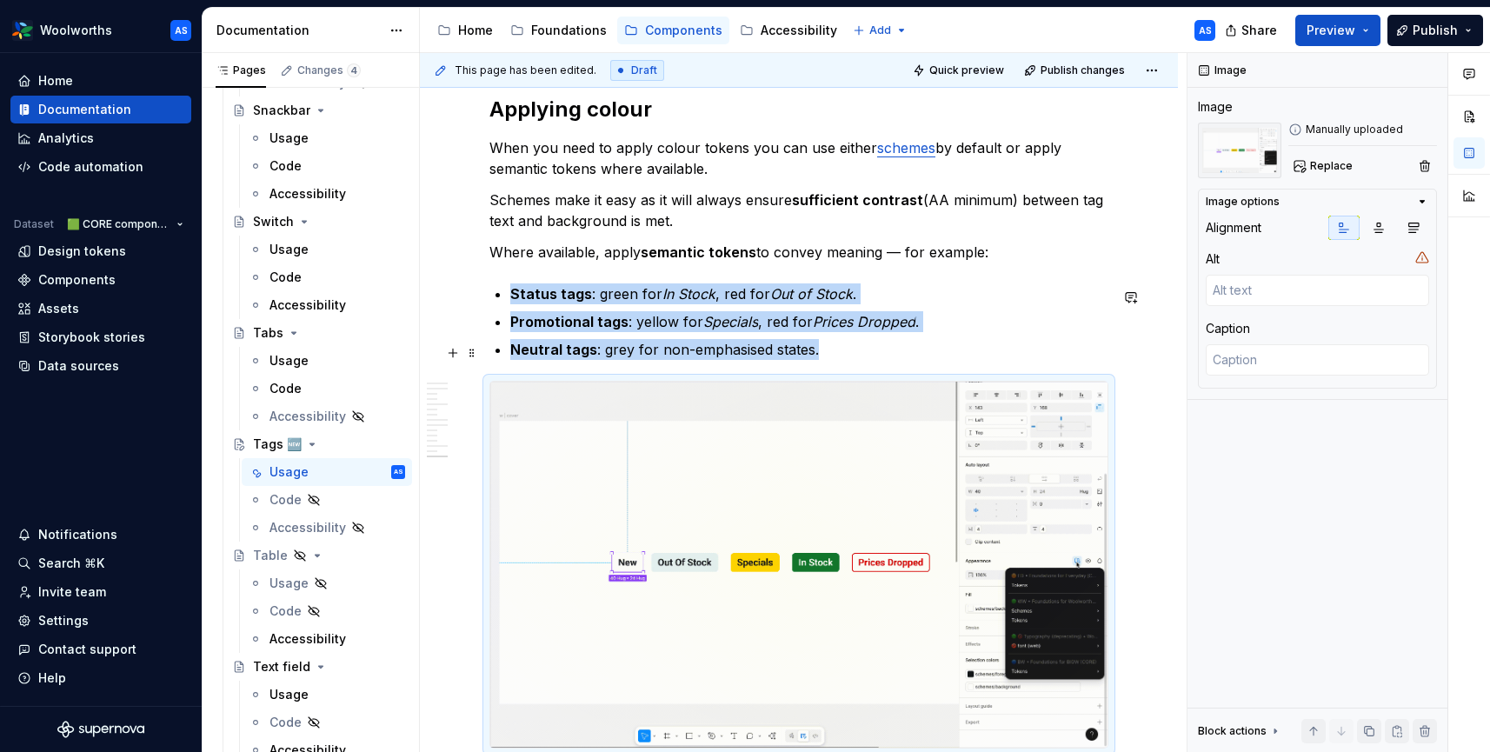
scroll to position [4424, 0]
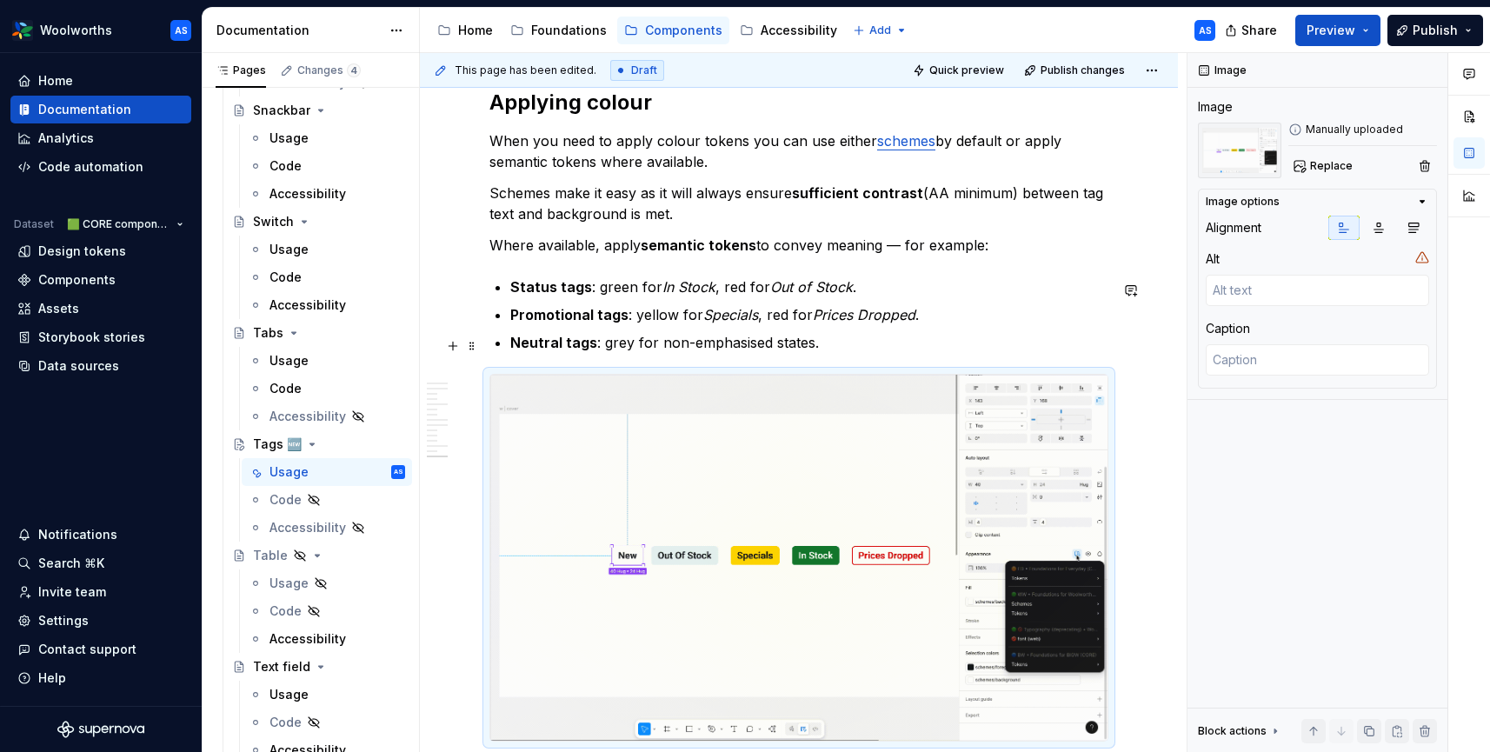
click at [857, 350] on p "Neutral tags : grey for non-emphasised states." at bounding box center [809, 342] width 598 height 21
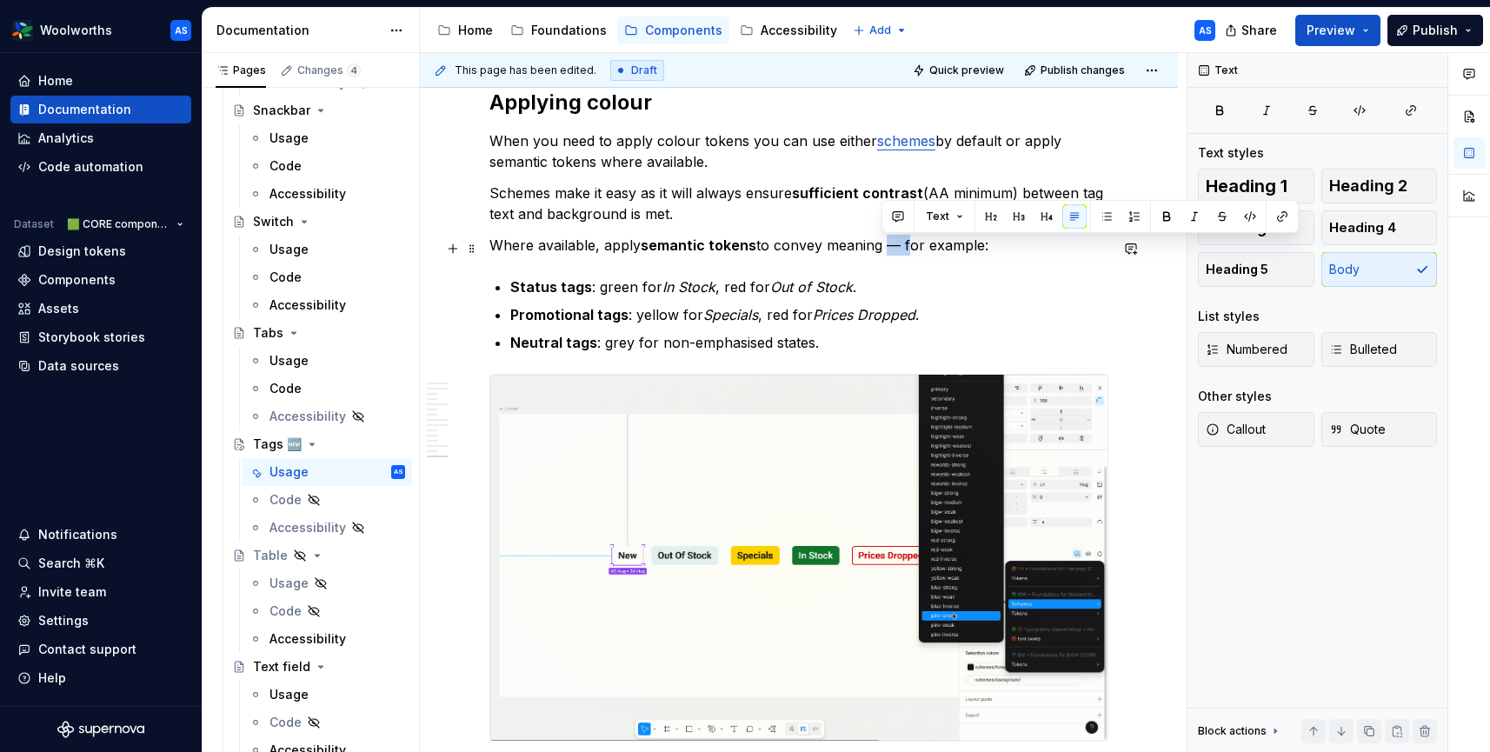
drag, startPoint x: 892, startPoint y: 248, endPoint x: 881, endPoint y: 247, distance: 11.3
click at [881, 247] on p "Where available, apply semantic tokens to convey meaning — for example:" at bounding box center [798, 245] width 619 height 21
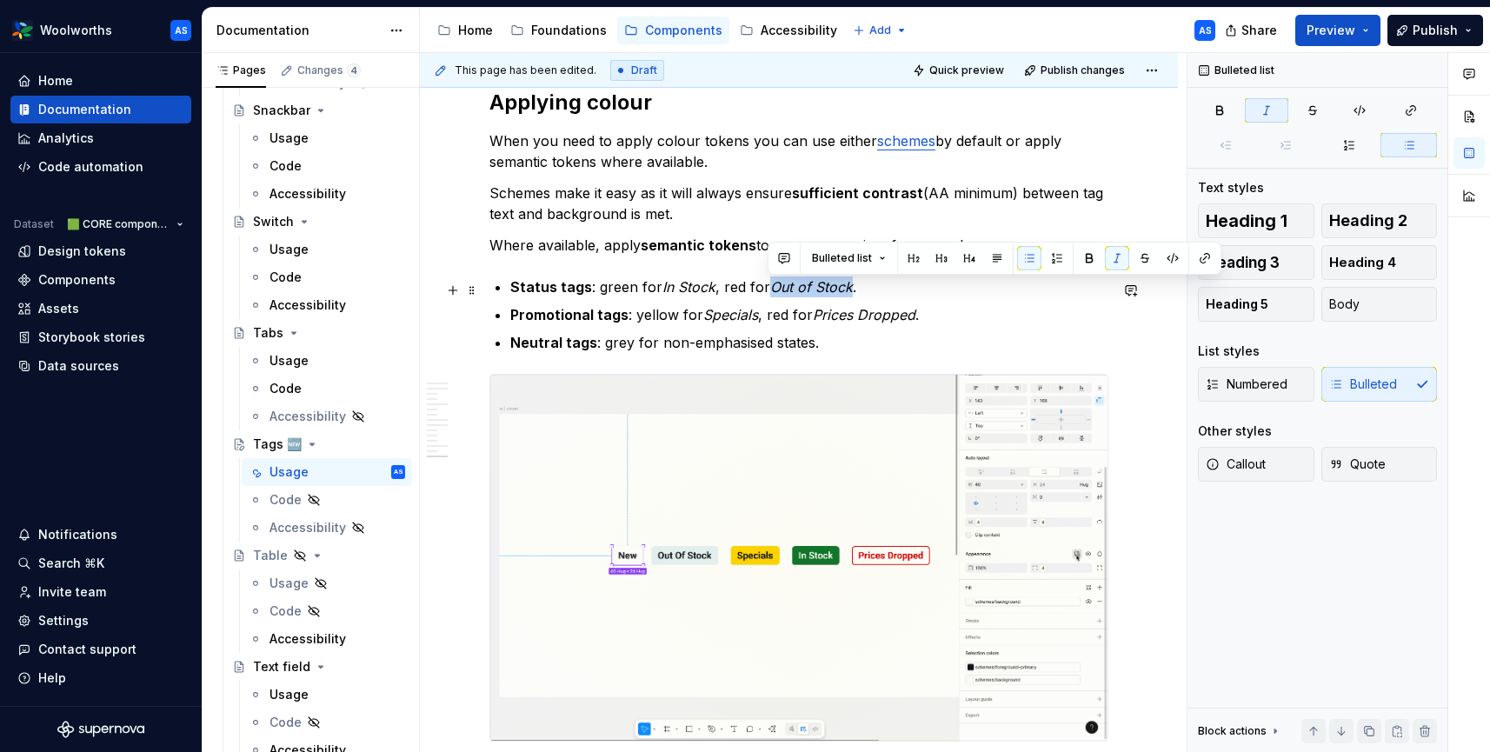
drag, startPoint x: 830, startPoint y: 290, endPoint x: 769, endPoint y: 290, distance: 61.7
click at [770, 290] on em "Out of Stock" at bounding box center [811, 286] width 83 height 17
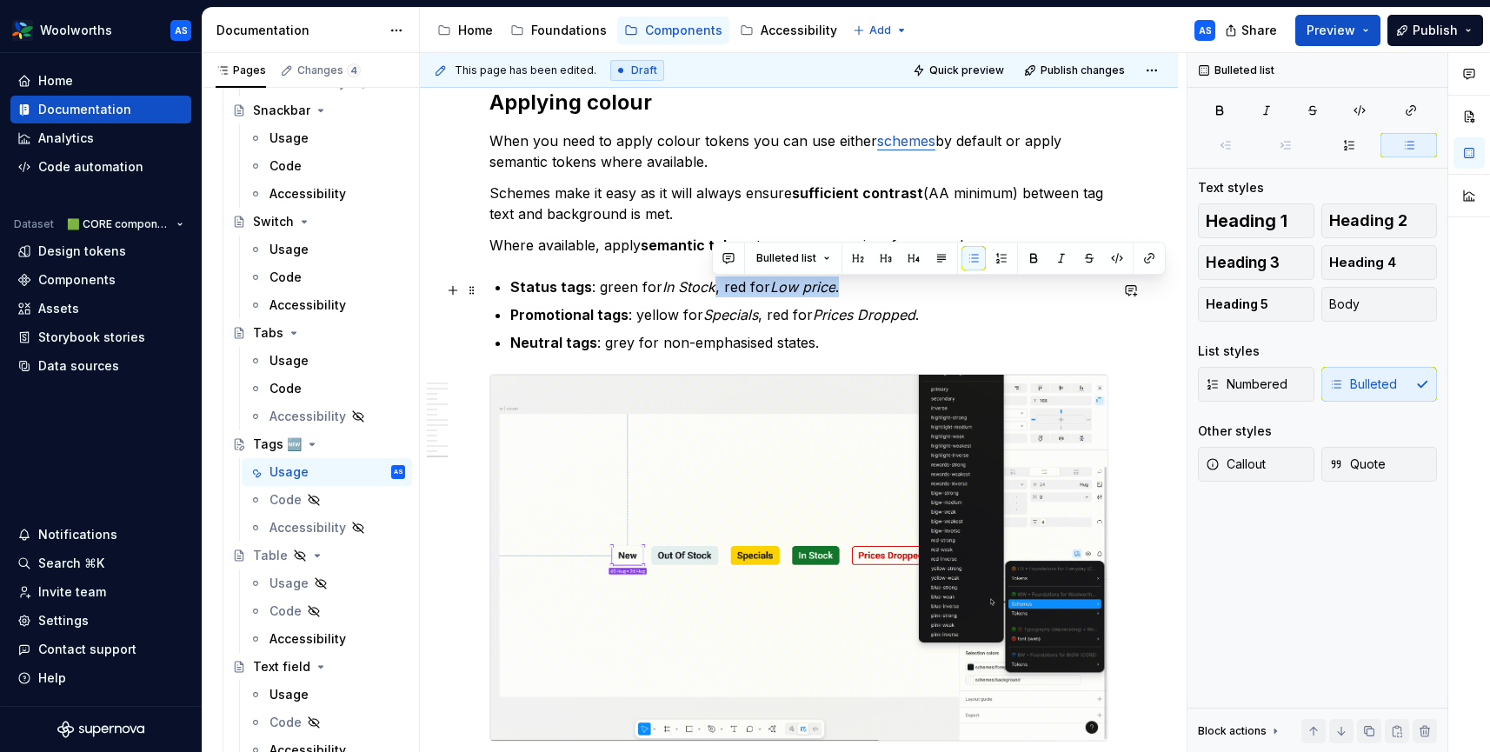
drag, startPoint x: 836, startPoint y: 291, endPoint x: 729, endPoint y: 292, distance: 107.8
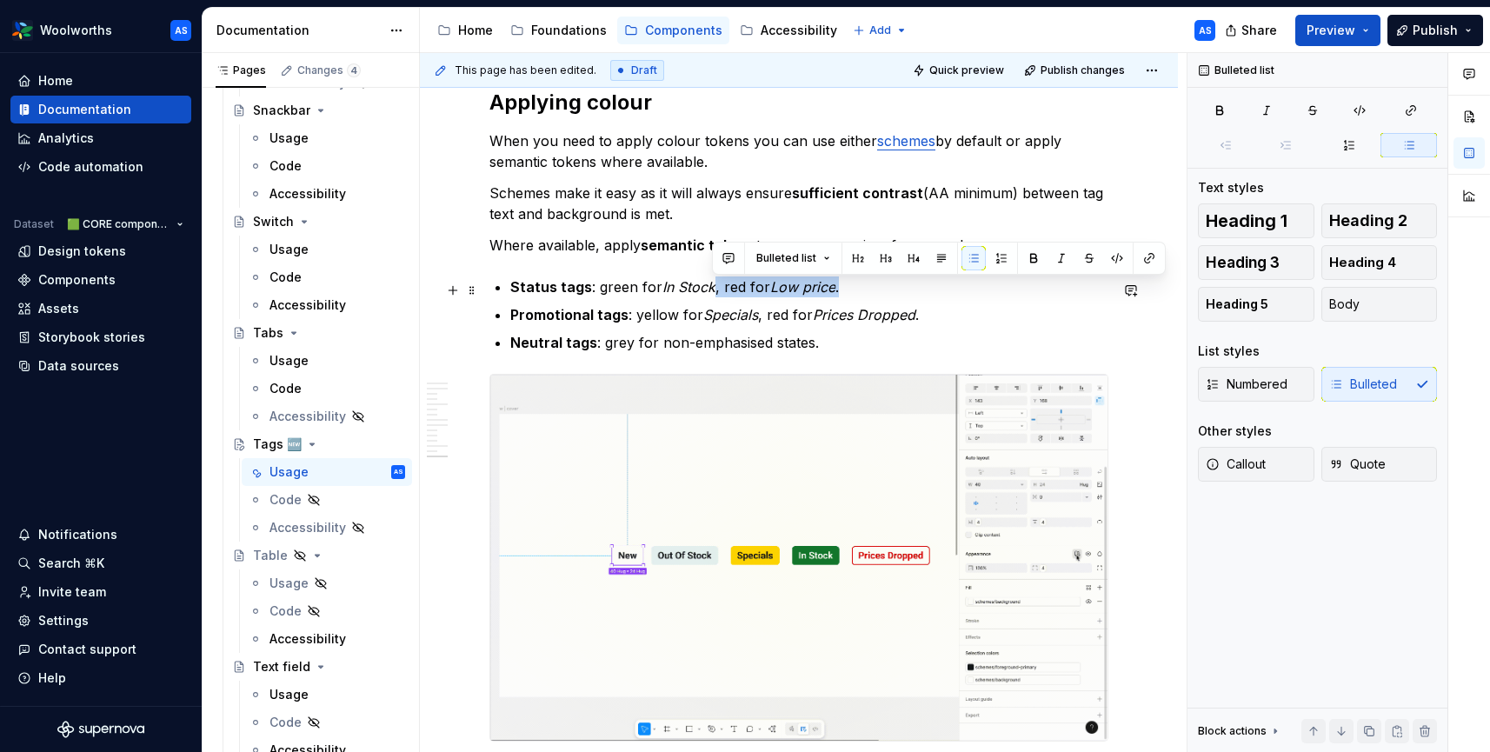
click at [712, 290] on p "Status tags : green for In Stock , red for Low price ." at bounding box center [809, 286] width 598 height 21
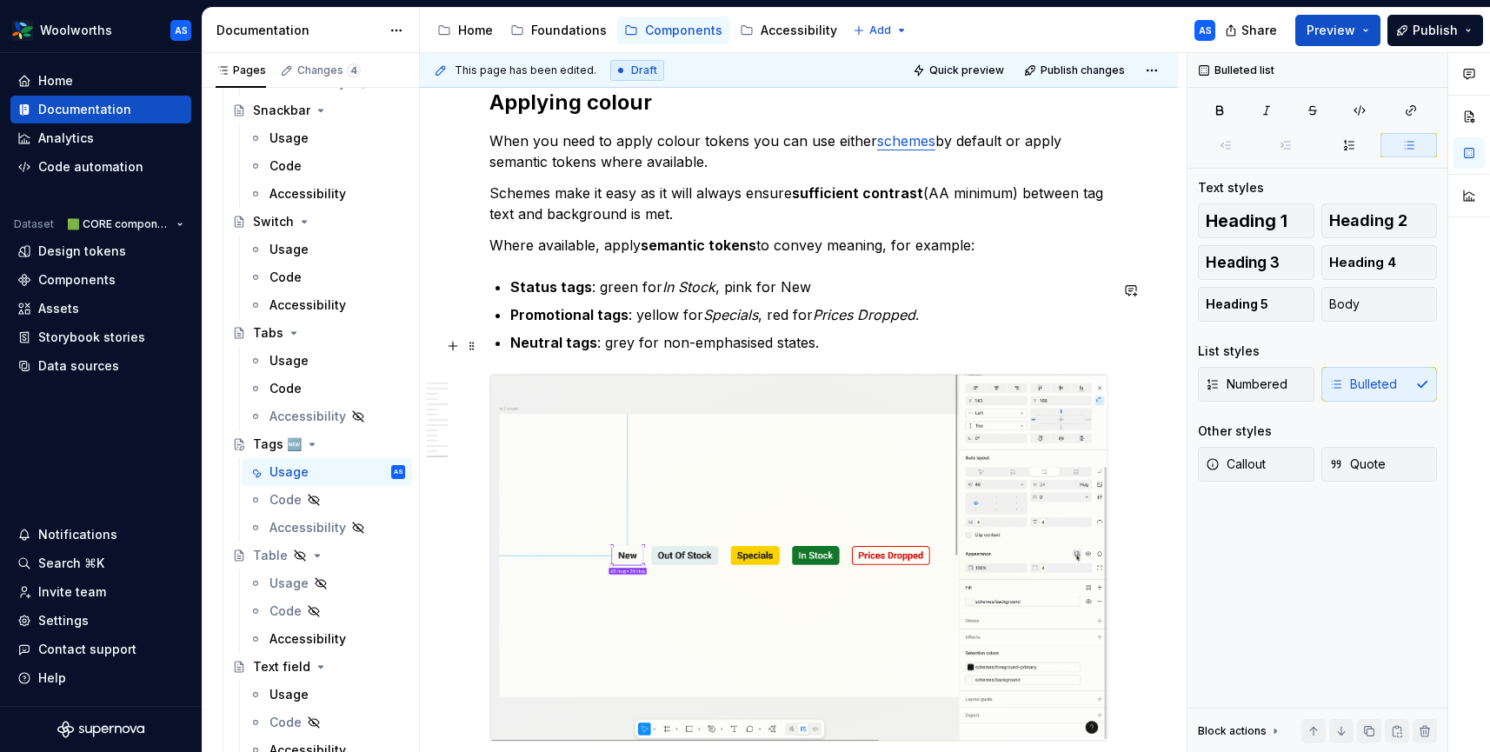
click at [819, 350] on p "Neutral tags : grey for non-emphasised states." at bounding box center [809, 342] width 598 height 21
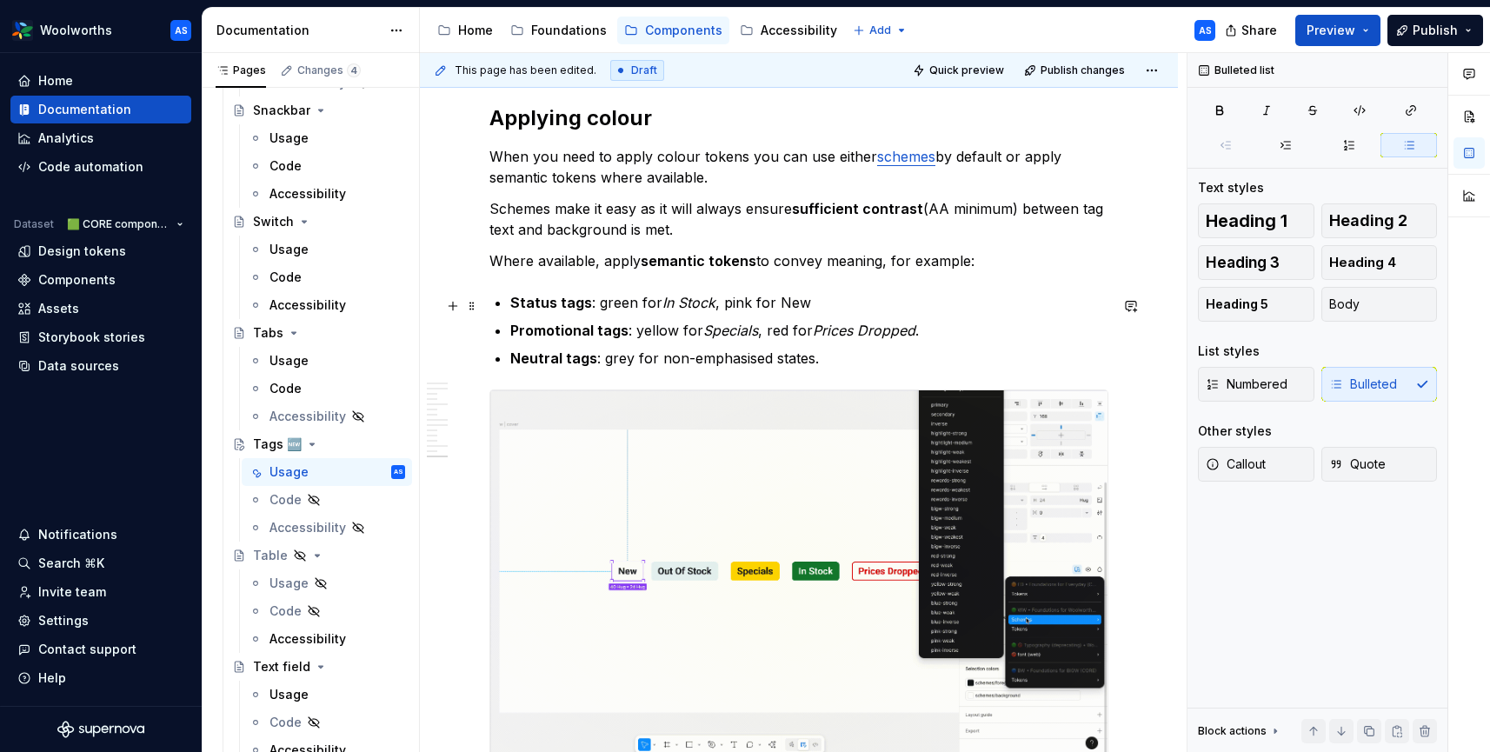
scroll to position [4408, 0]
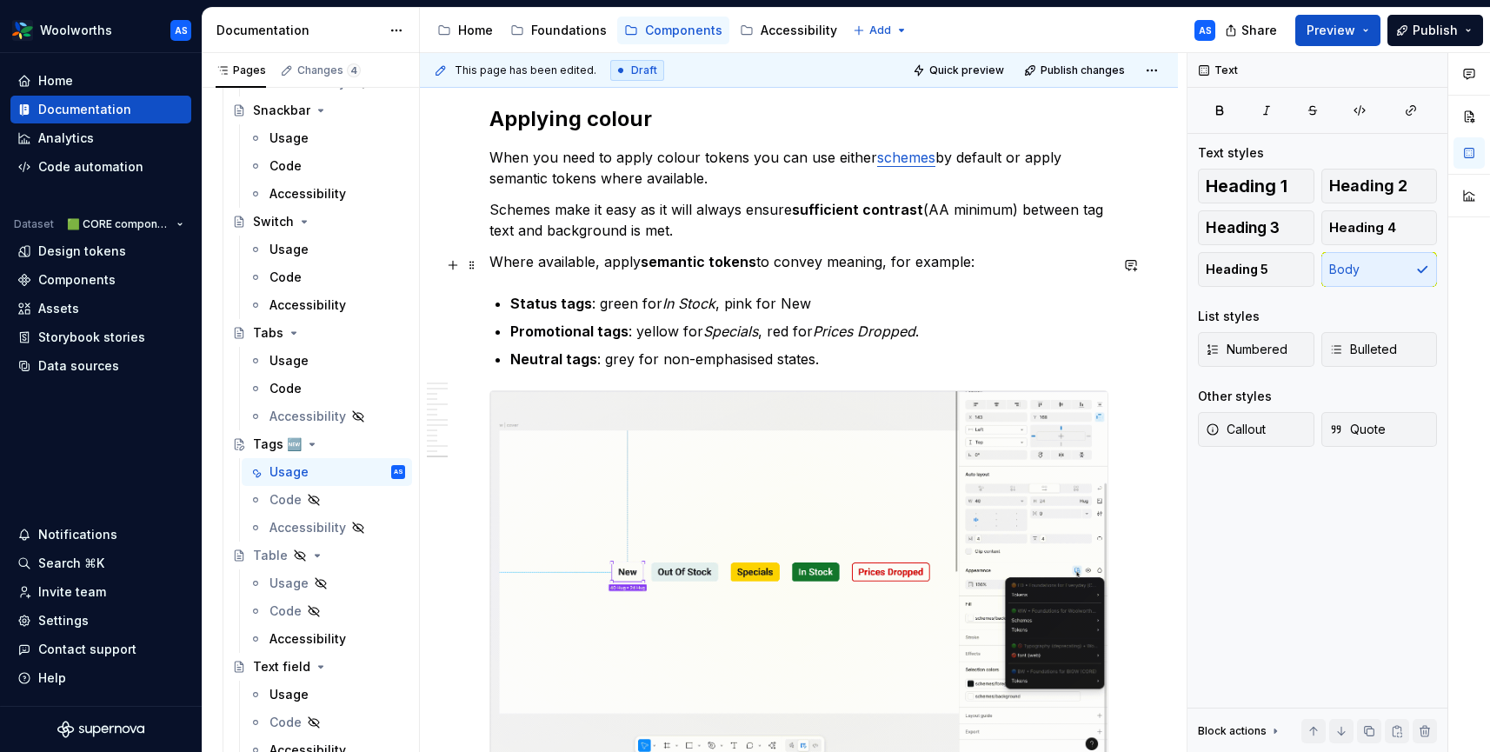
click at [628, 264] on p "Where available, apply semantic tokens to convey meaning, for example:" at bounding box center [798, 261] width 619 height 21
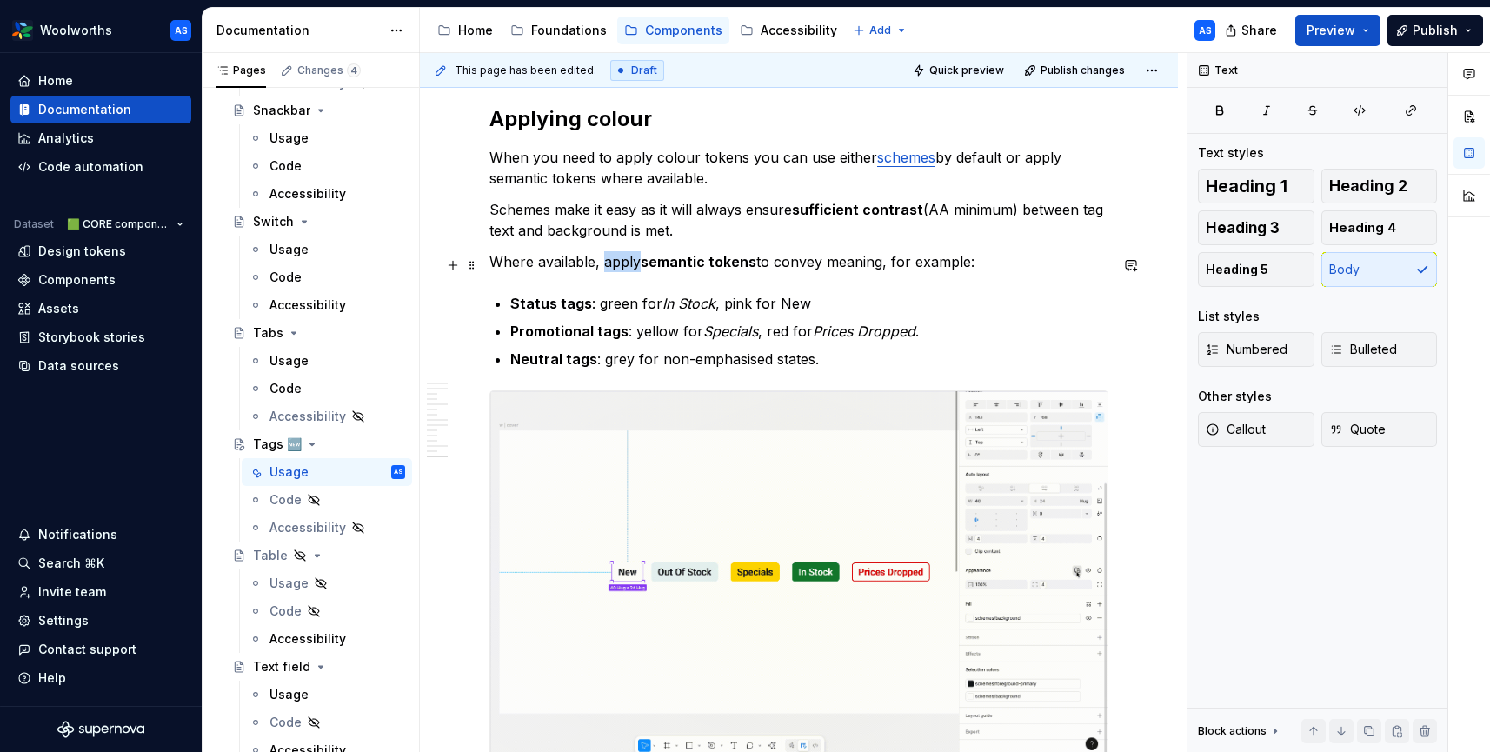
click at [628, 264] on p "Where available, apply semantic tokens to convey meaning, for example:" at bounding box center [798, 261] width 619 height 21
click at [645, 264] on strong "semantic tokens" at bounding box center [699, 261] width 116 height 17
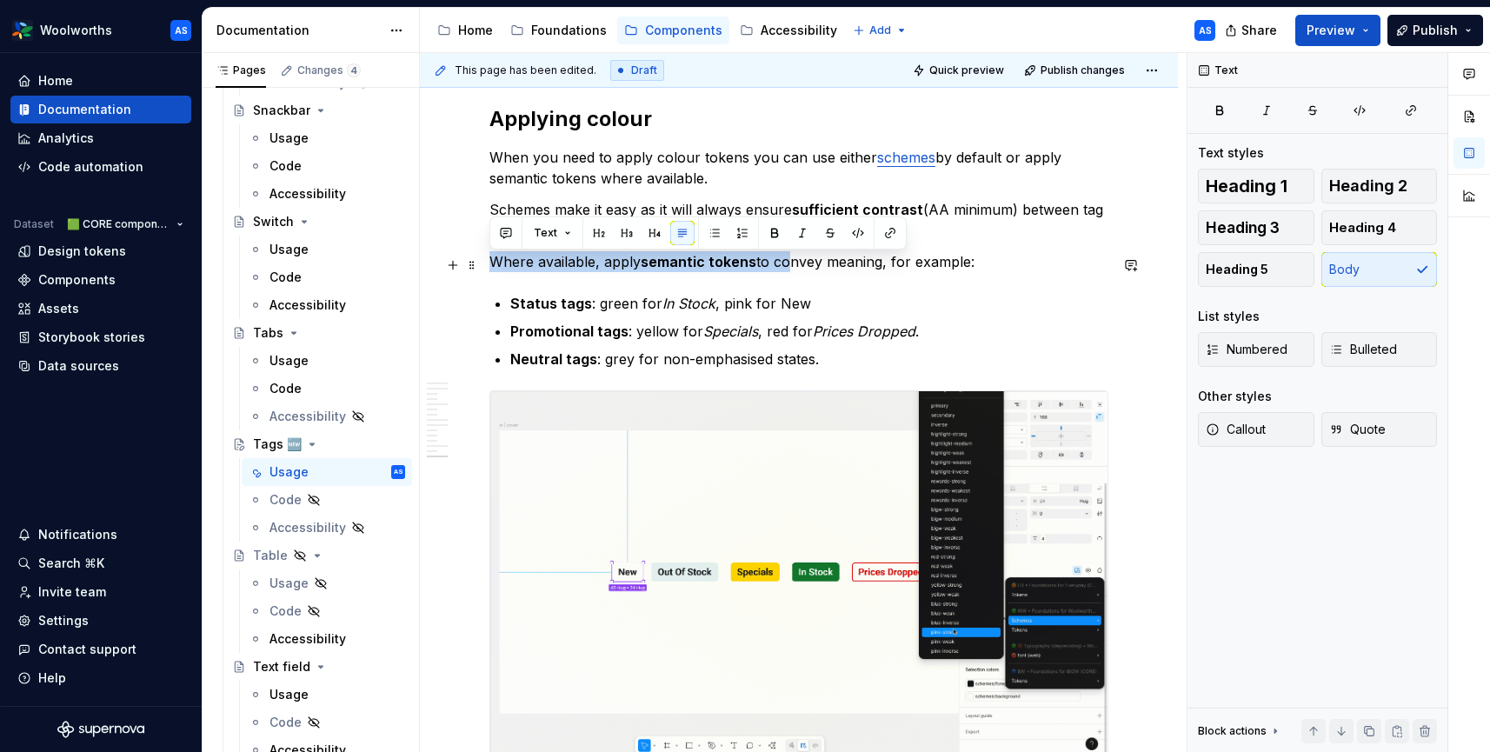
drag, startPoint x: 751, startPoint y: 266, endPoint x: 491, endPoint y: 267, distance: 260.0
click at [491, 267] on p "Where available, apply semantic tokens to convey meaning, for example:" at bounding box center [798, 261] width 619 height 21
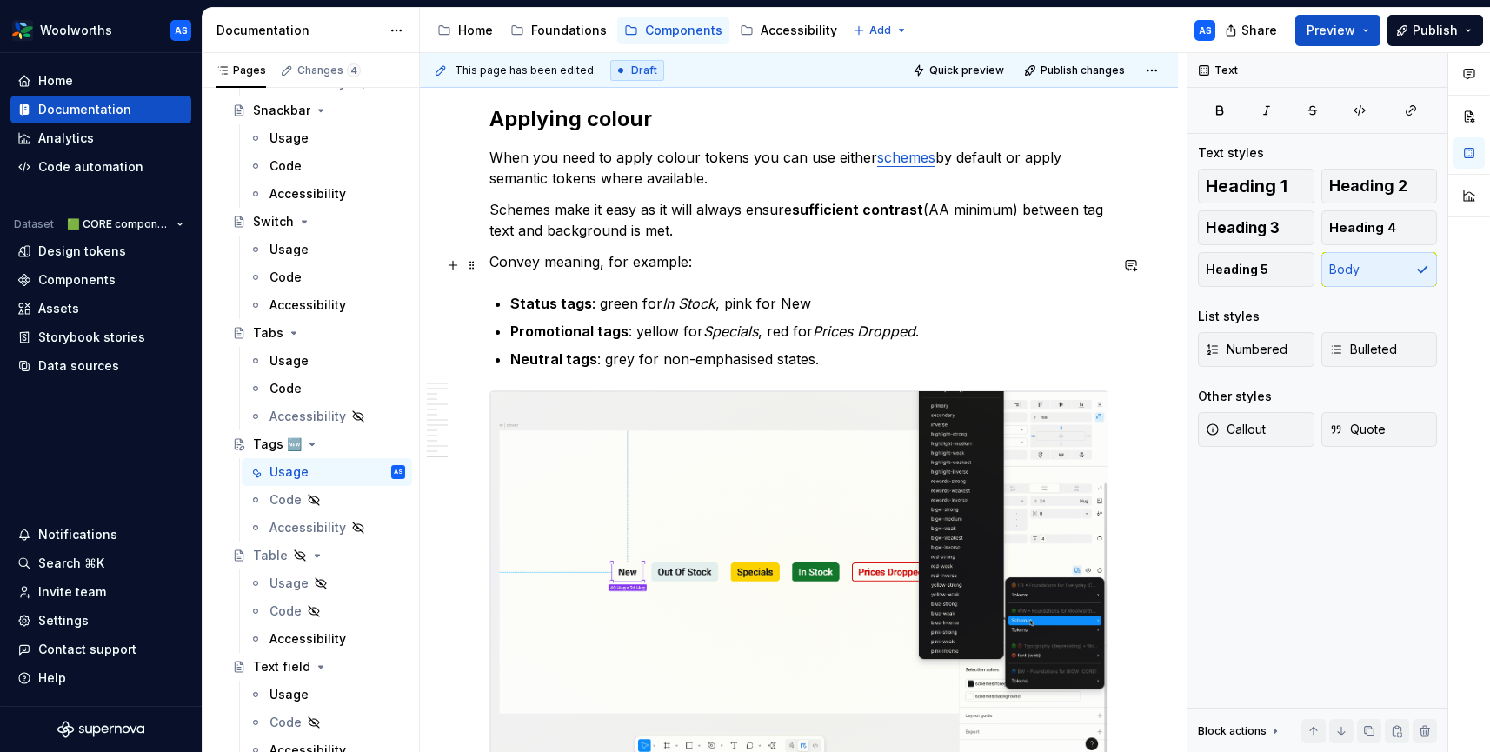
click at [599, 265] on p "Convey meaning, for example:" at bounding box center [798, 261] width 619 height 21
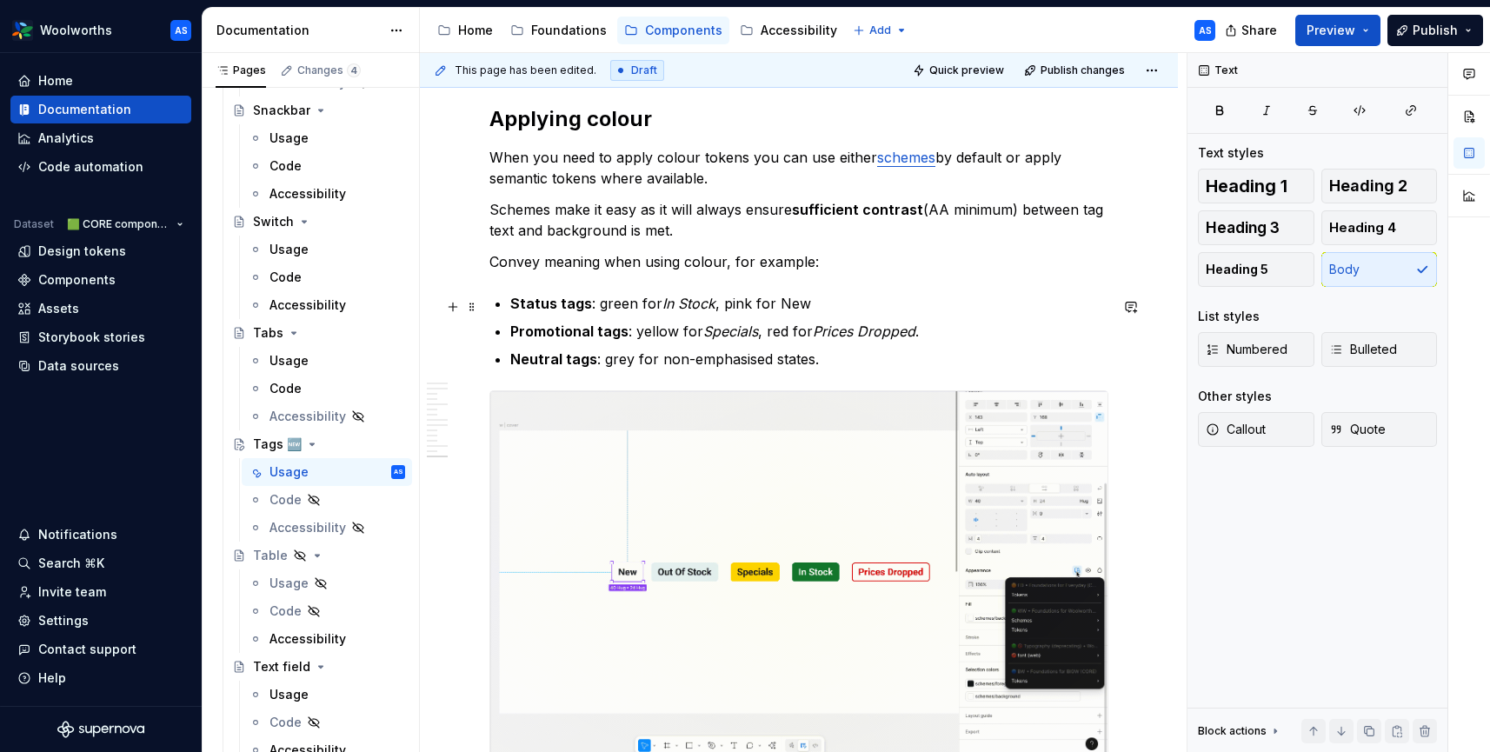
click at [894, 311] on p "Status tags : green for In Stock , pink for New" at bounding box center [809, 303] width 598 height 21
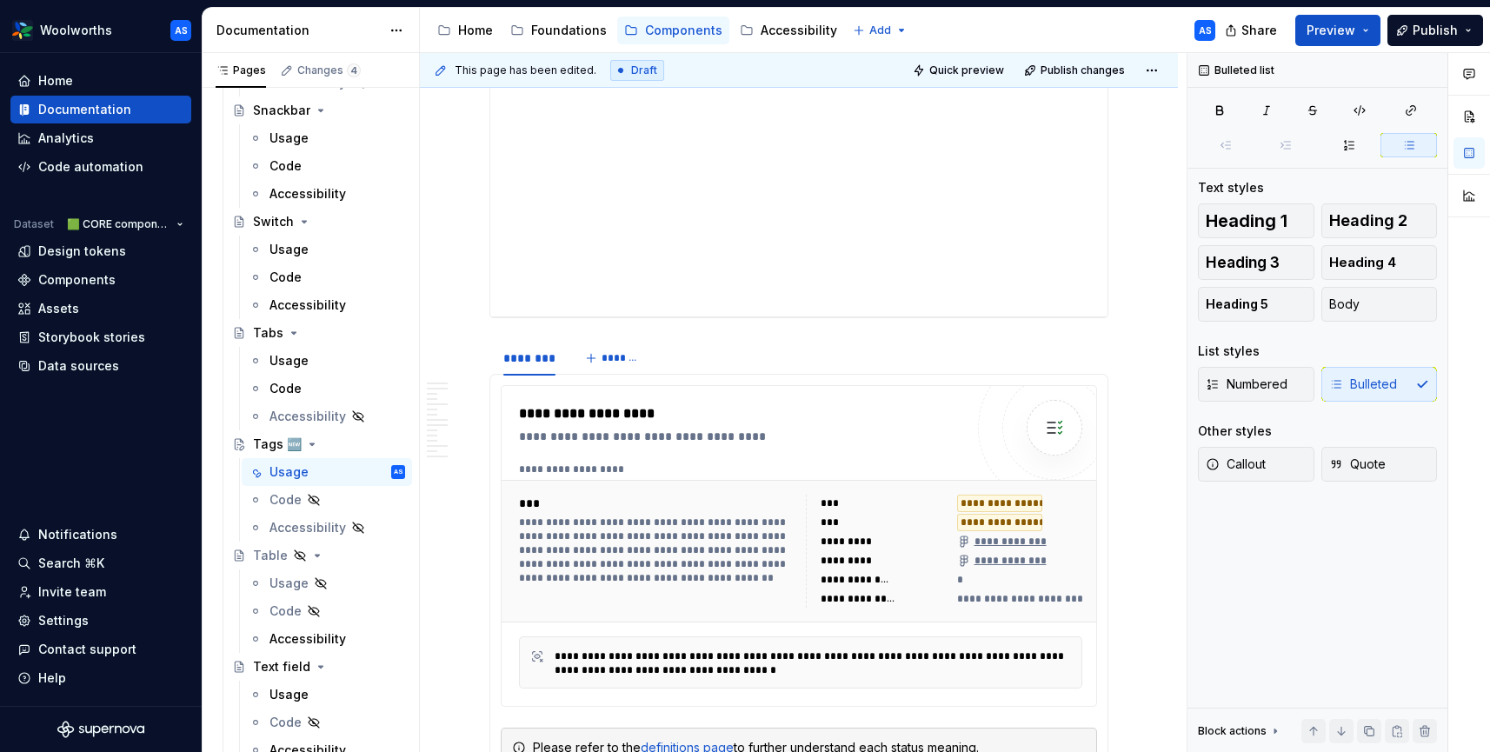
scroll to position [0, 0]
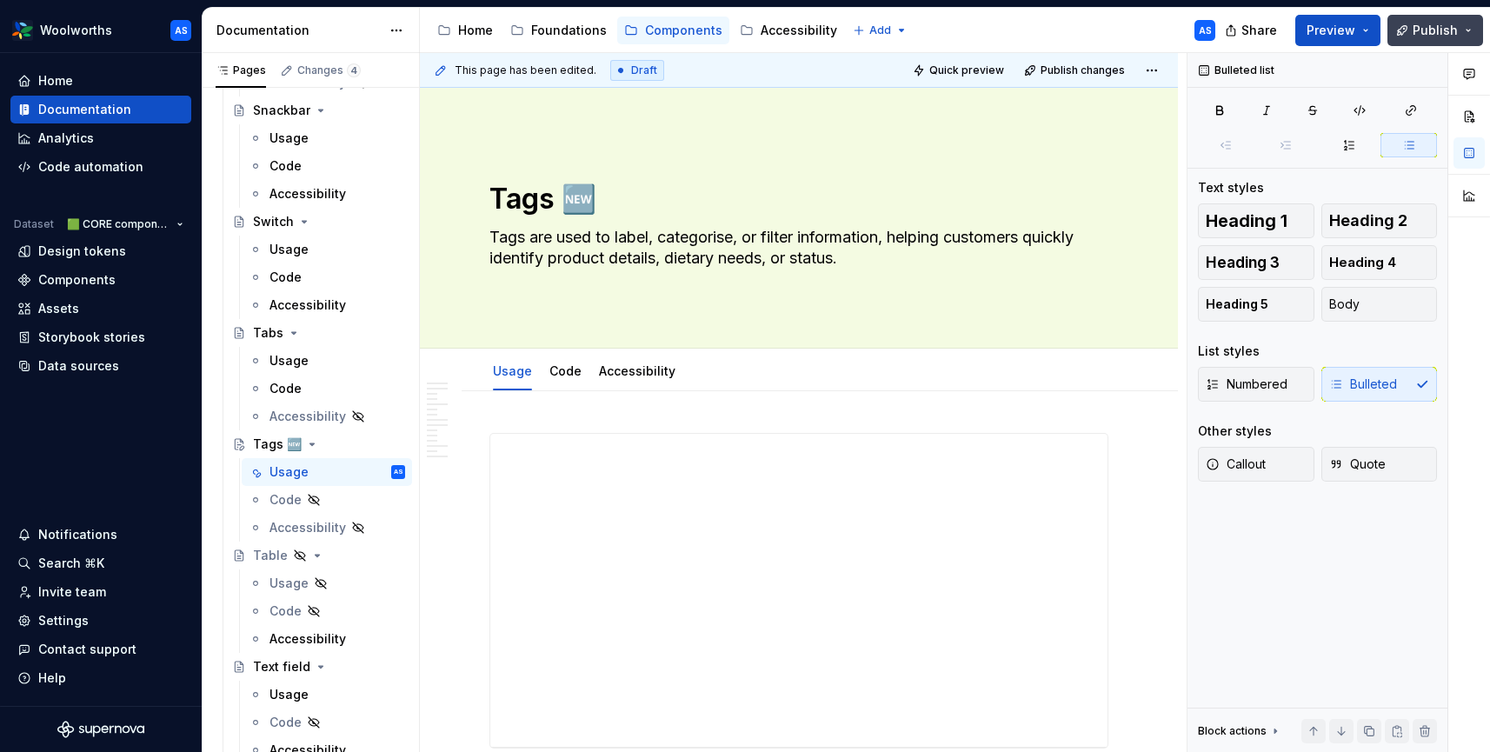
click at [1441, 30] on span "Publish" at bounding box center [1435, 30] width 45 height 17
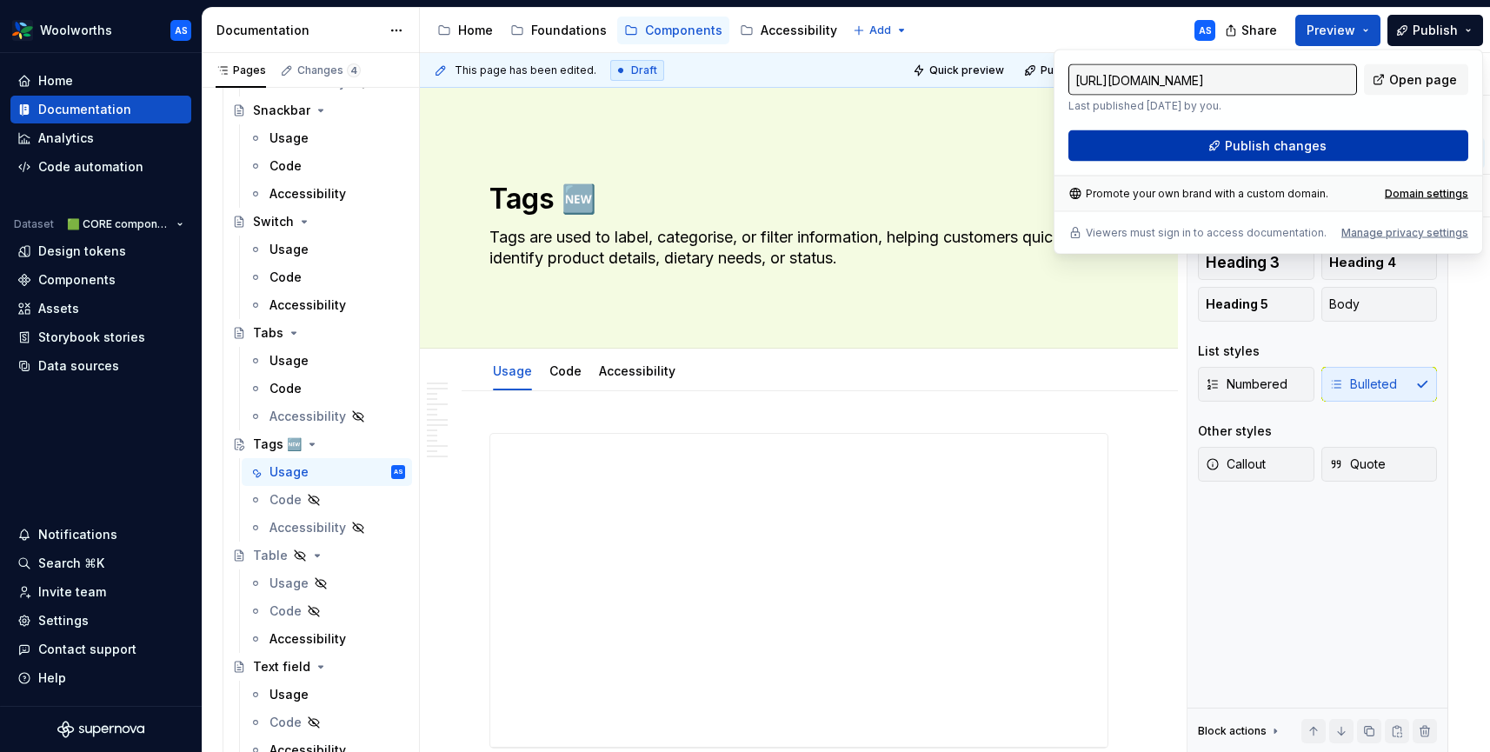
click at [1321, 150] on span "Publish changes" at bounding box center [1276, 145] width 102 height 17
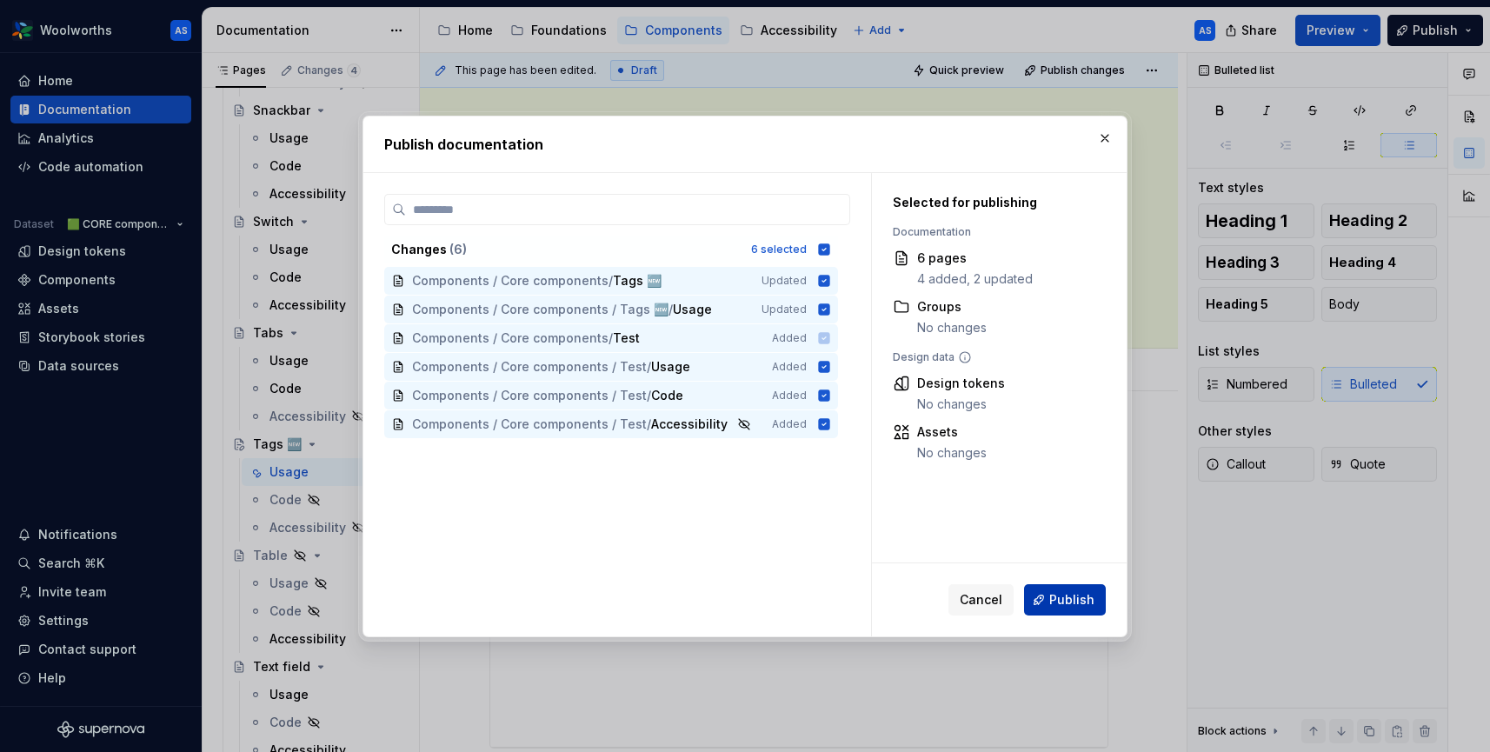
click at [1052, 591] on span "Publish" at bounding box center [1071, 599] width 45 height 17
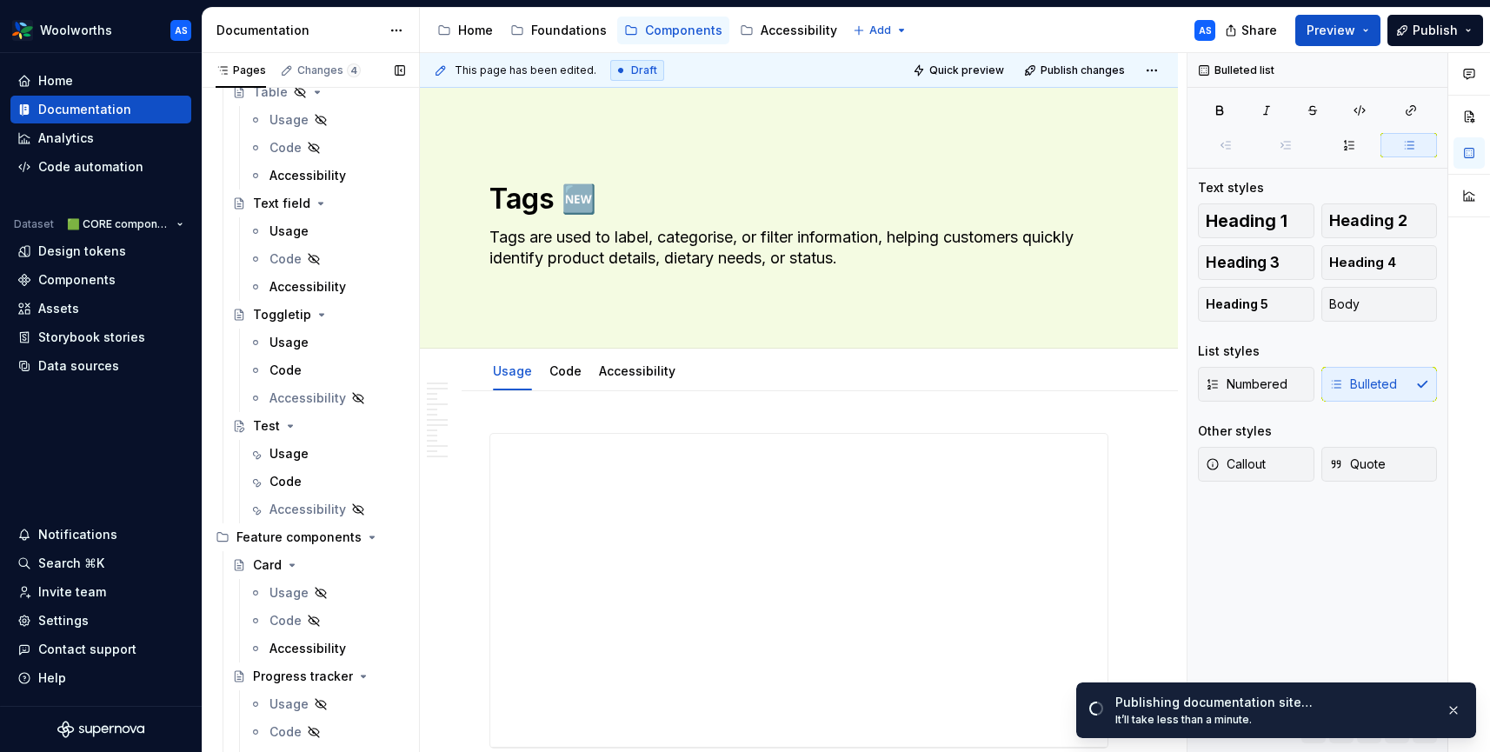
scroll to position [2786, 0]
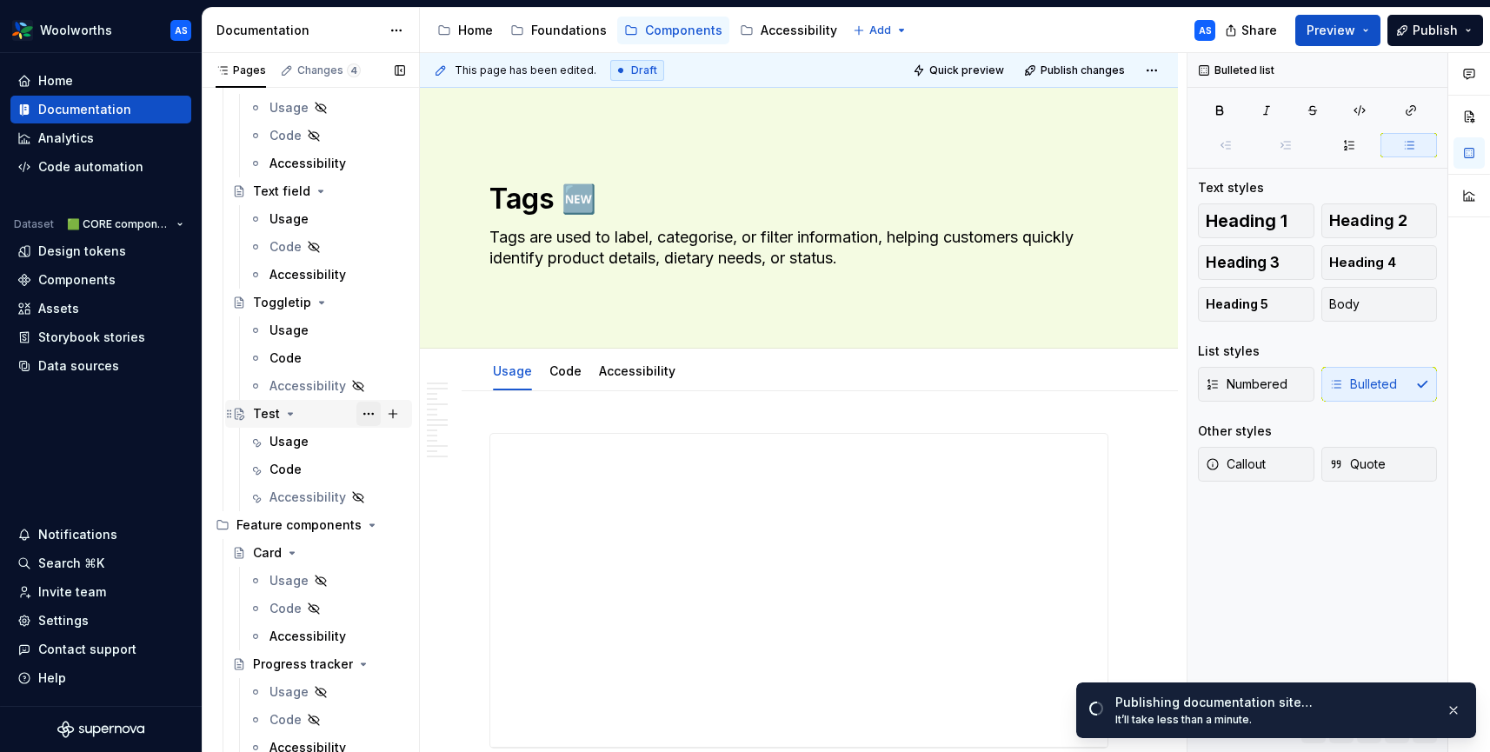
click at [366, 414] on button "Page tree" at bounding box center [368, 414] width 24 height 24
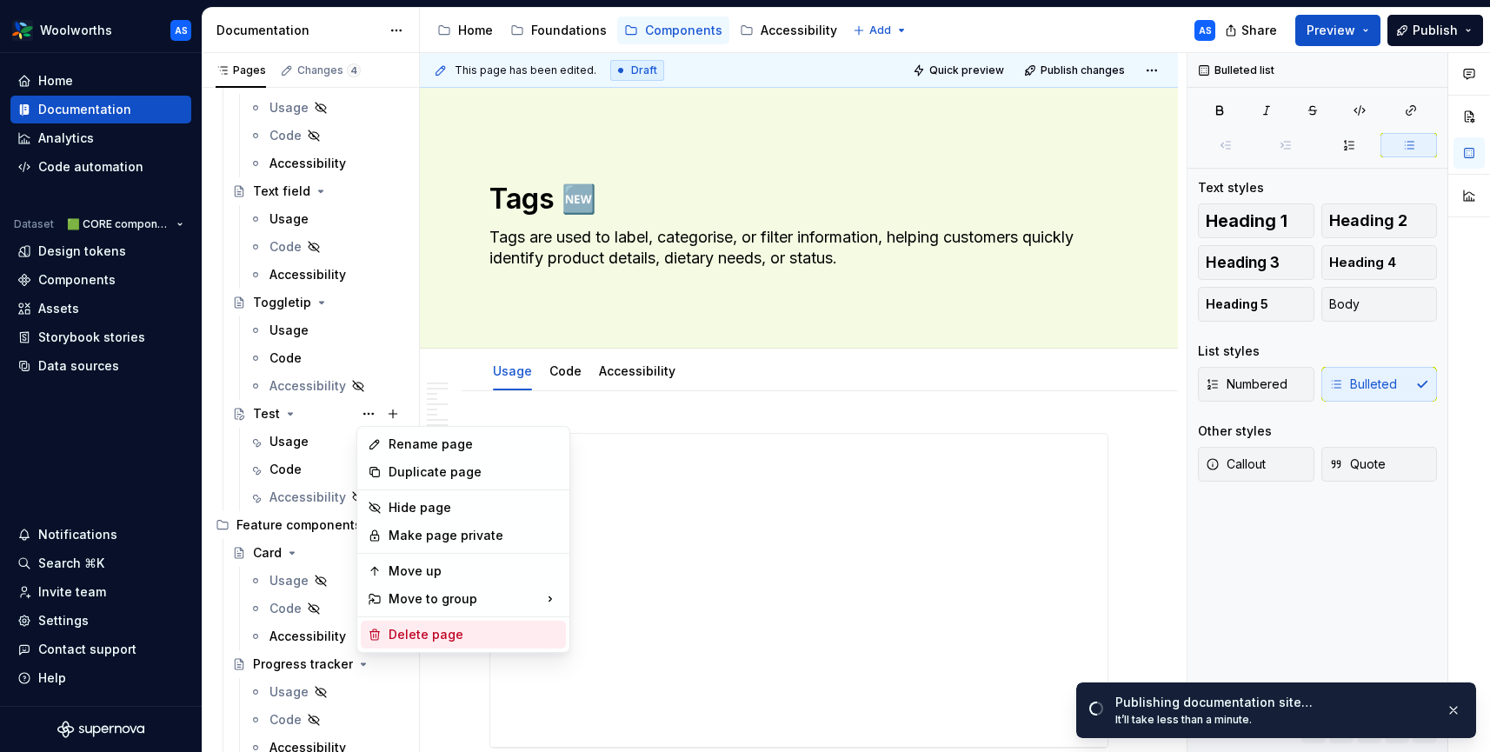
click at [430, 635] on div "Delete page" at bounding box center [474, 634] width 170 height 17
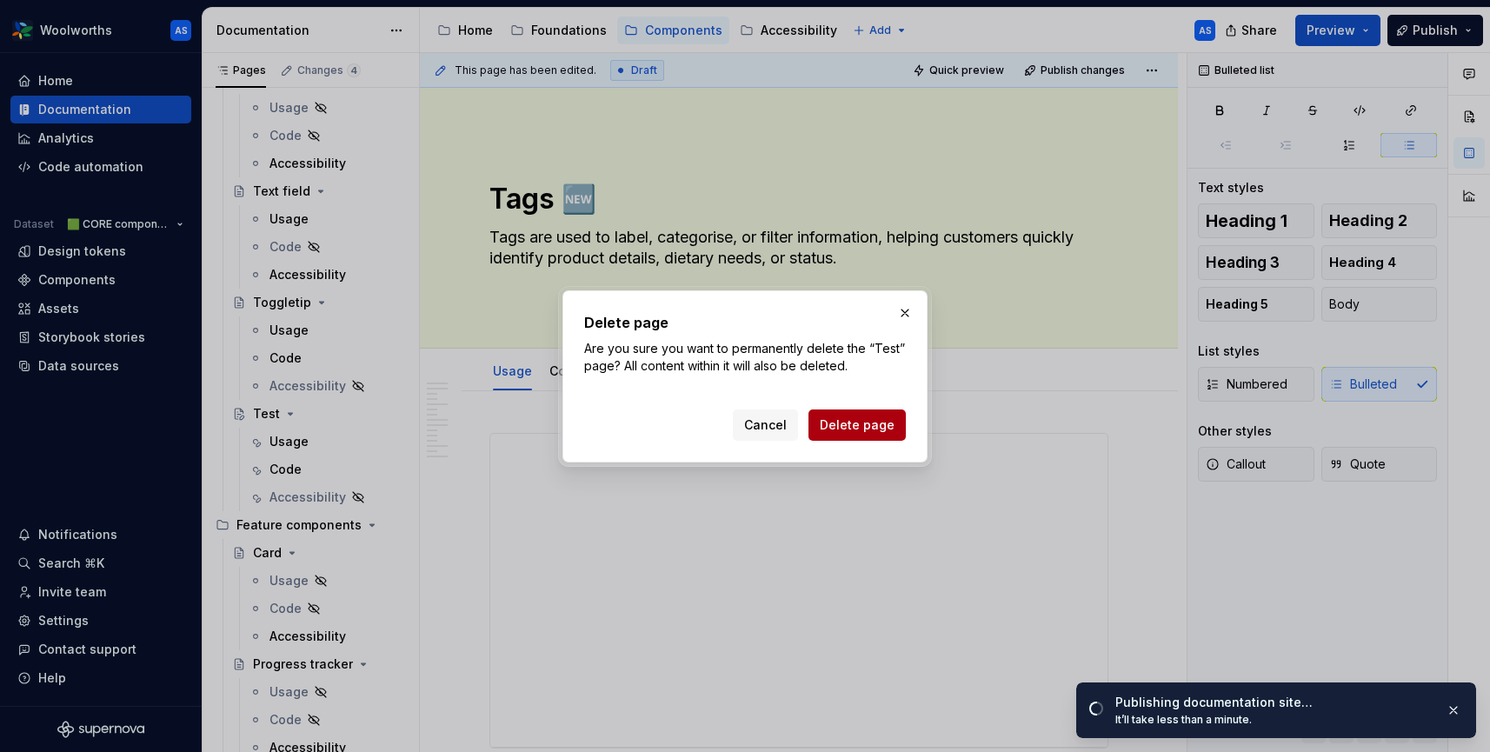
click at [876, 418] on span "Delete page" at bounding box center [857, 424] width 75 height 17
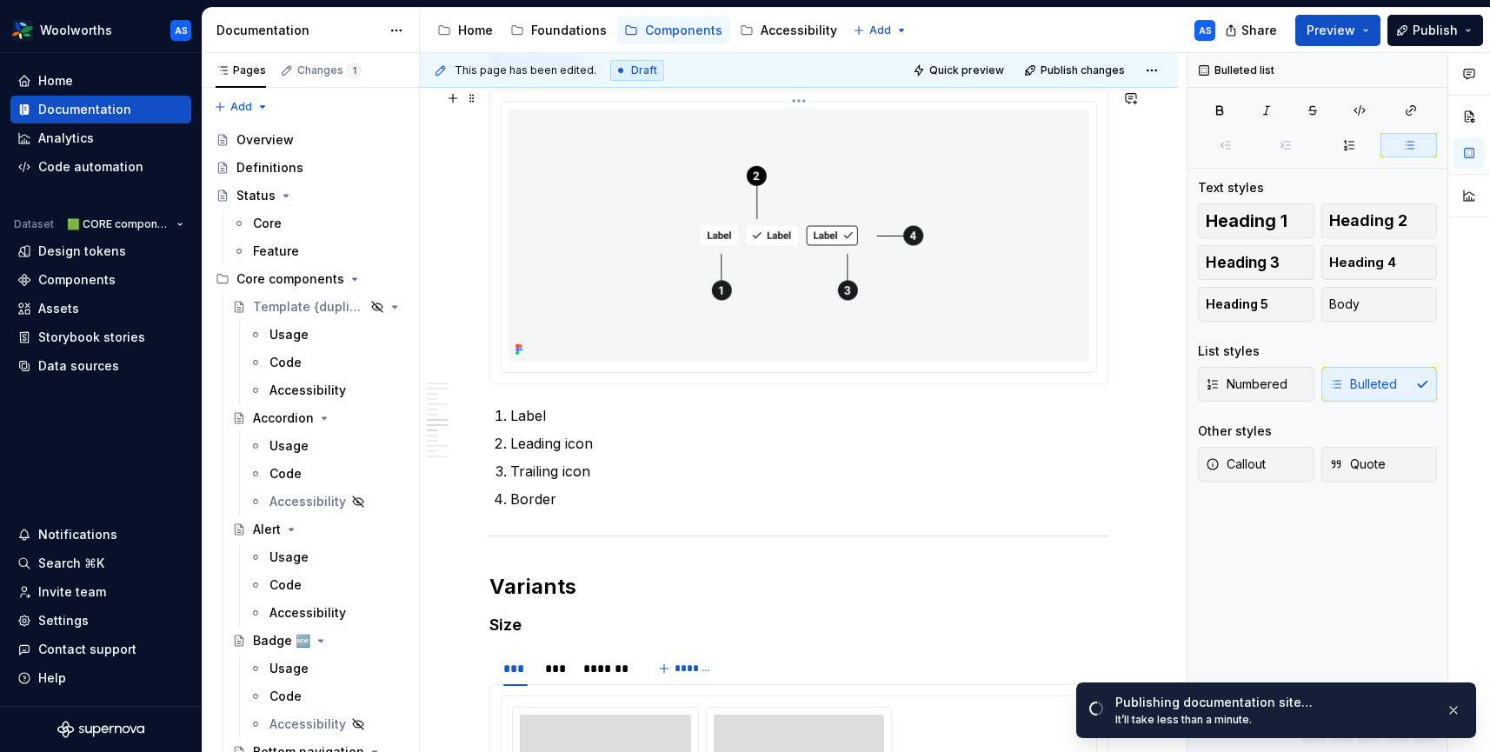
scroll to position [2523, 0]
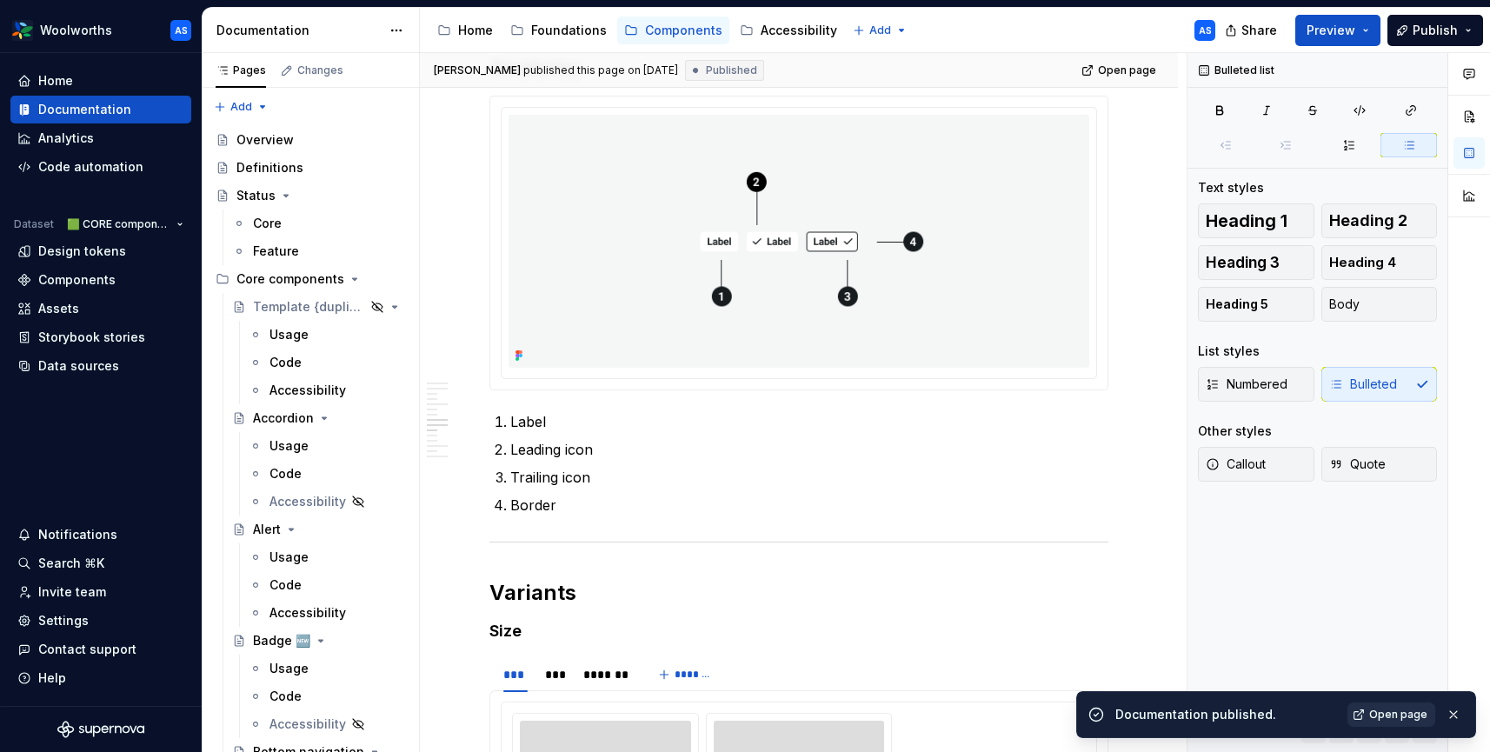
click at [1413, 716] on span "Open page" at bounding box center [1398, 715] width 58 height 14
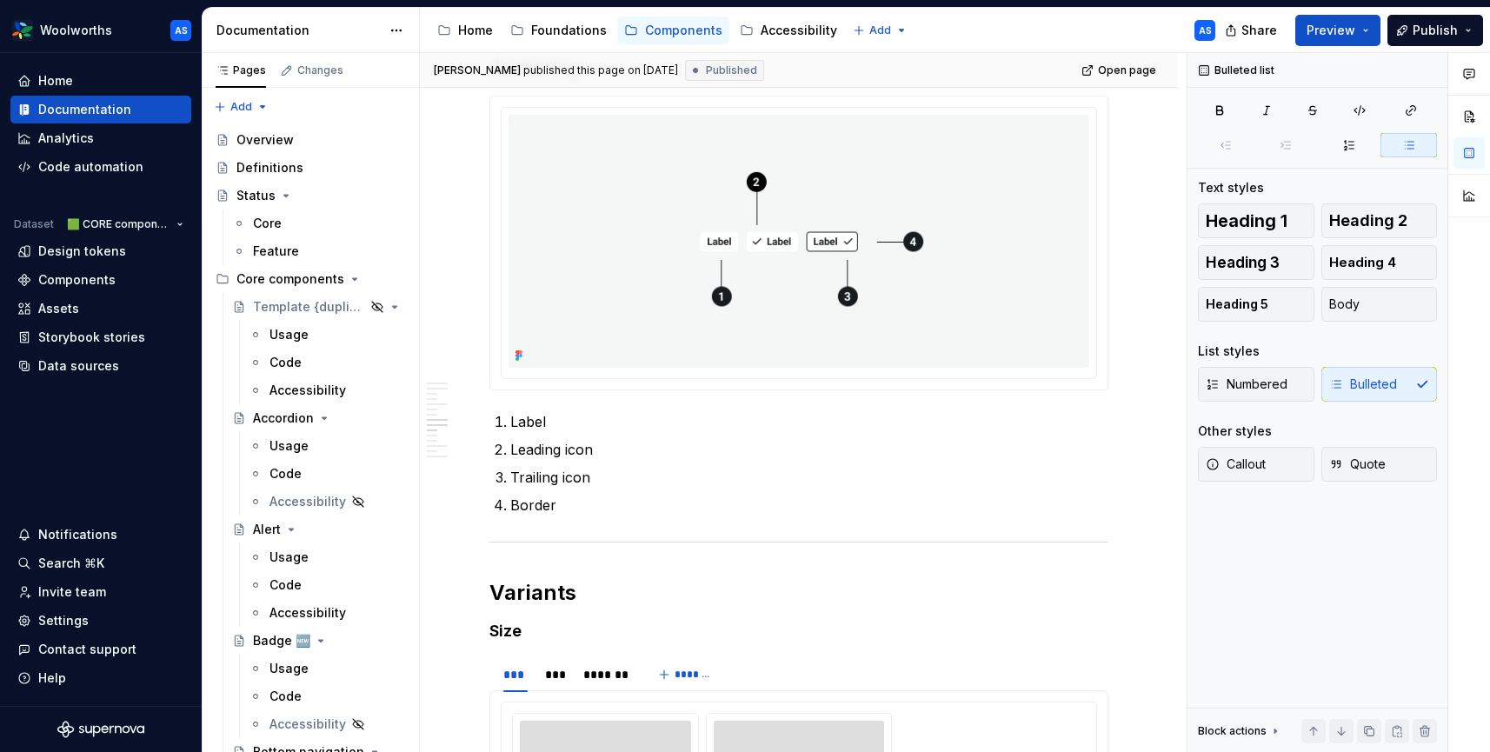
type textarea "*"
